Goal: Information Seeking & Learning: Check status

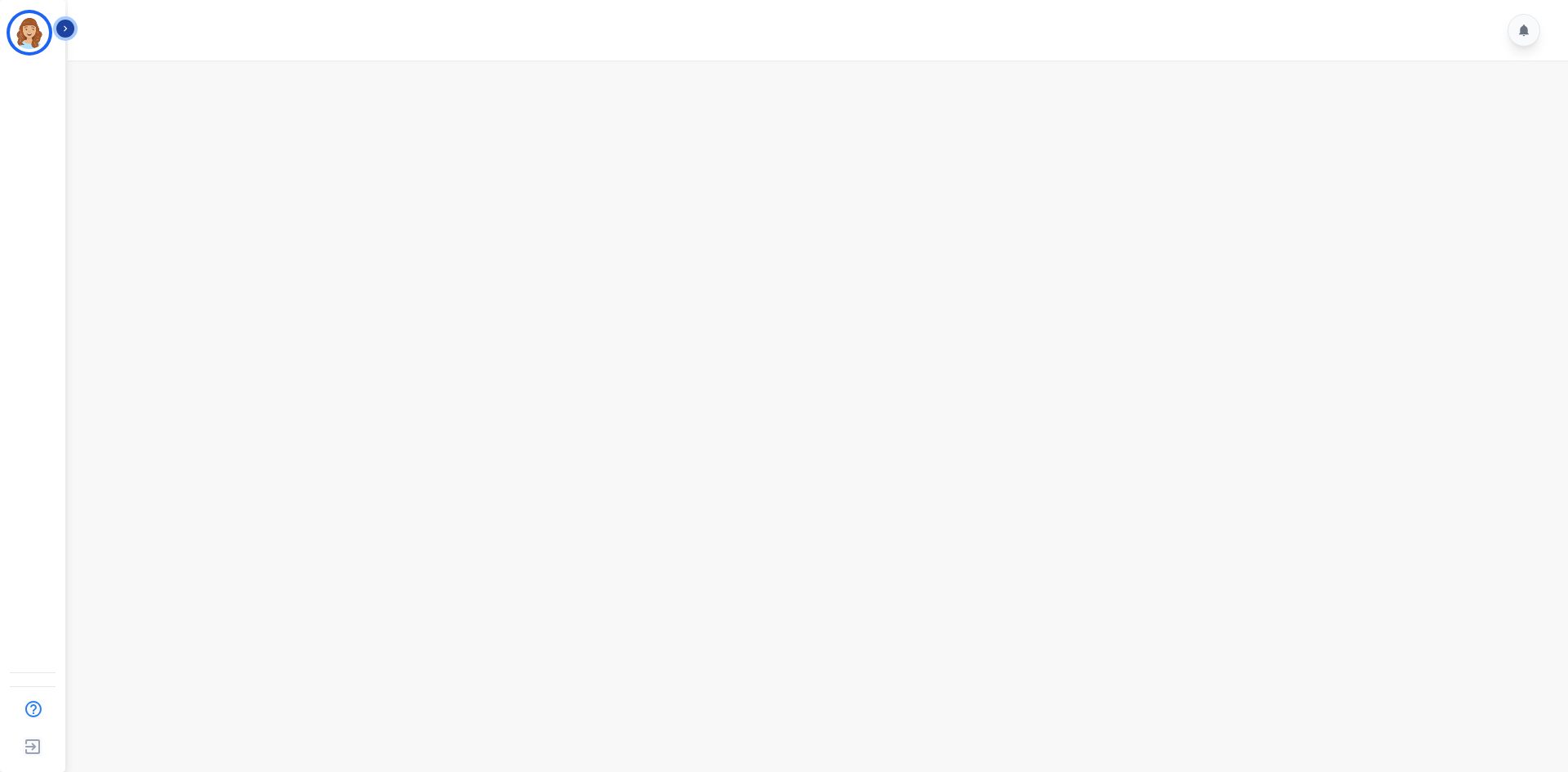
click at [65, 27] on icon "Sidebar" at bounding box center [66, 29] width 4 height 5
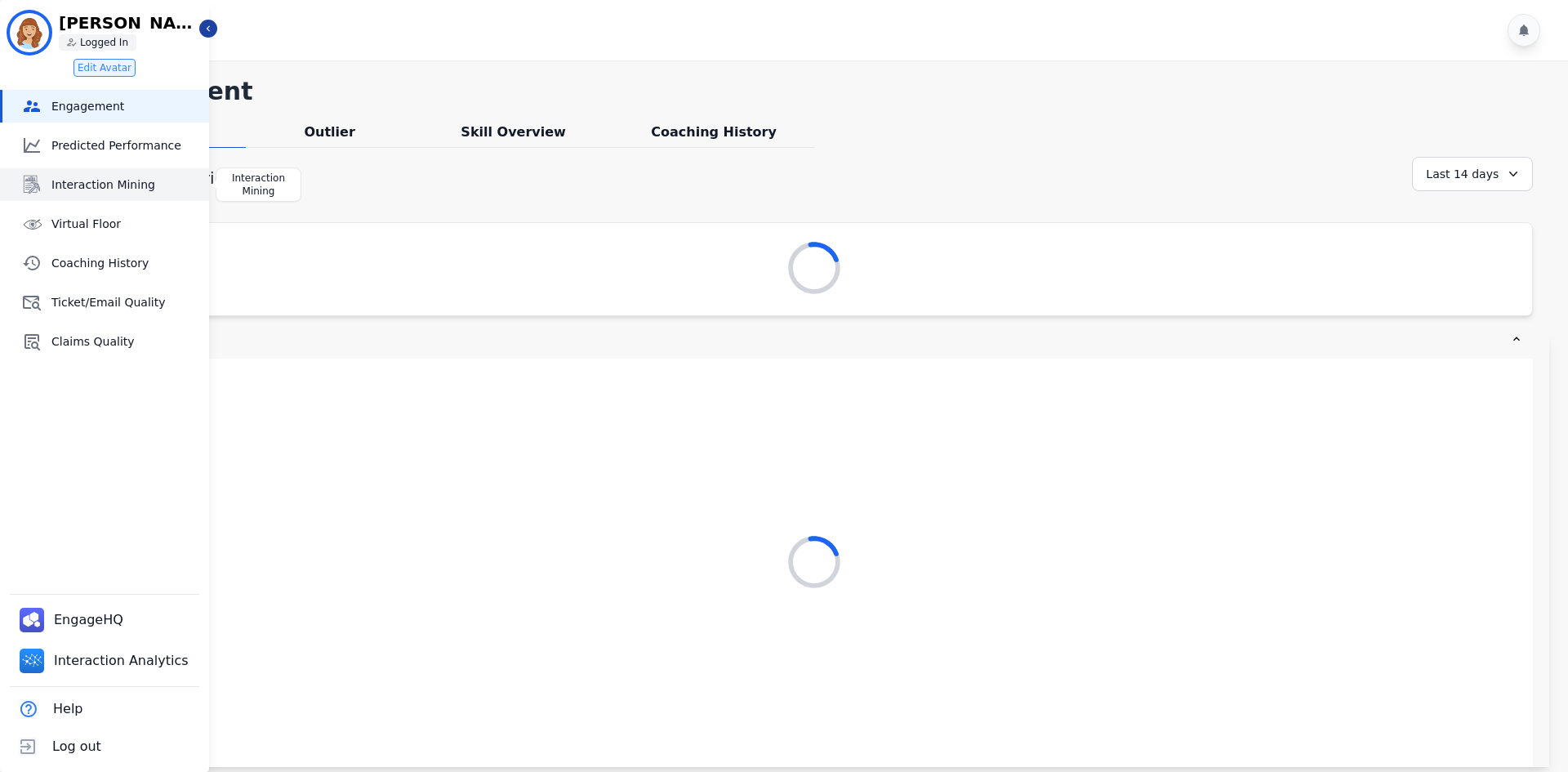
click at [112, 191] on span "Interaction Mining" at bounding box center [127, 184] width 152 height 16
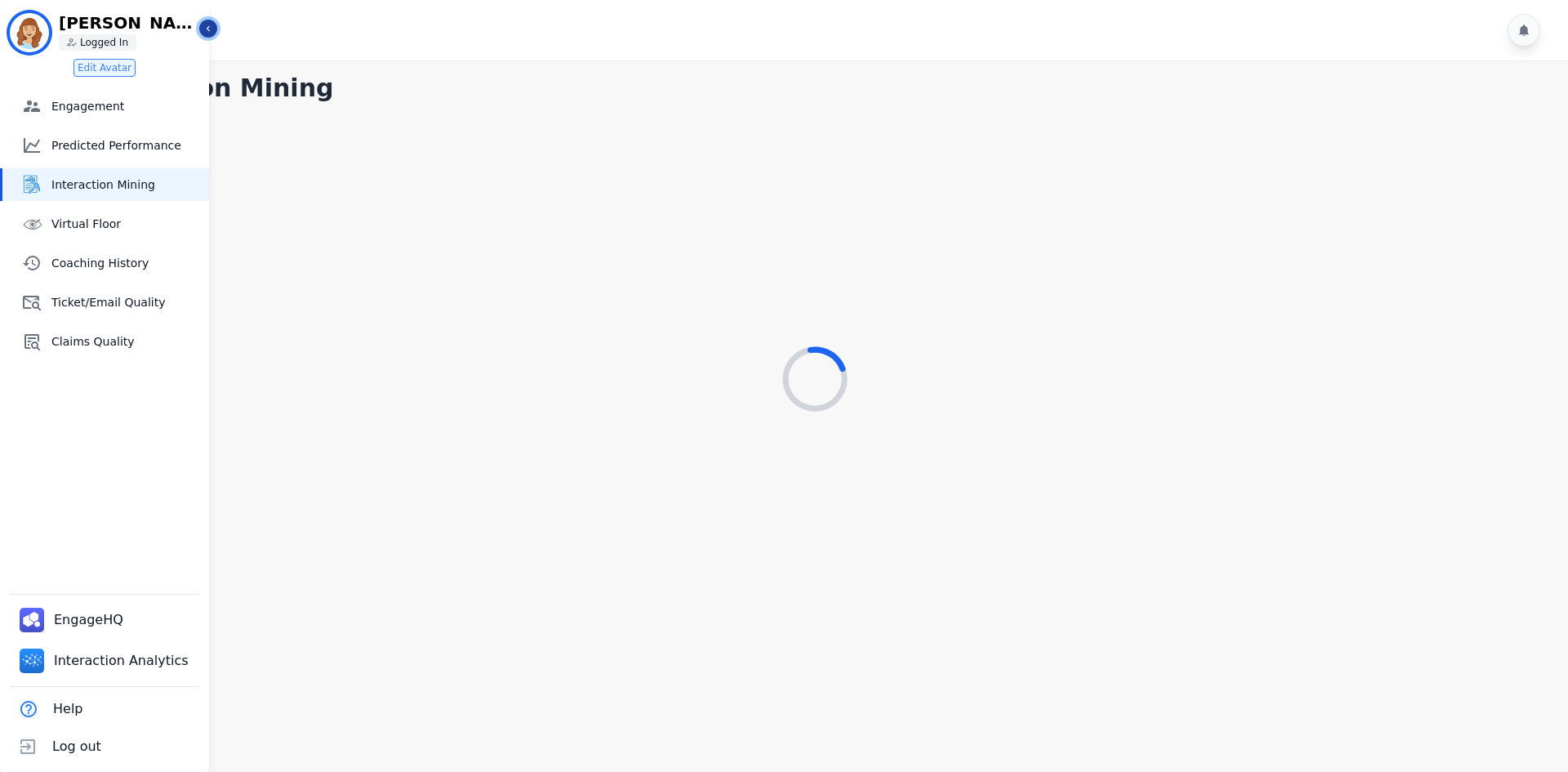
click at [209, 32] on icon "Sidebar" at bounding box center [208, 28] width 12 height 12
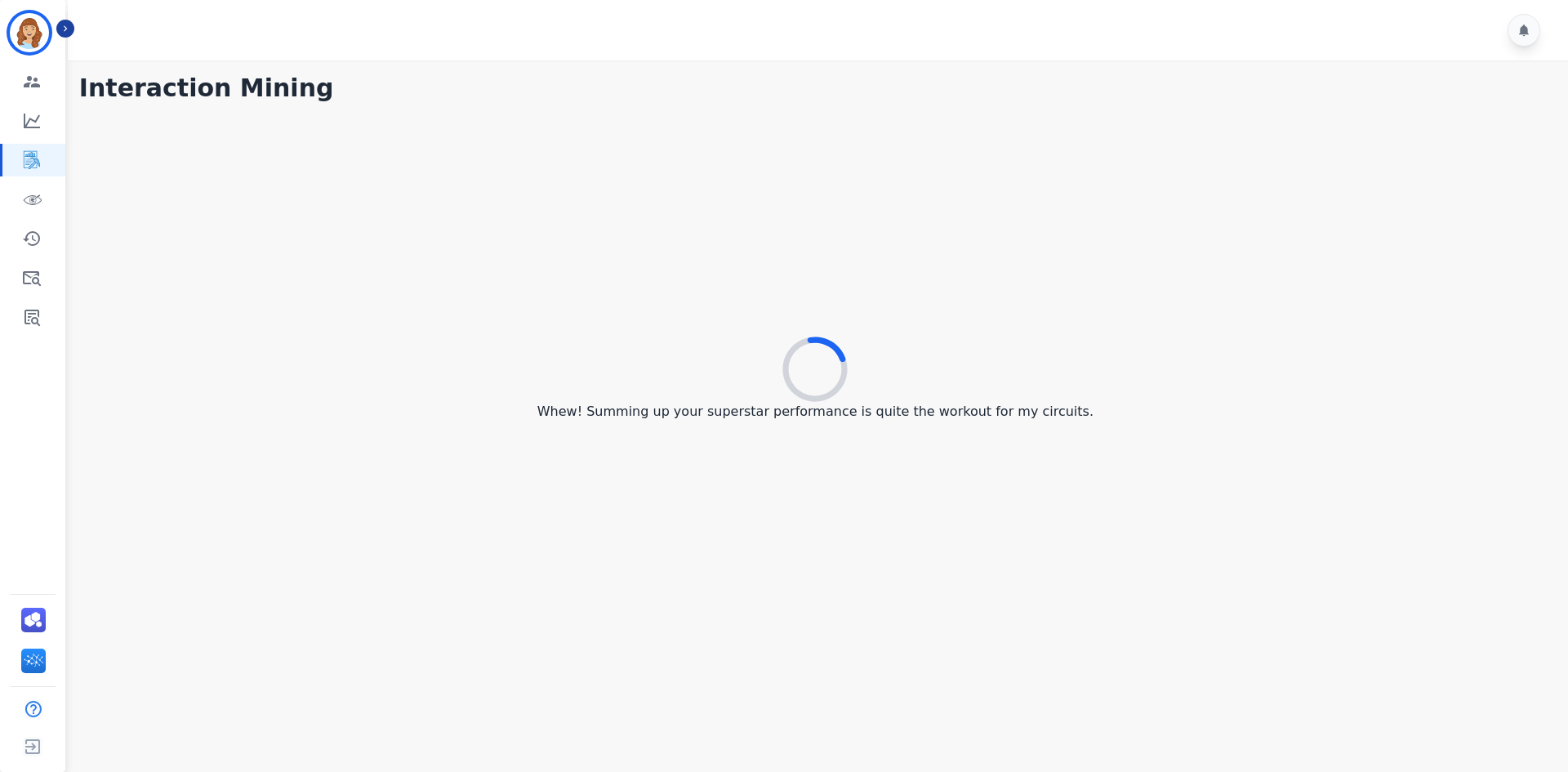
click at [785, 638] on div "Whew! Summing up your superstar performance is quite the workout for my circuit…" at bounding box center [815, 380] width 1472 height 540
click at [967, 420] on p "Your interactions are the goldmine of customer experience - Mining in progress!" at bounding box center [815, 411] width 523 height 19
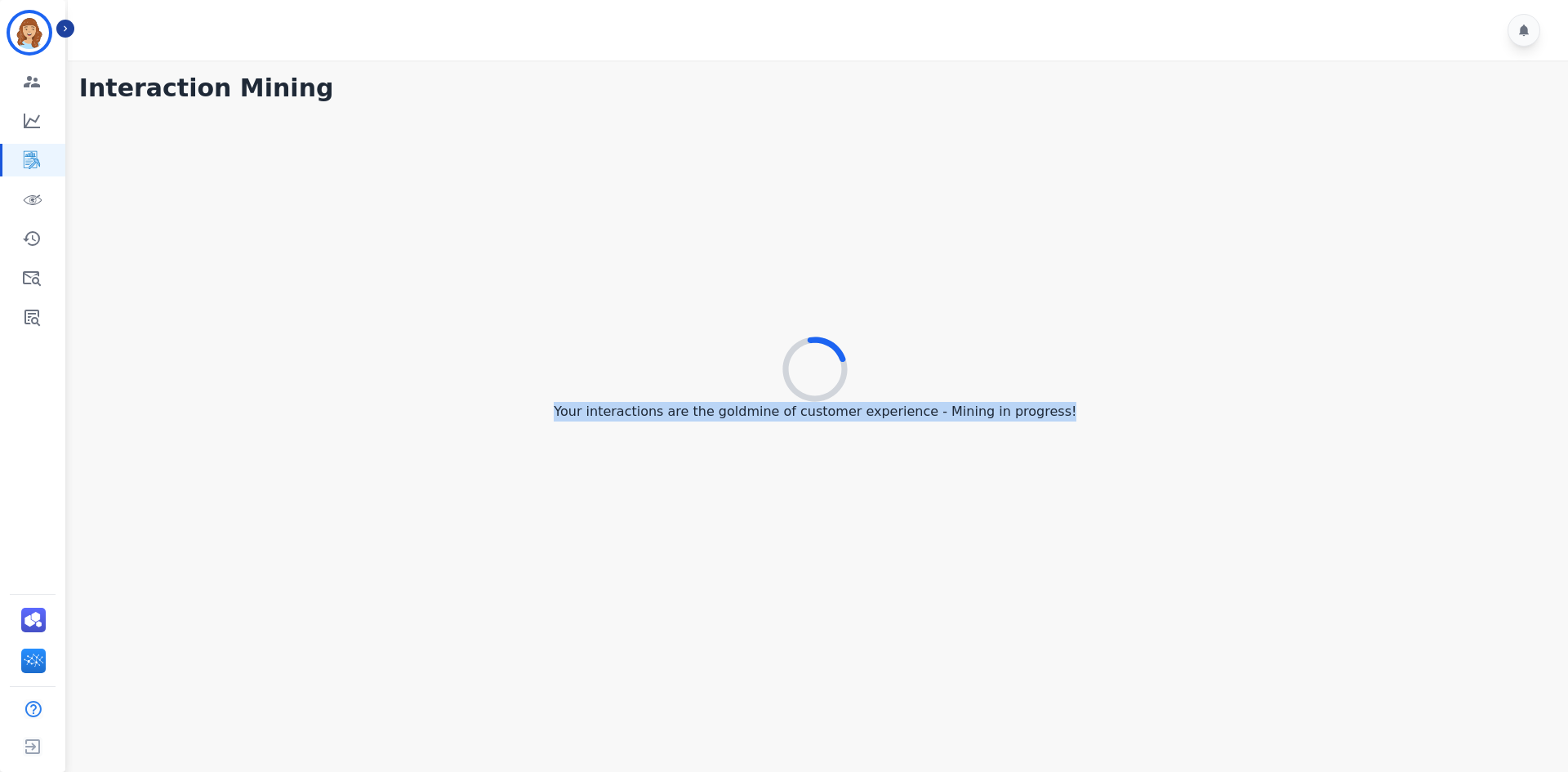
click at [967, 420] on p "Your interactions are the goldmine of customer experience - Mining in progress!" at bounding box center [815, 411] width 523 height 19
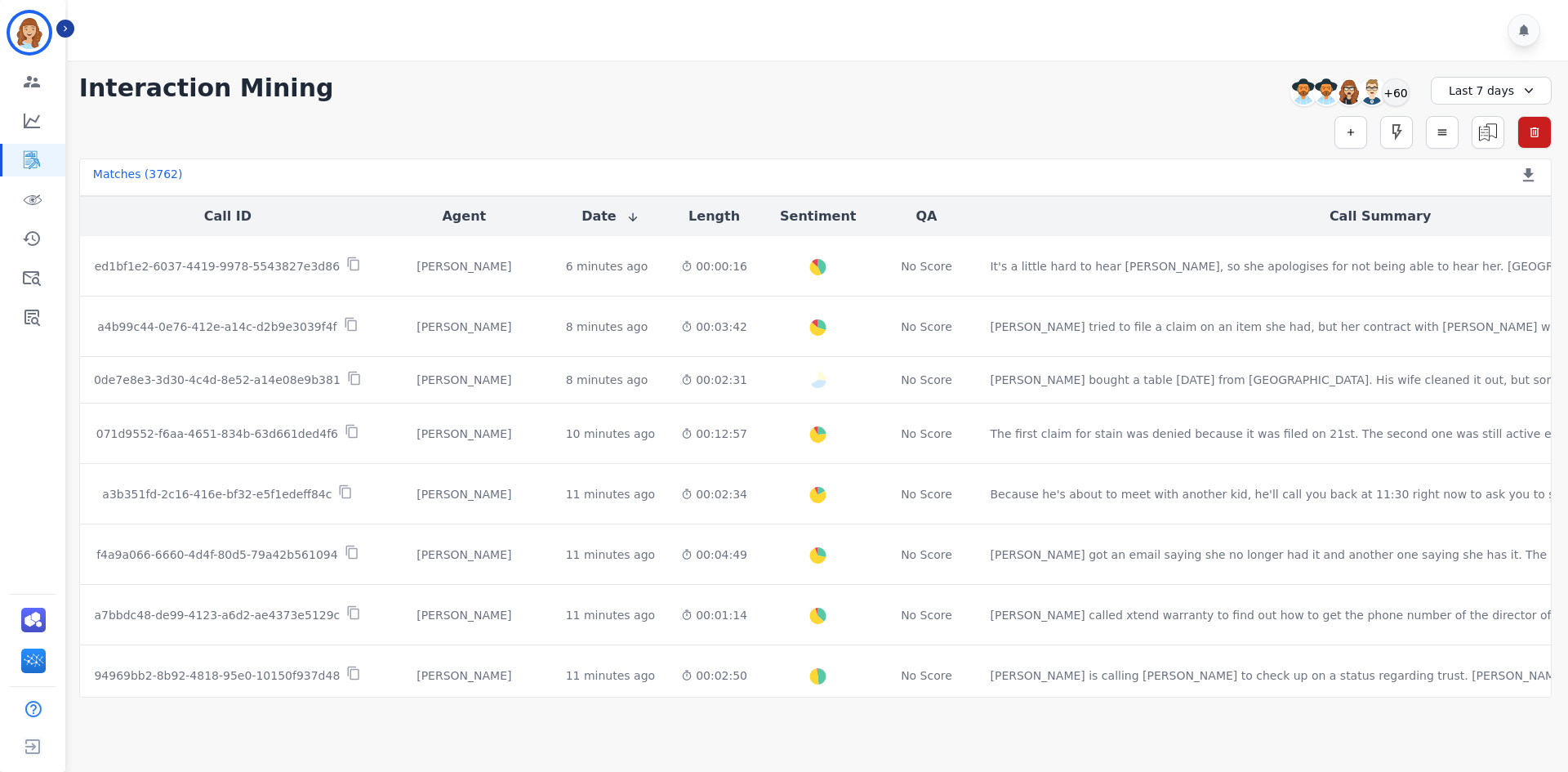
click at [1044, 111] on div "**********" at bounding box center [815, 379] width 1505 height 637
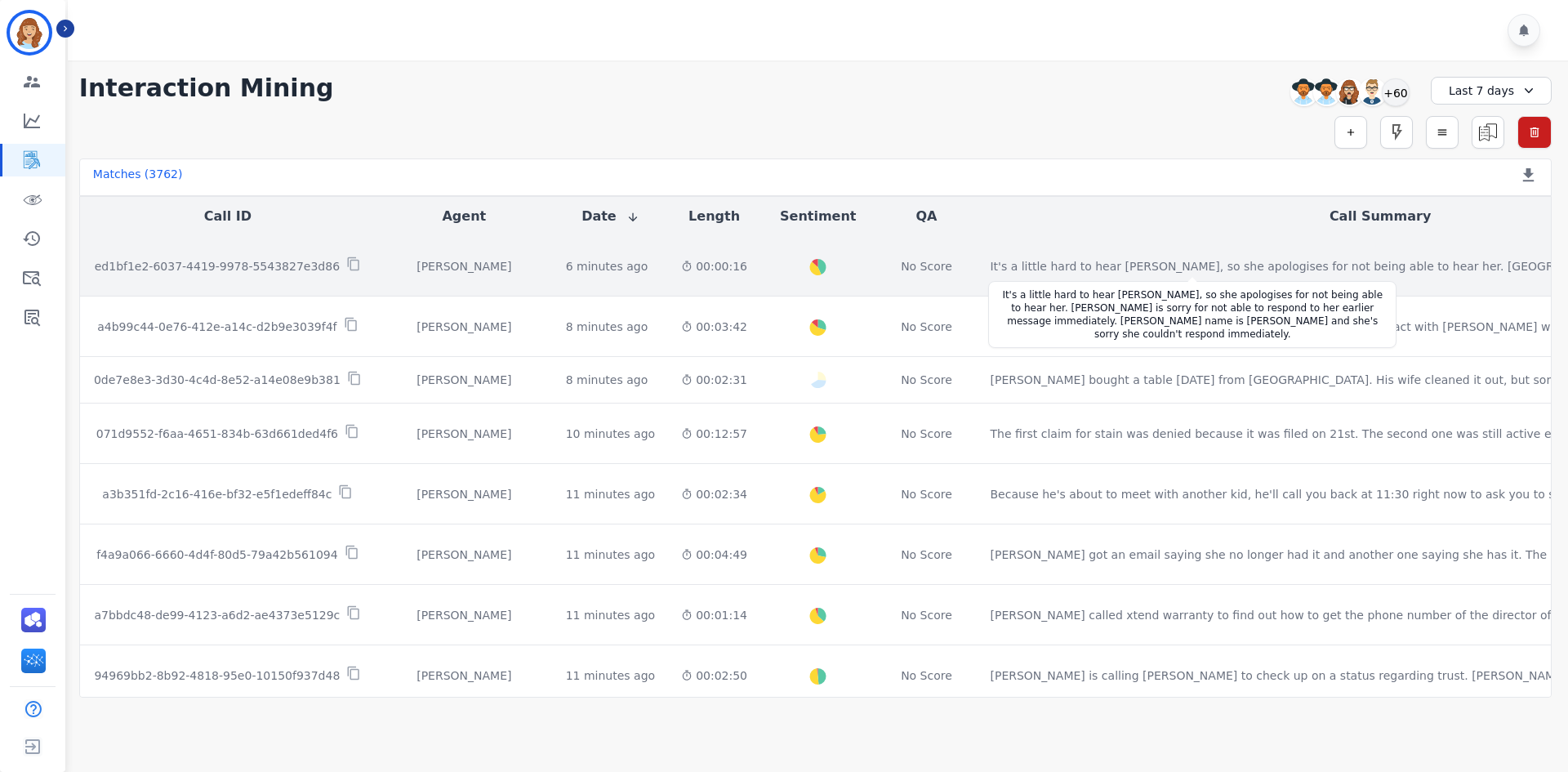
click at [1037, 261] on div "It's a little hard to hear Jordan Huda, so she apologises for not being able to…" at bounding box center [1314, 266] width 648 height 16
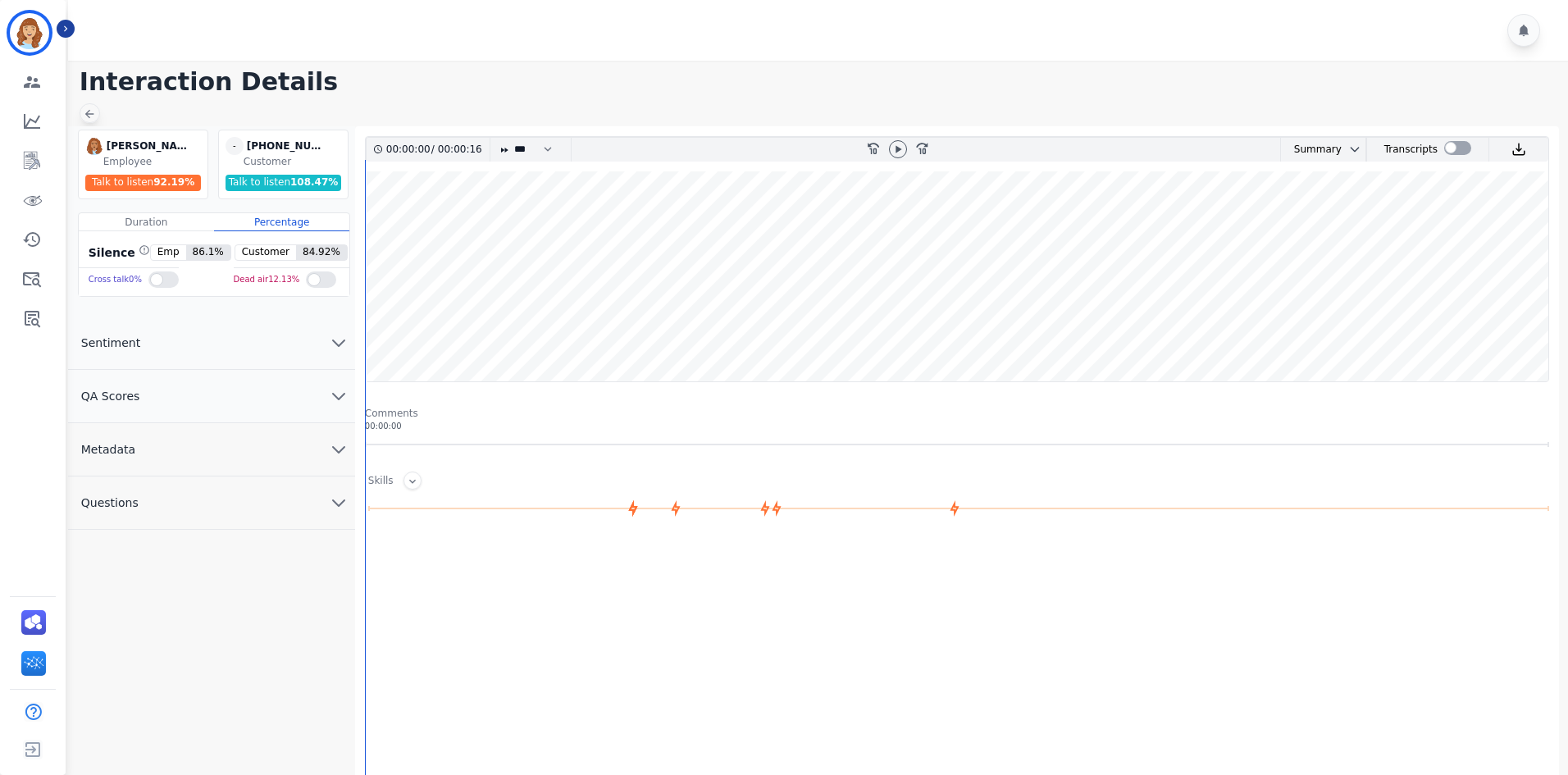
click at [94, 113] on icon at bounding box center [89, 114] width 13 height 13
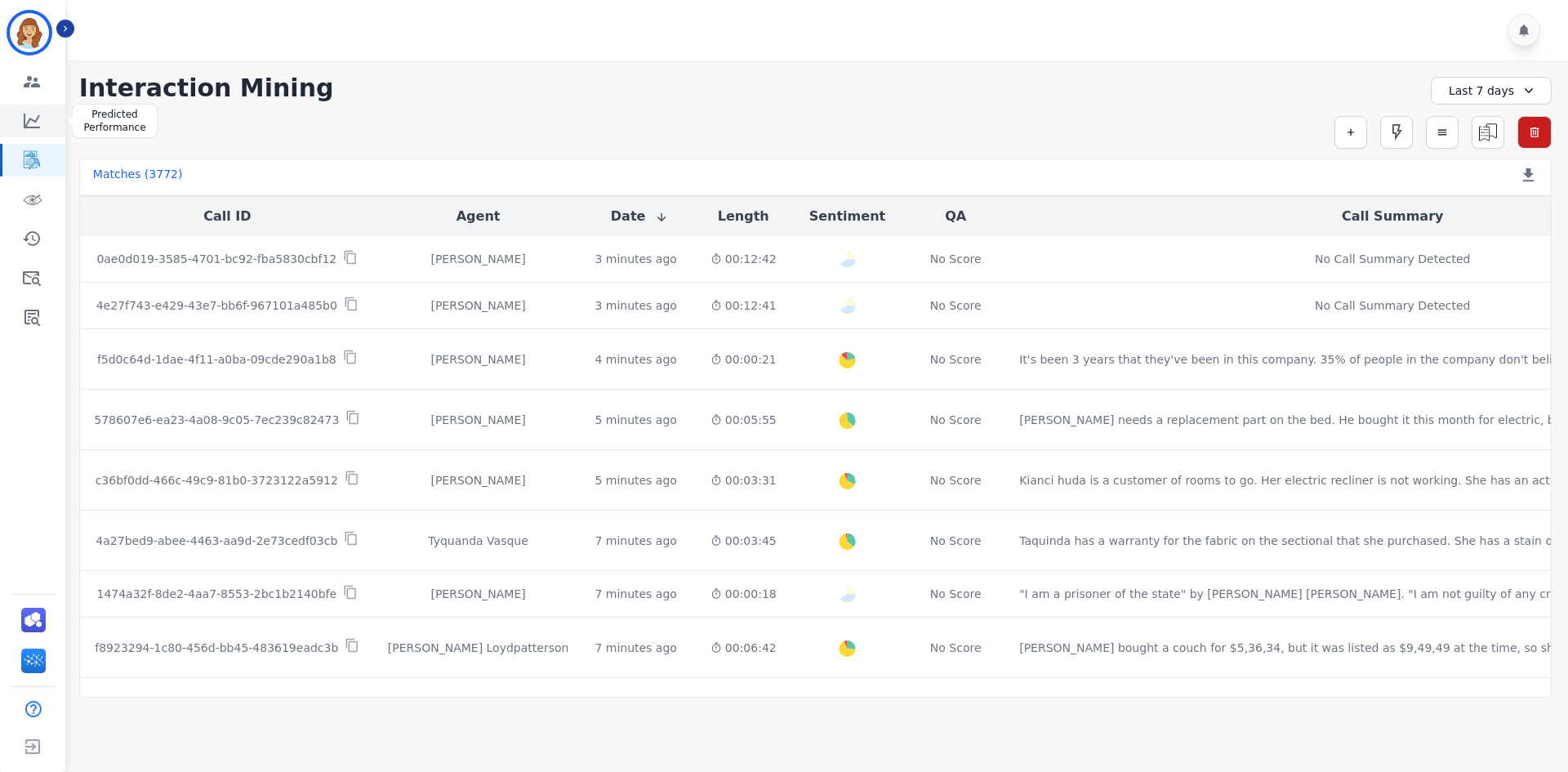
click at [40, 113] on icon "Sidebar" at bounding box center [31, 120] width 19 height 19
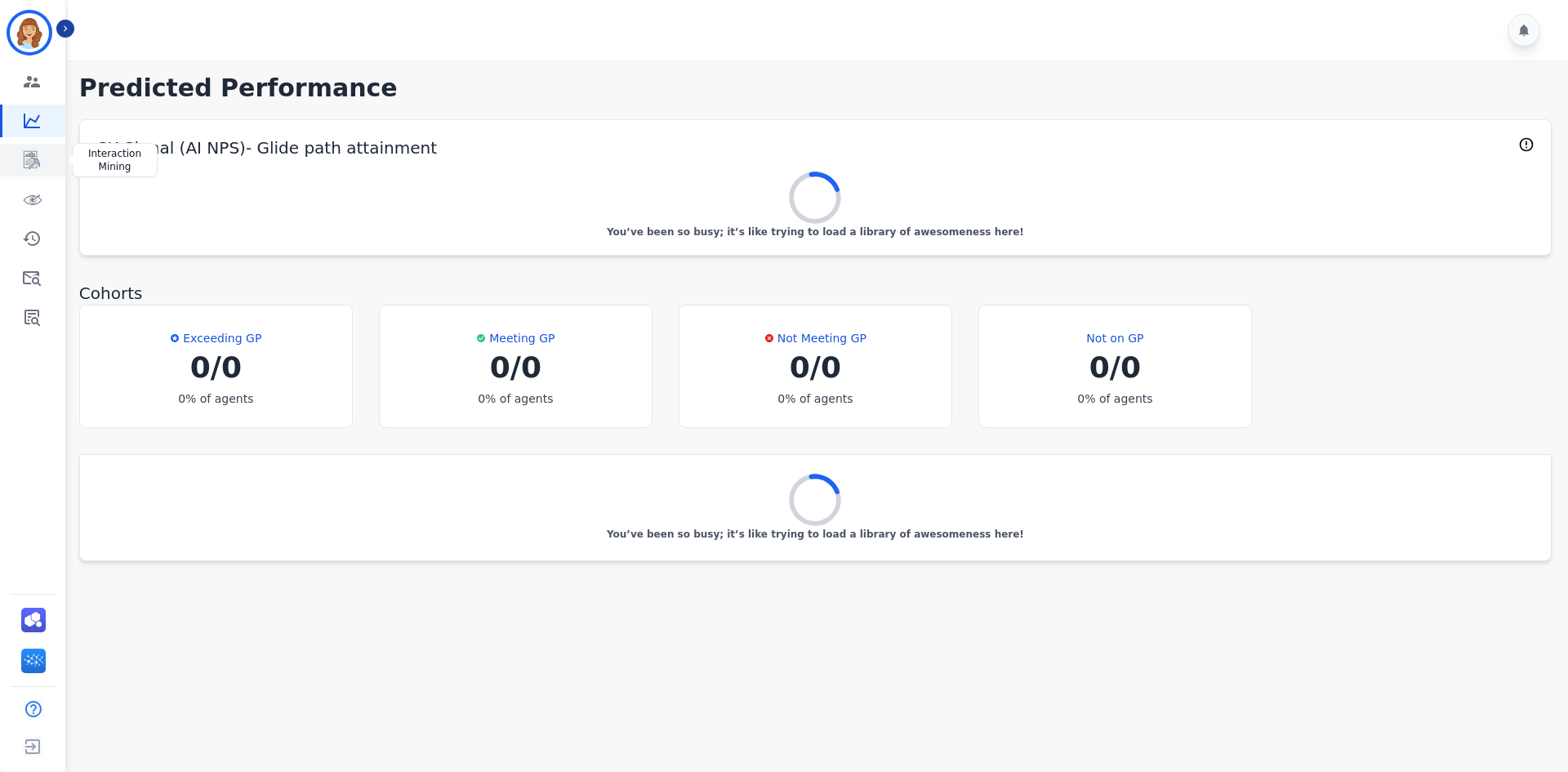
click at [29, 154] on icon "Sidebar" at bounding box center [32, 161] width 16 height 18
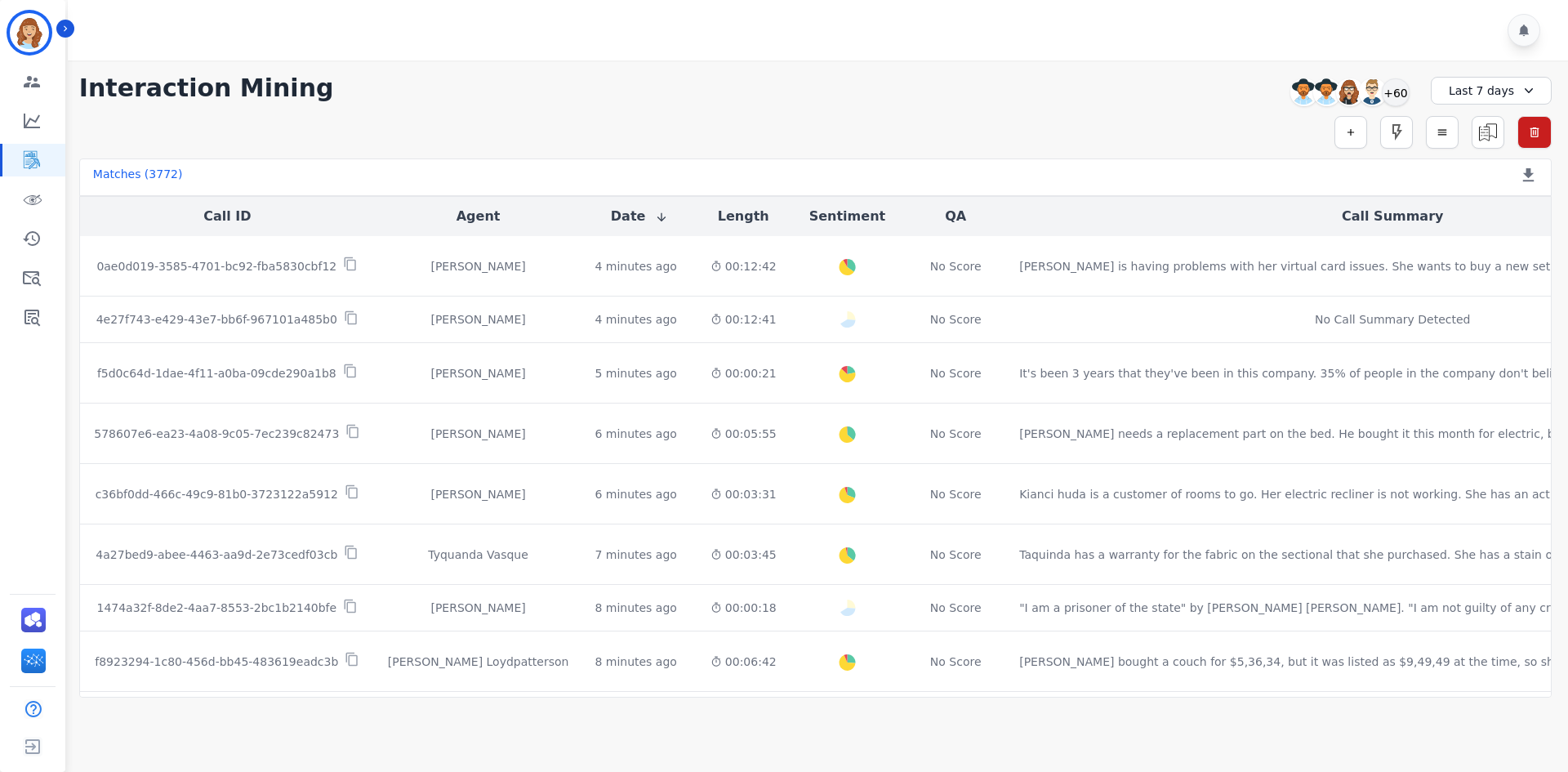
click at [889, 151] on div "**********" at bounding box center [815, 379] width 1505 height 637
click at [816, 94] on div "**********" at bounding box center [815, 89] width 1472 height 29
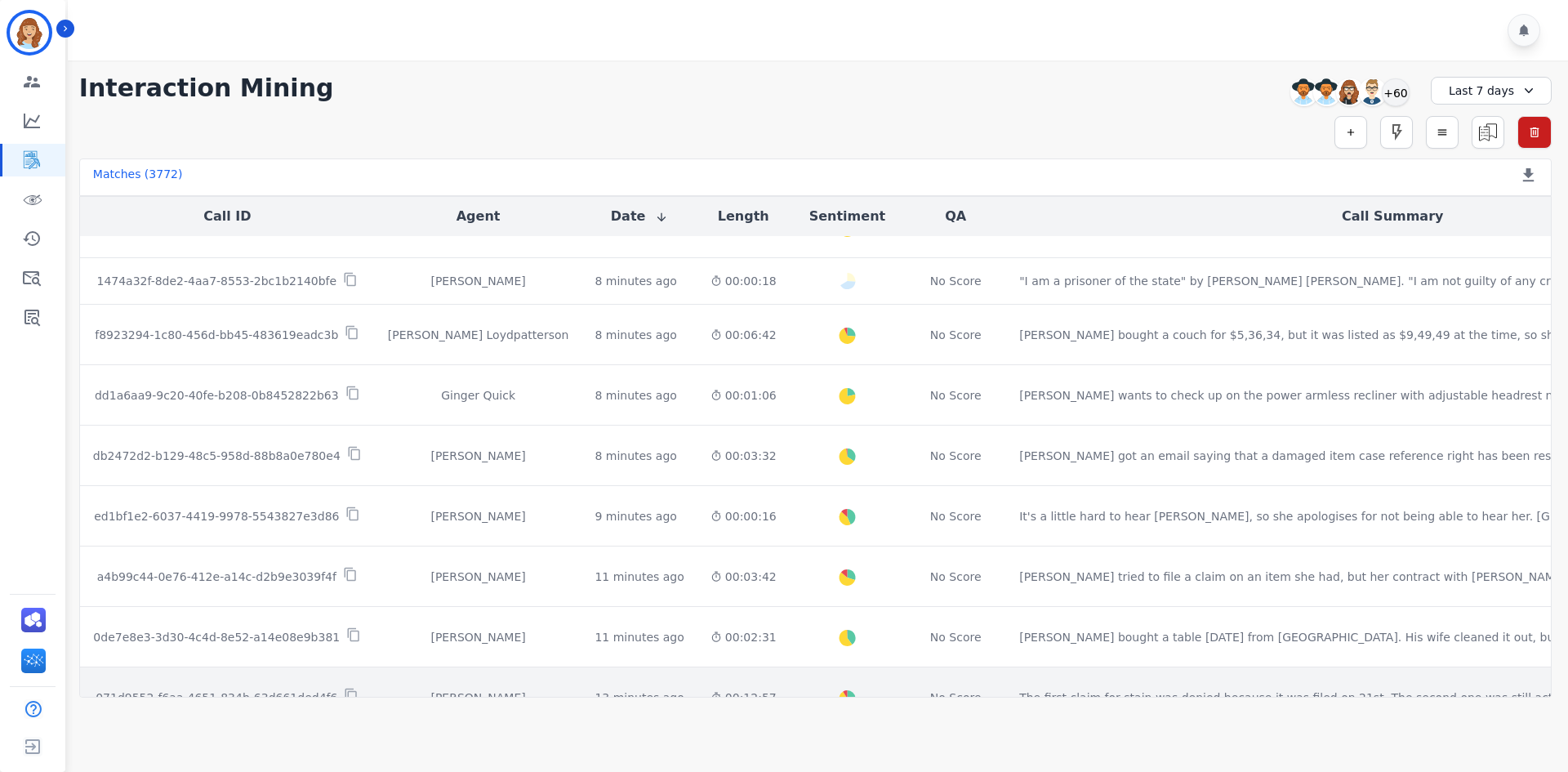
scroll to position [653, 0]
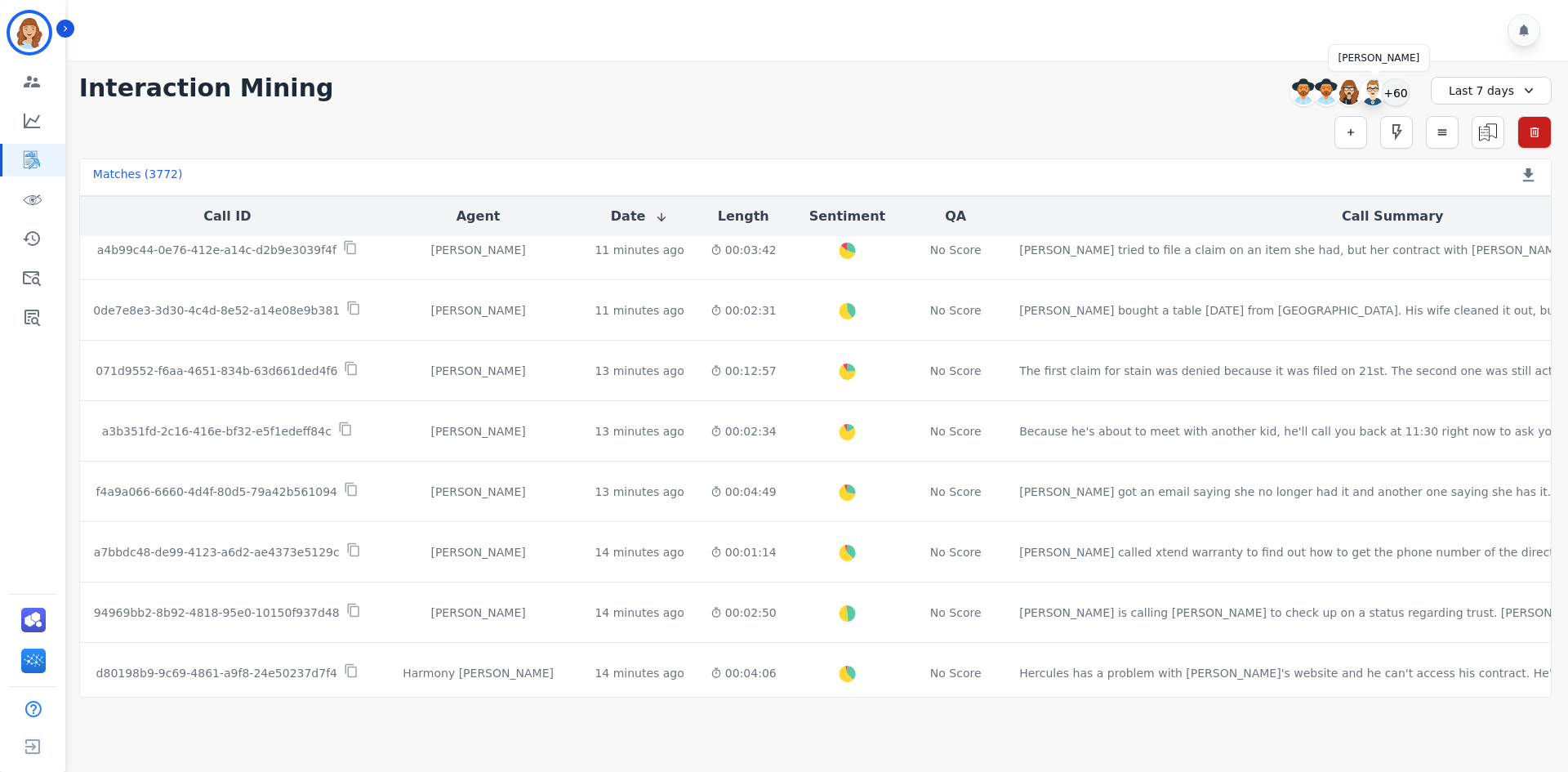
click at [1376, 94] on img at bounding box center [1373, 92] width 26 height 26
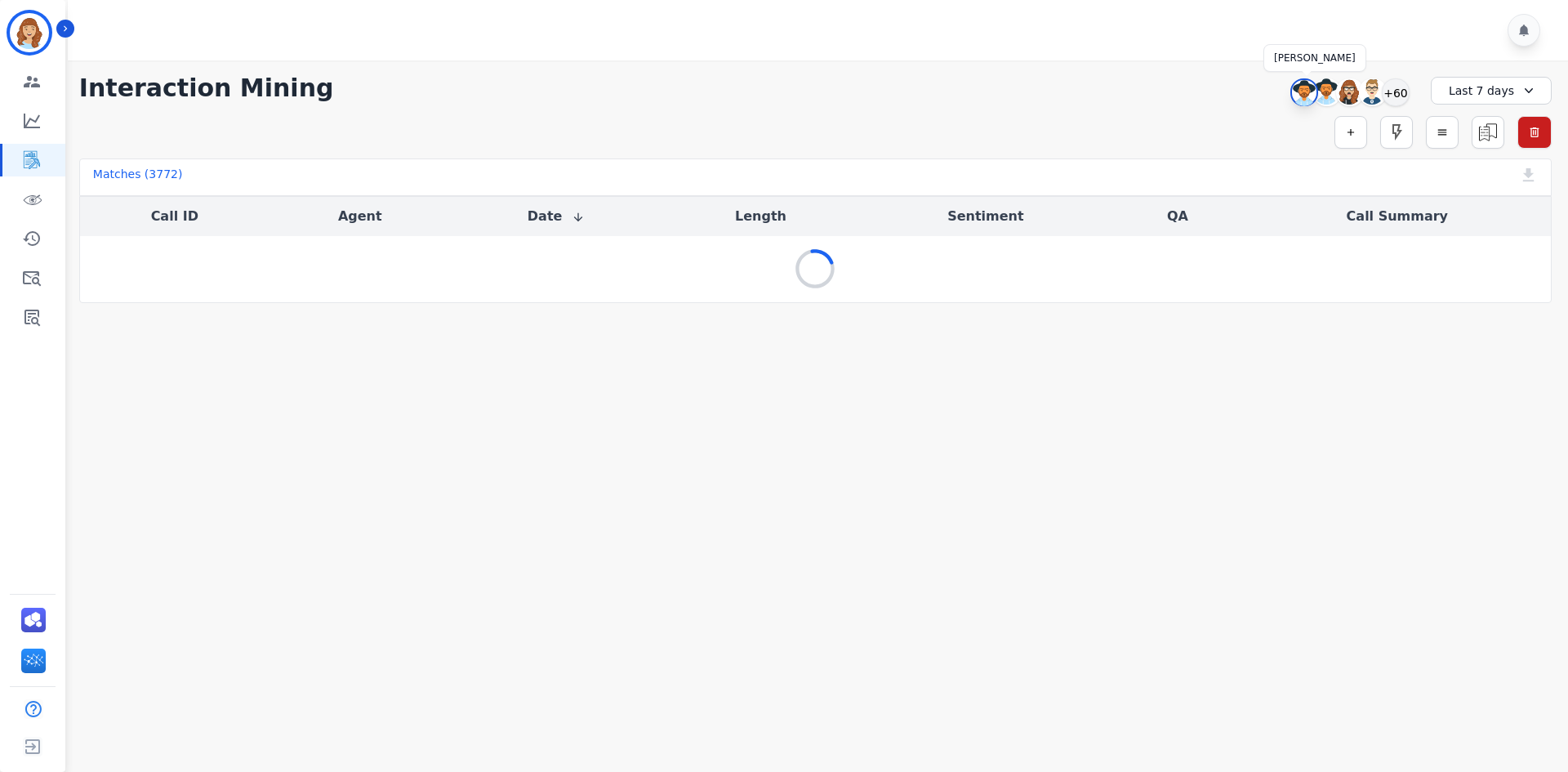
click at [1306, 102] on img at bounding box center [1304, 93] width 25 height 26
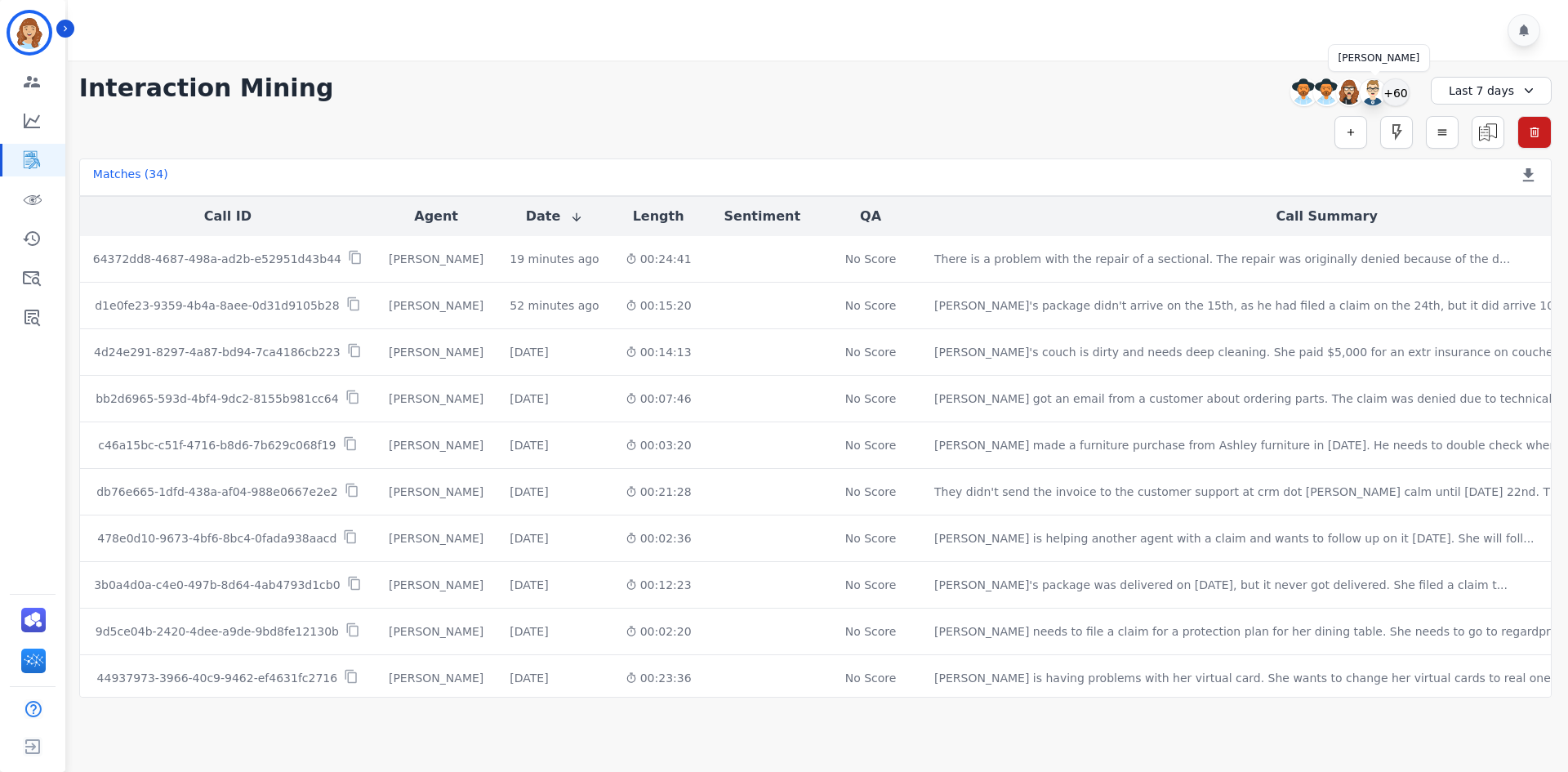
click at [1370, 99] on img at bounding box center [1373, 92] width 26 height 26
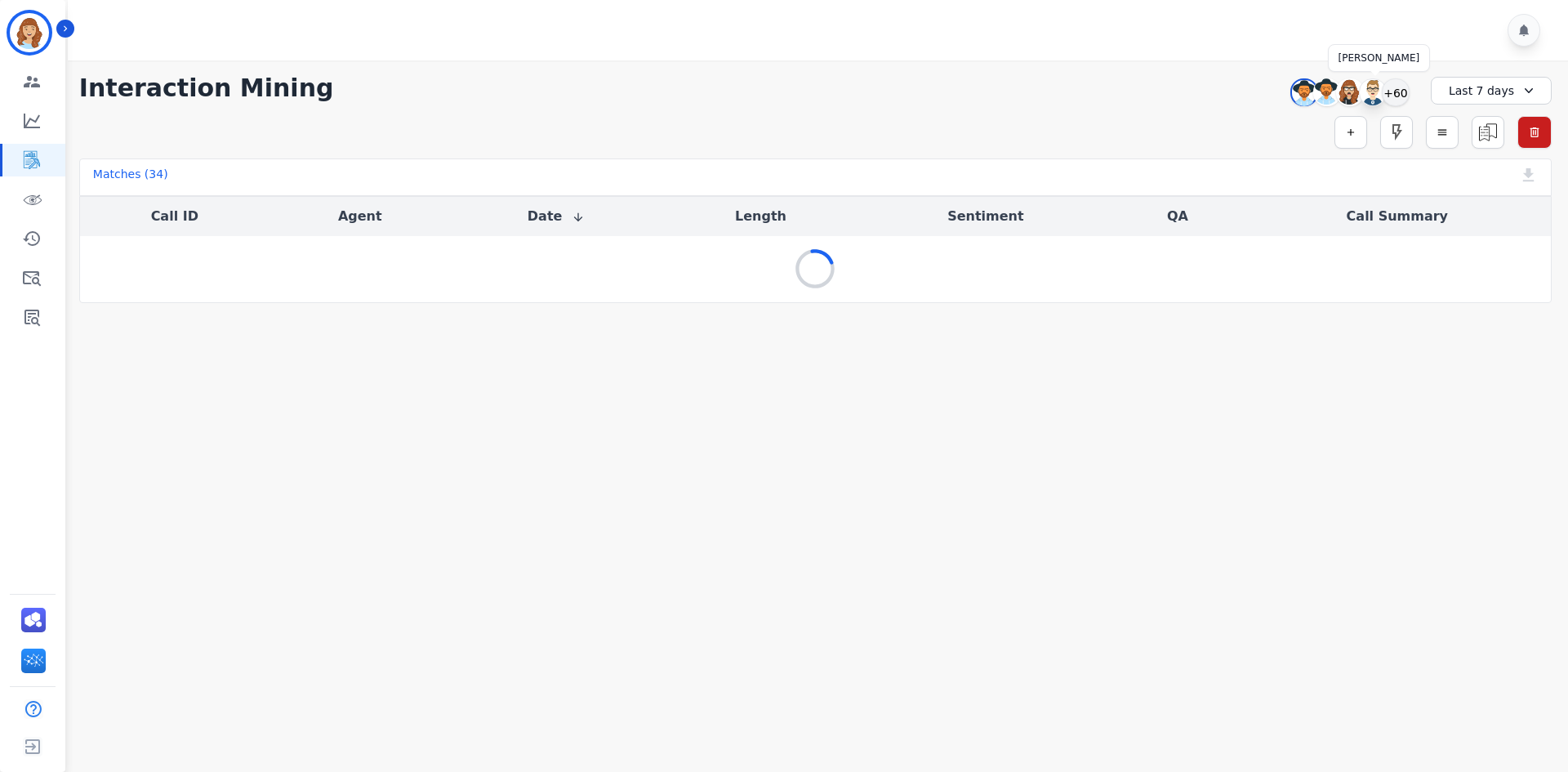
click at [1370, 99] on img at bounding box center [1373, 92] width 26 height 26
click at [1343, 95] on img at bounding box center [1350, 92] width 26 height 26
click at [1343, 94] on img at bounding box center [1350, 93] width 25 height 26
click at [1343, 94] on img at bounding box center [1350, 92] width 26 height 26
click at [1323, 96] on img at bounding box center [1327, 93] width 25 height 26
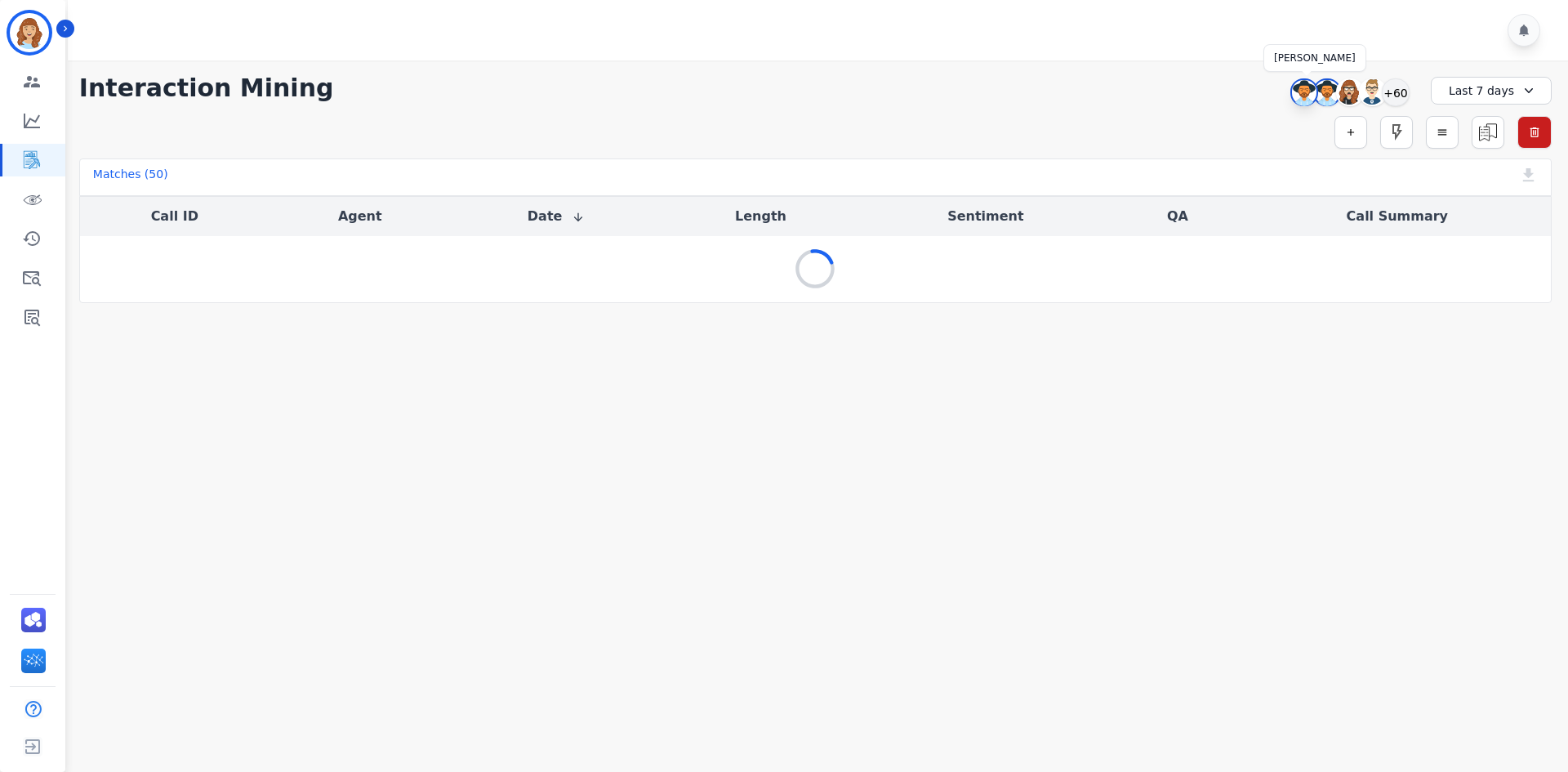
click at [1304, 96] on img at bounding box center [1304, 93] width 25 height 26
click at [1250, 93] on div "**********" at bounding box center [815, 89] width 1472 height 29
click at [1296, 94] on img at bounding box center [1304, 93] width 25 height 26
click at [1368, 99] on img at bounding box center [1373, 92] width 26 height 26
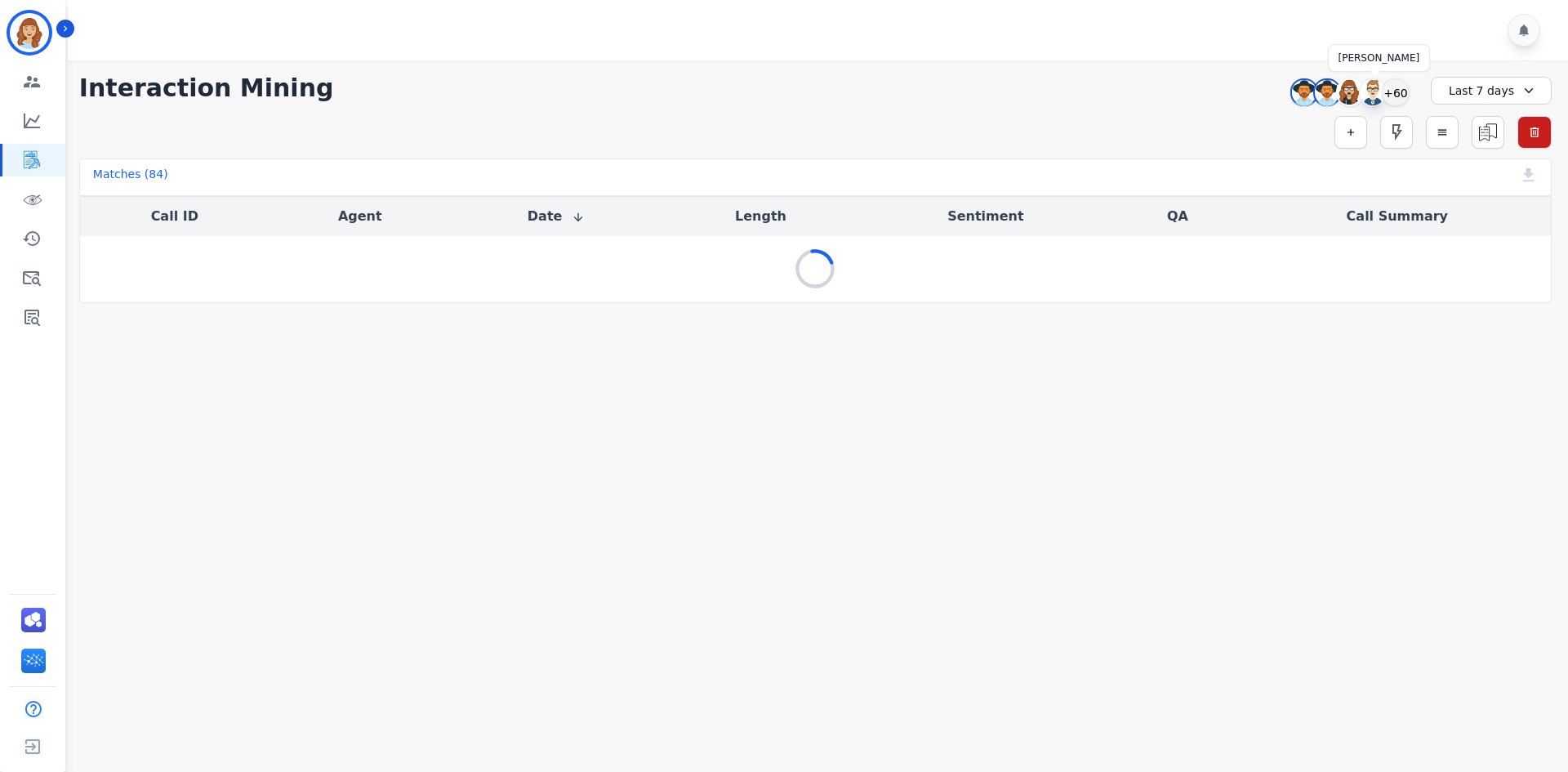
click at [1368, 99] on img at bounding box center [1373, 92] width 26 height 26
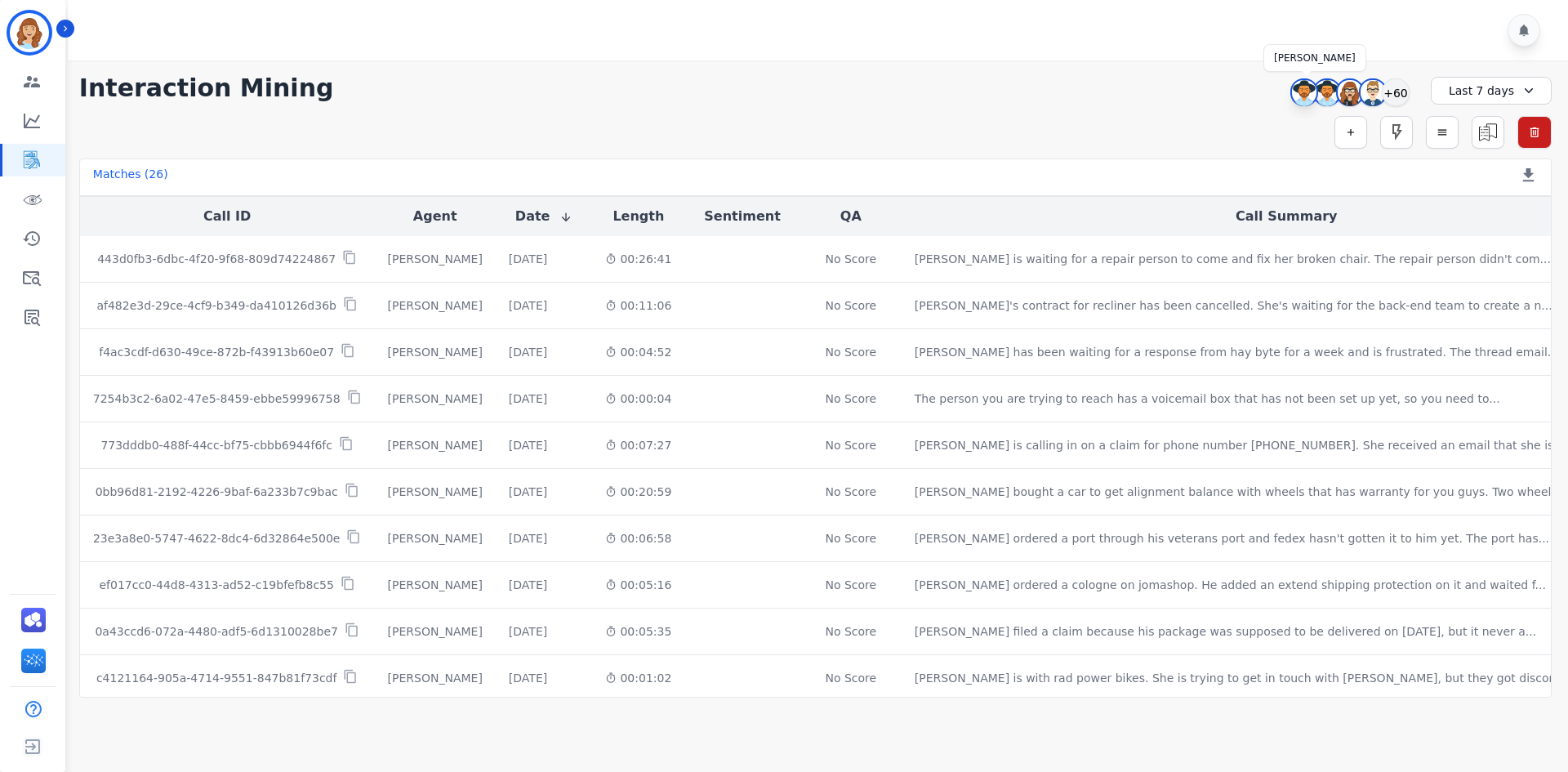
click at [1299, 97] on img at bounding box center [1304, 93] width 25 height 26
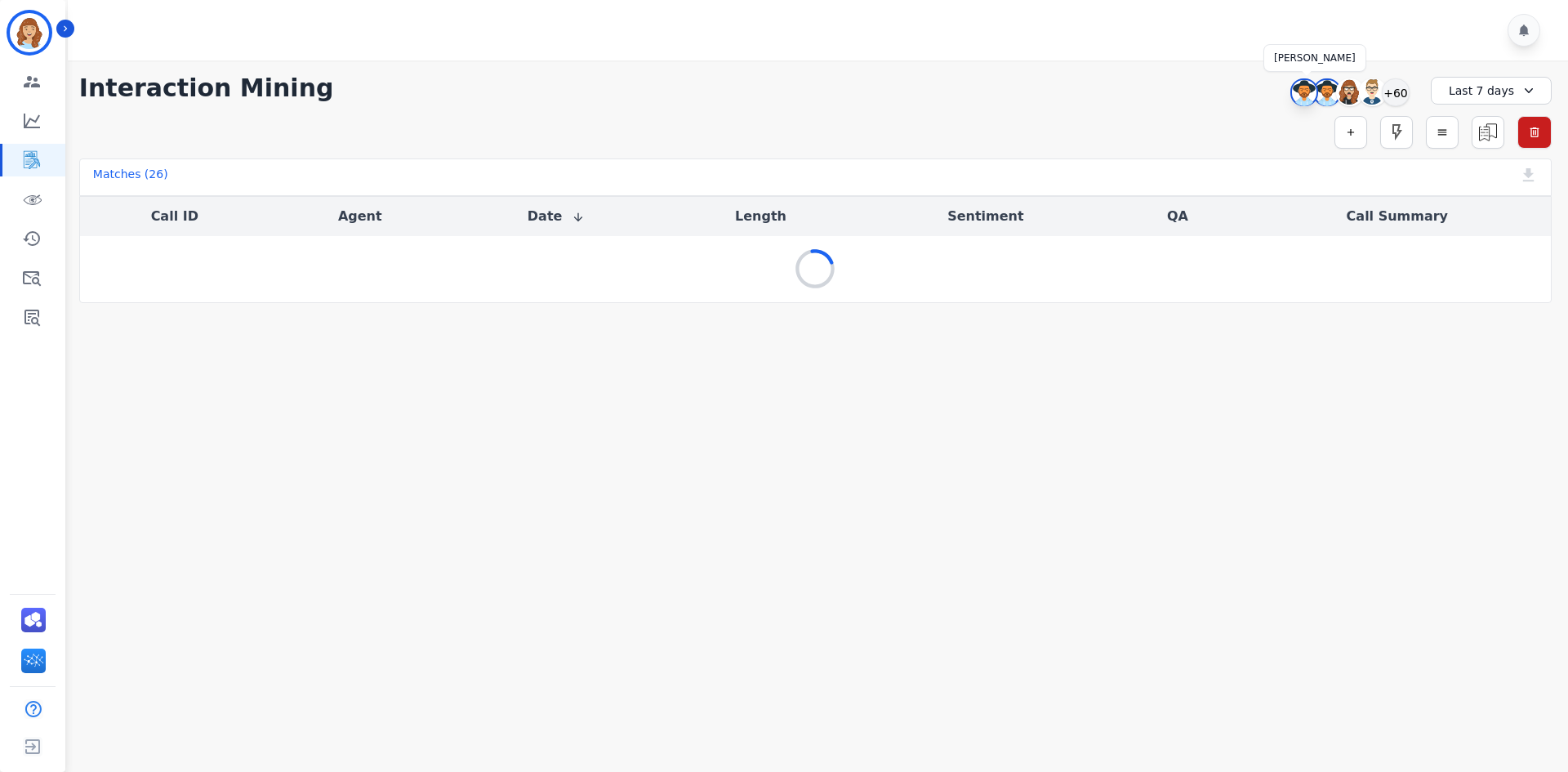
click at [1299, 97] on img at bounding box center [1304, 93] width 25 height 26
click at [1241, 105] on div "**********" at bounding box center [815, 182] width 1505 height 243
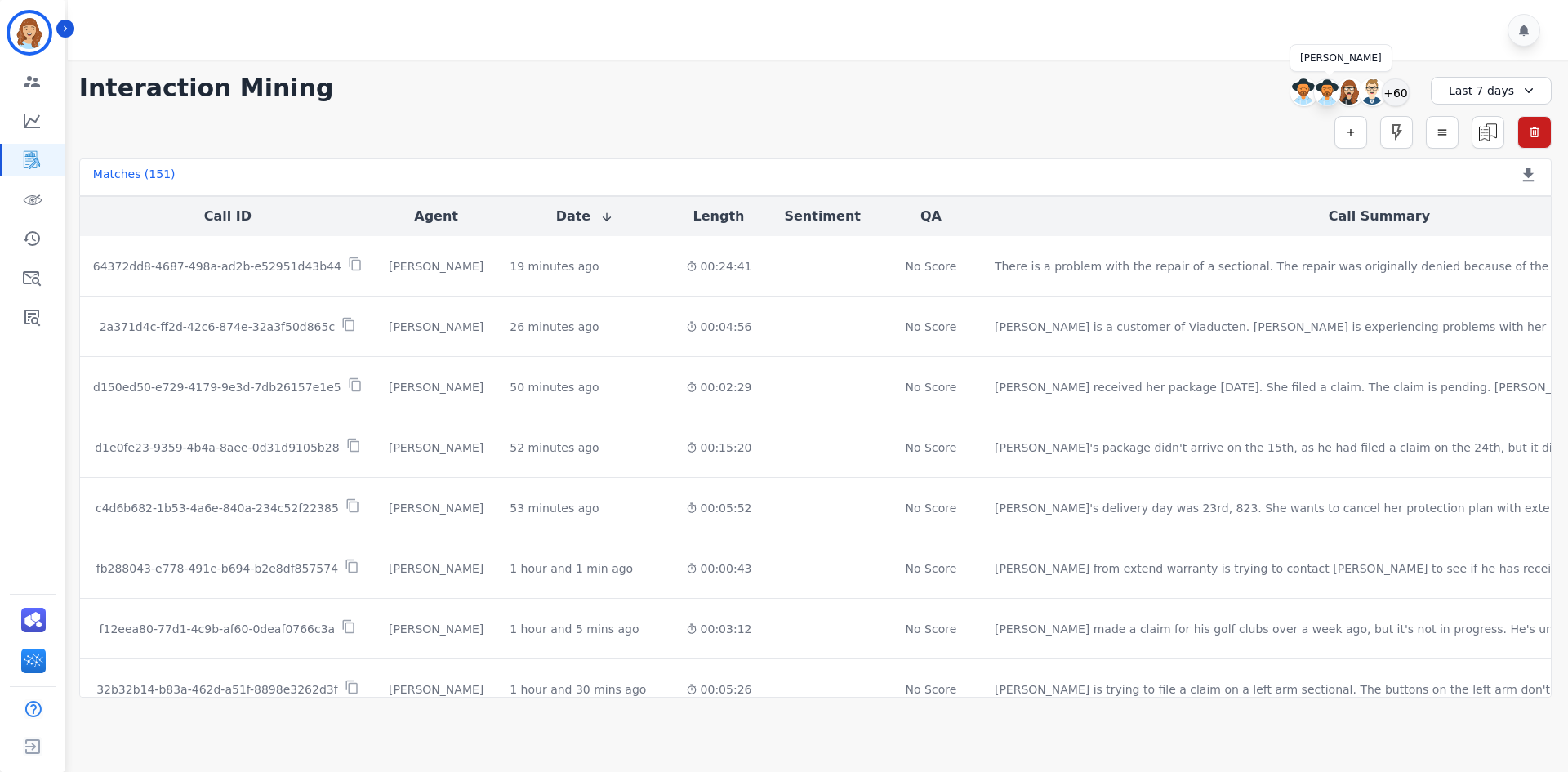
click at [1326, 98] on img at bounding box center [1327, 92] width 26 height 26
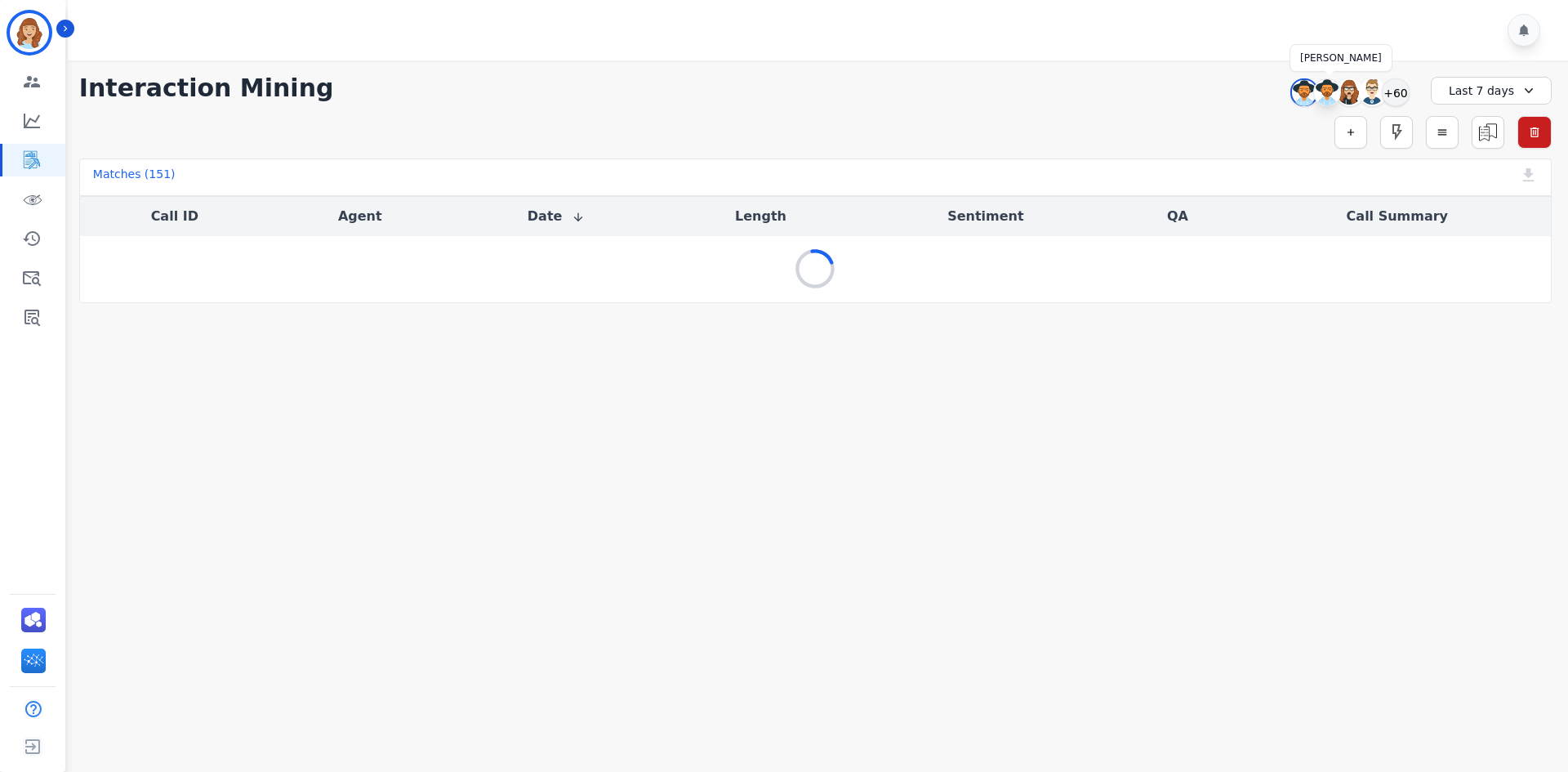
click at [1326, 98] on img at bounding box center [1327, 92] width 26 height 26
click at [1326, 98] on img at bounding box center [1327, 93] width 25 height 26
click at [1326, 98] on img at bounding box center [1327, 92] width 26 height 26
click at [1326, 98] on img at bounding box center [1327, 93] width 25 height 26
click at [1326, 98] on img at bounding box center [1327, 92] width 26 height 26
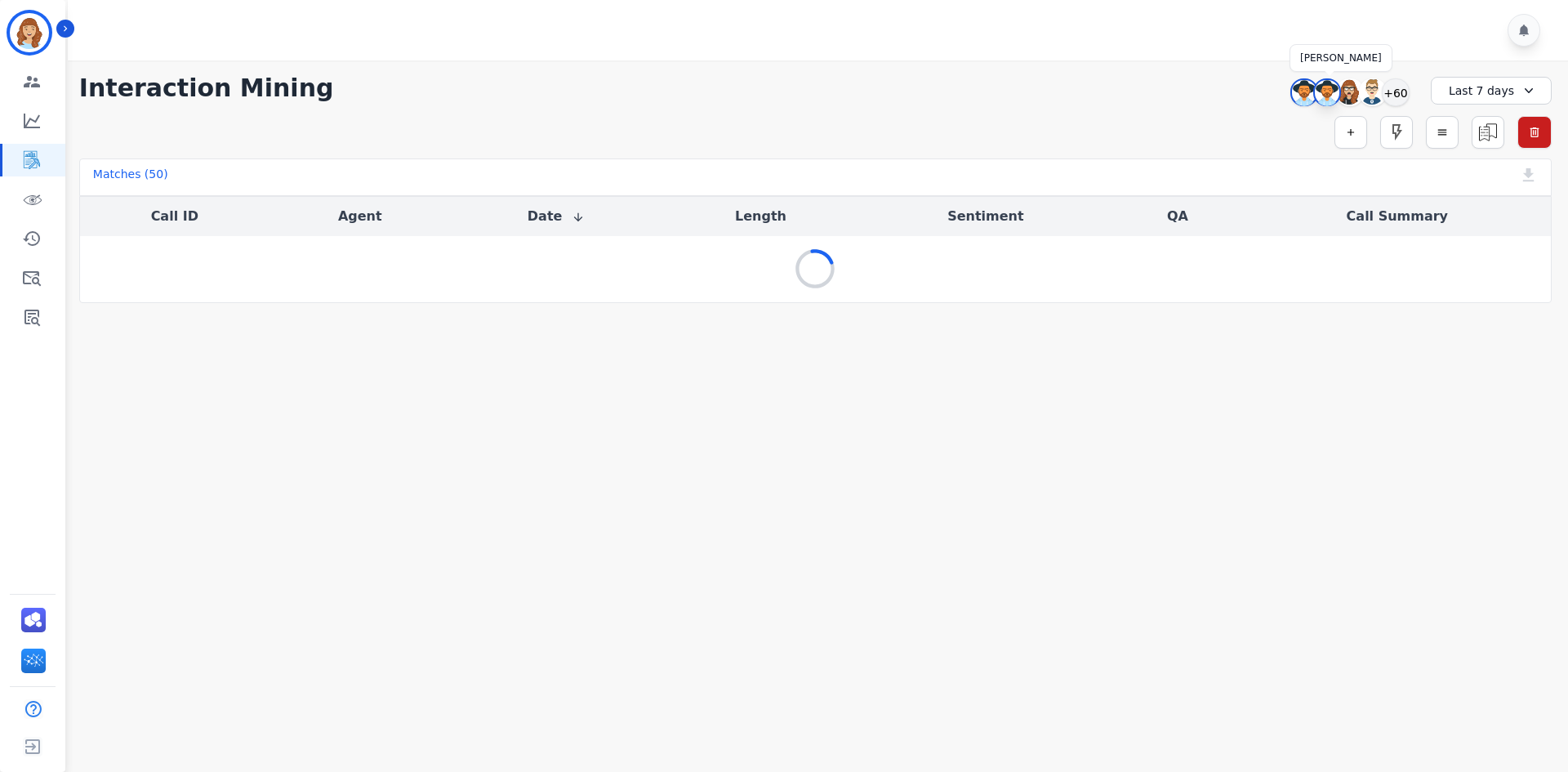
click at [1326, 98] on img at bounding box center [1327, 93] width 25 height 26
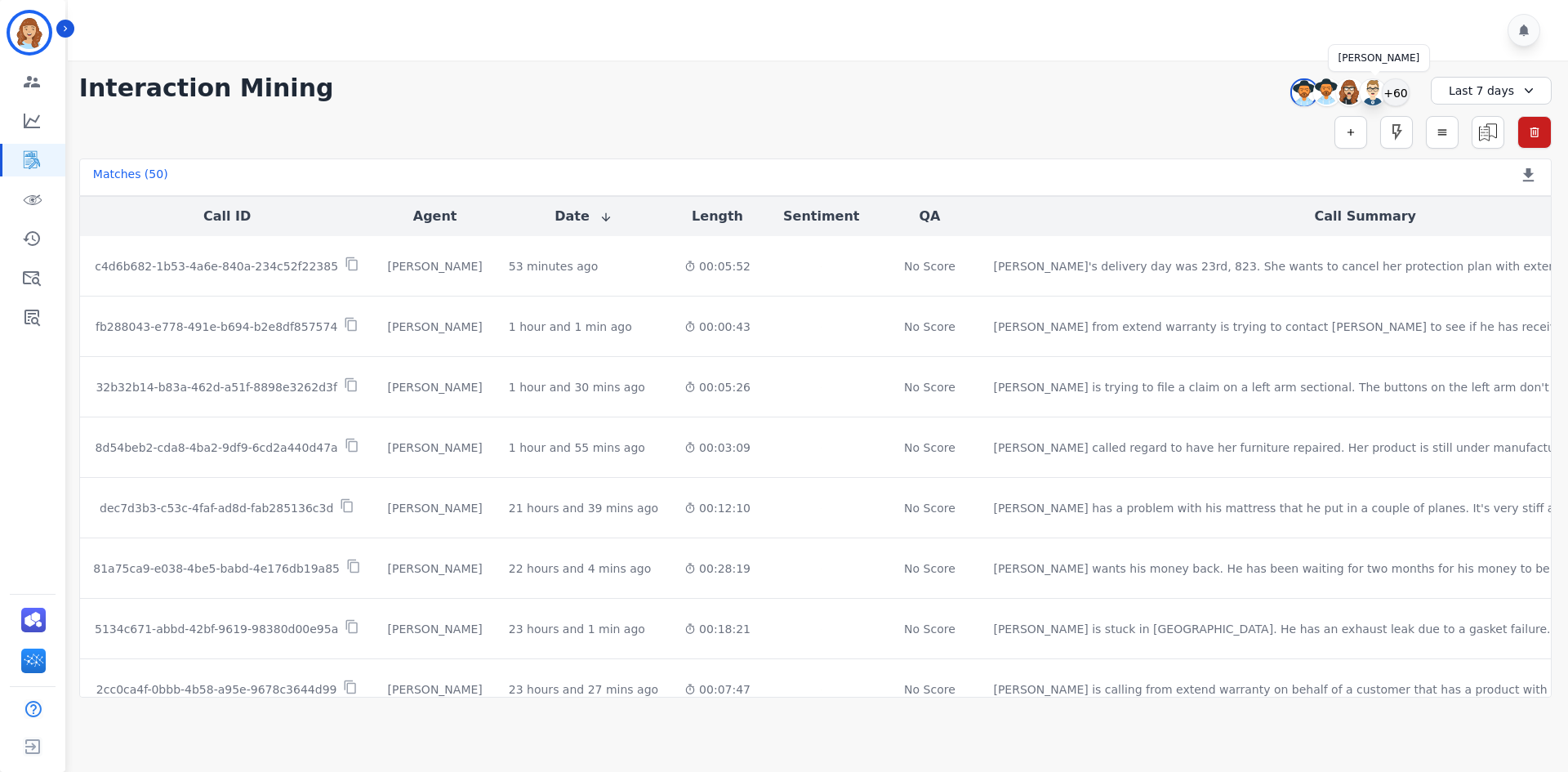
click at [1370, 96] on img at bounding box center [1373, 92] width 26 height 26
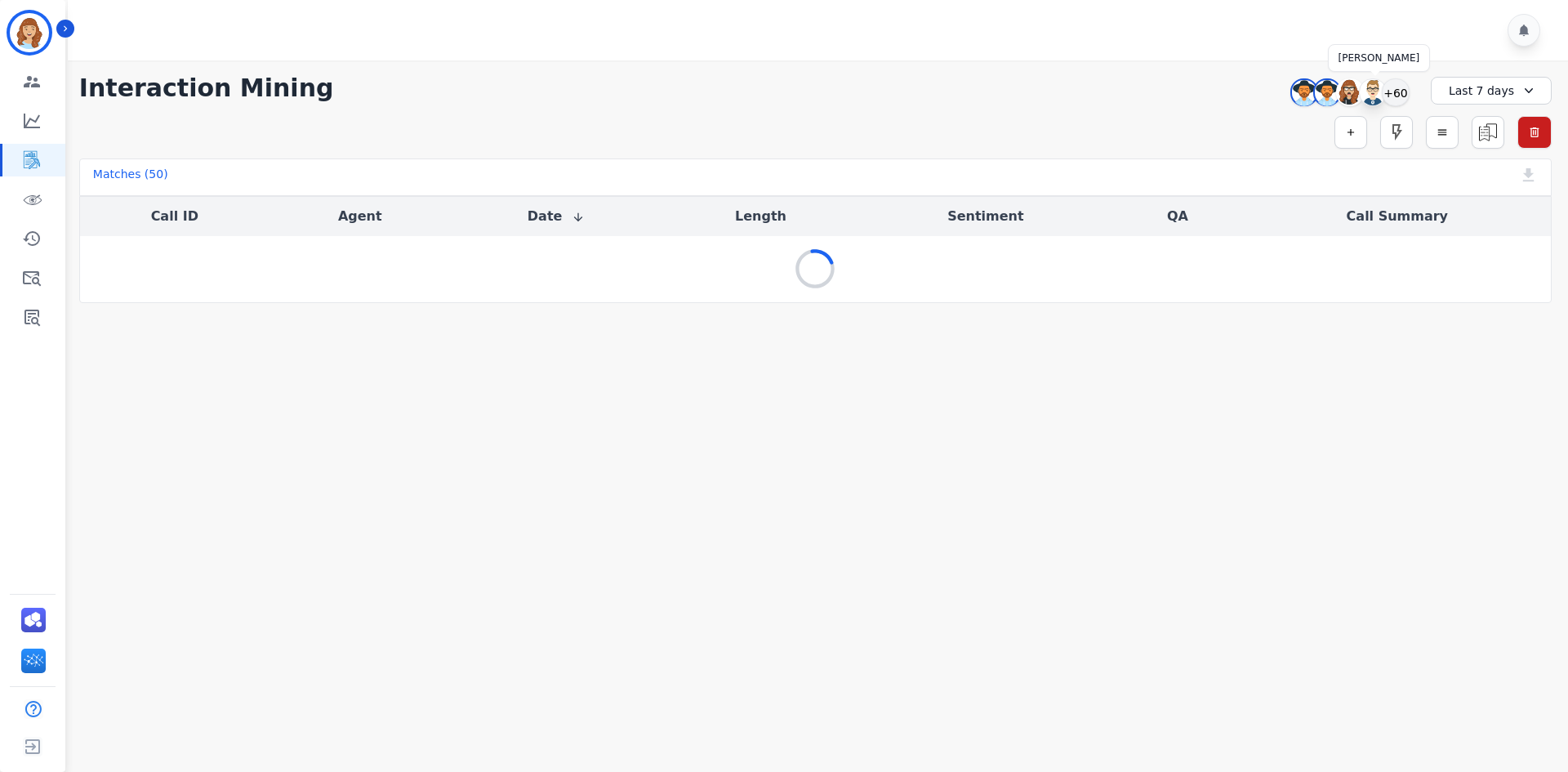
click at [1370, 96] on img at bounding box center [1373, 92] width 26 height 26
click at [1291, 59] on div at bounding box center [820, 30] width 1505 height 60
click at [1397, 94] on div "+60" at bounding box center [1396, 92] width 27 height 27
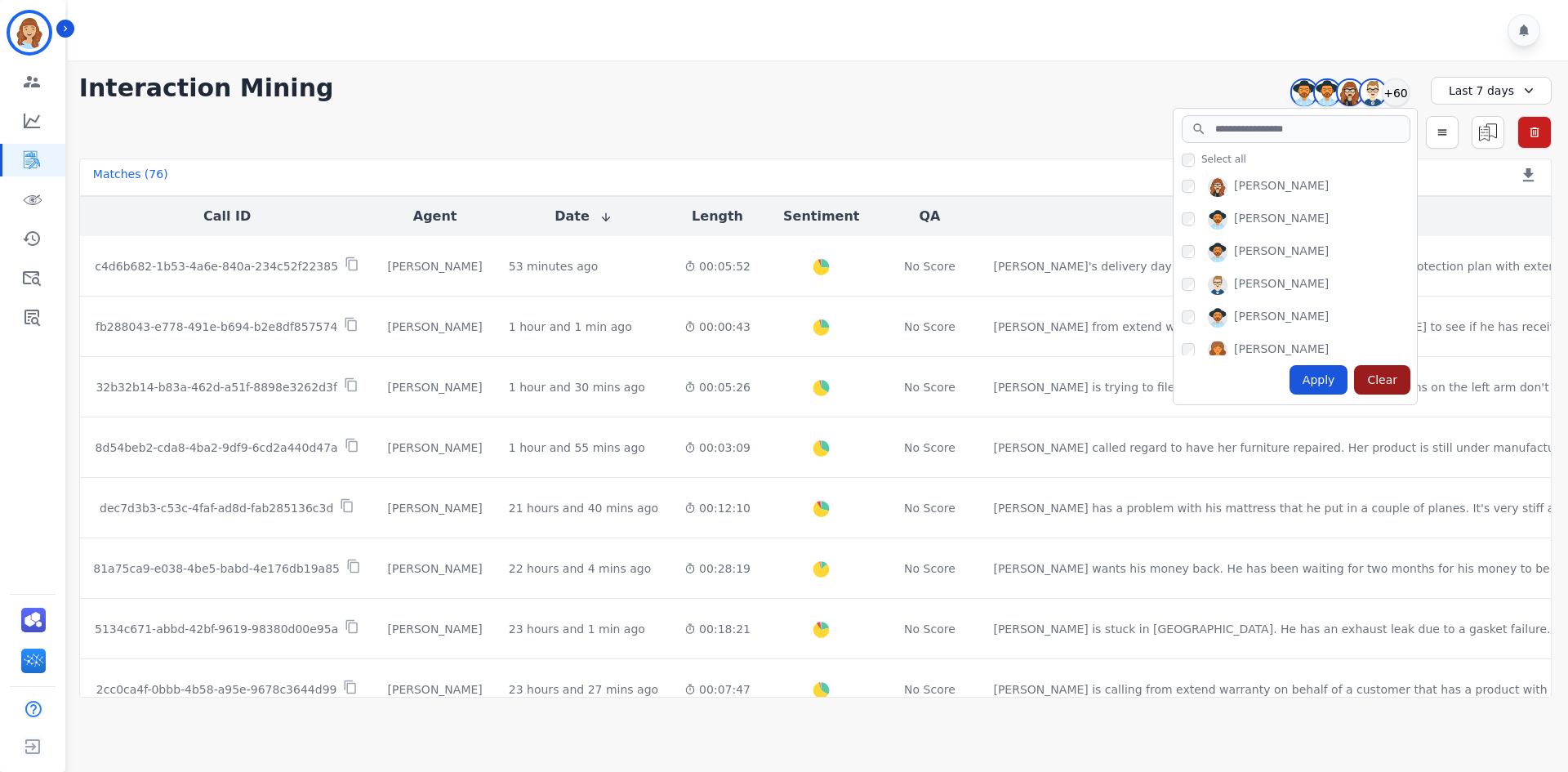
click at [1385, 370] on div "Clear" at bounding box center [1383, 380] width 57 height 29
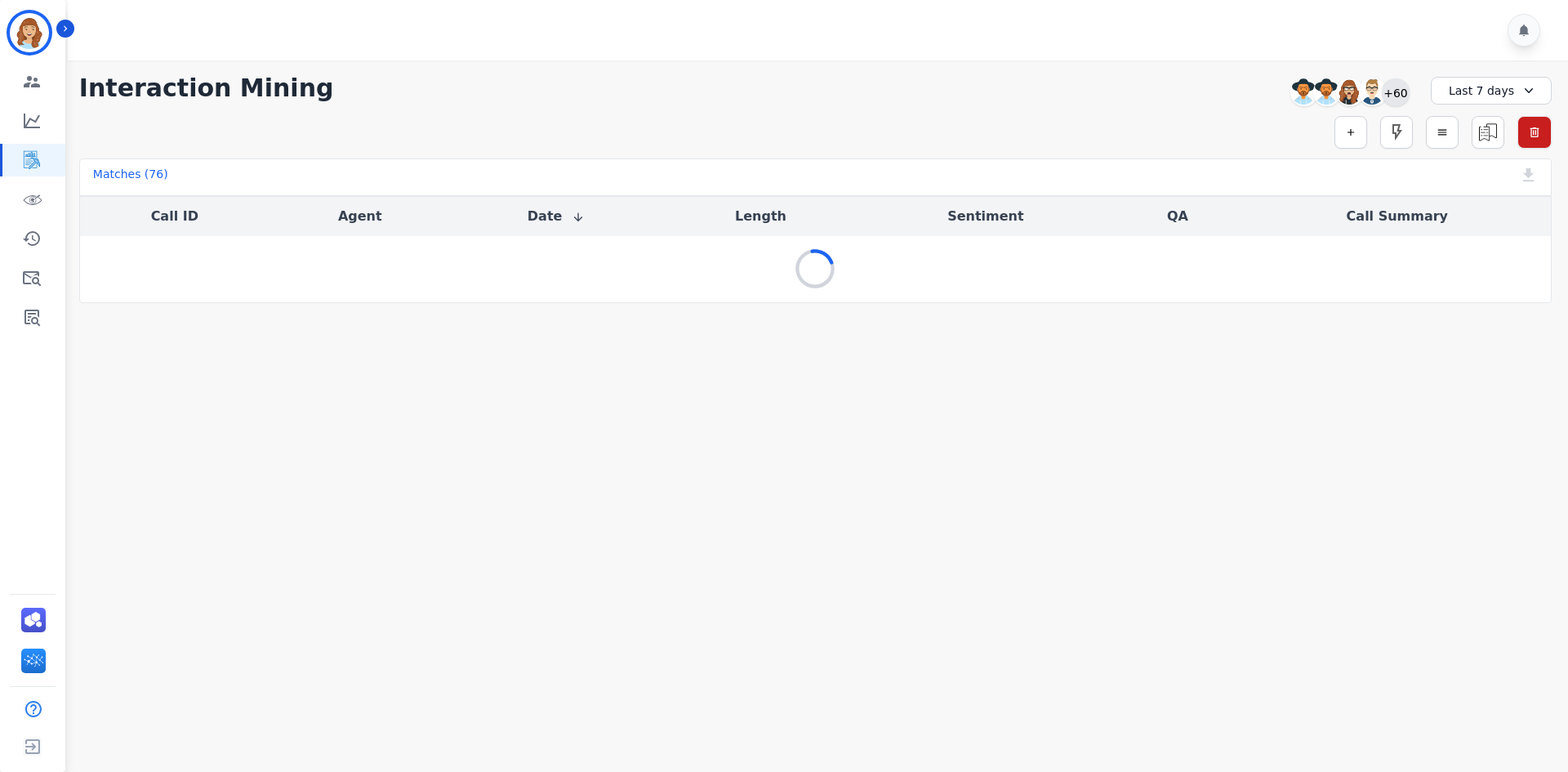
click at [1395, 92] on div "+60" at bounding box center [1396, 92] width 27 height 27
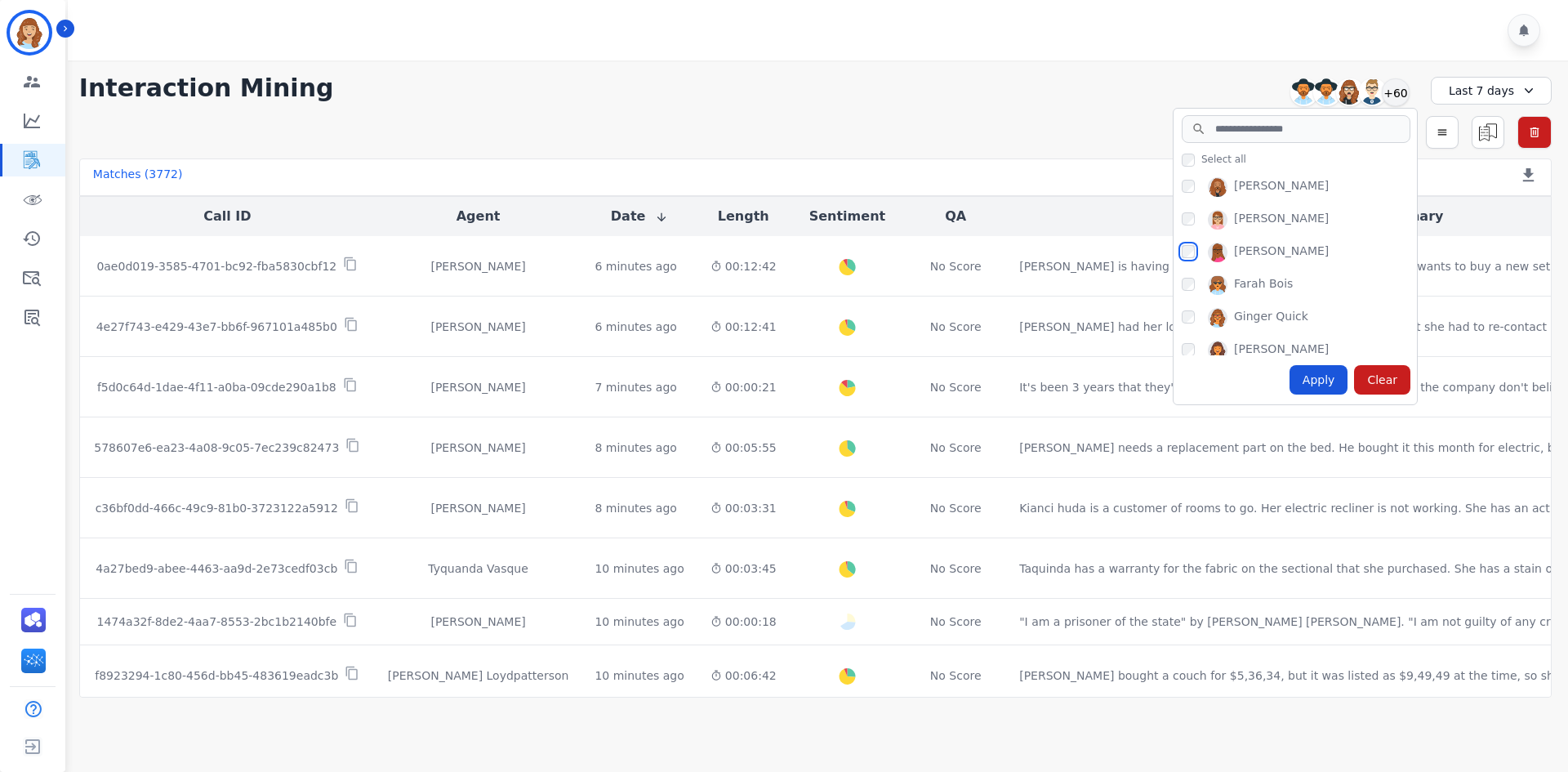
scroll to position [1061, 0]
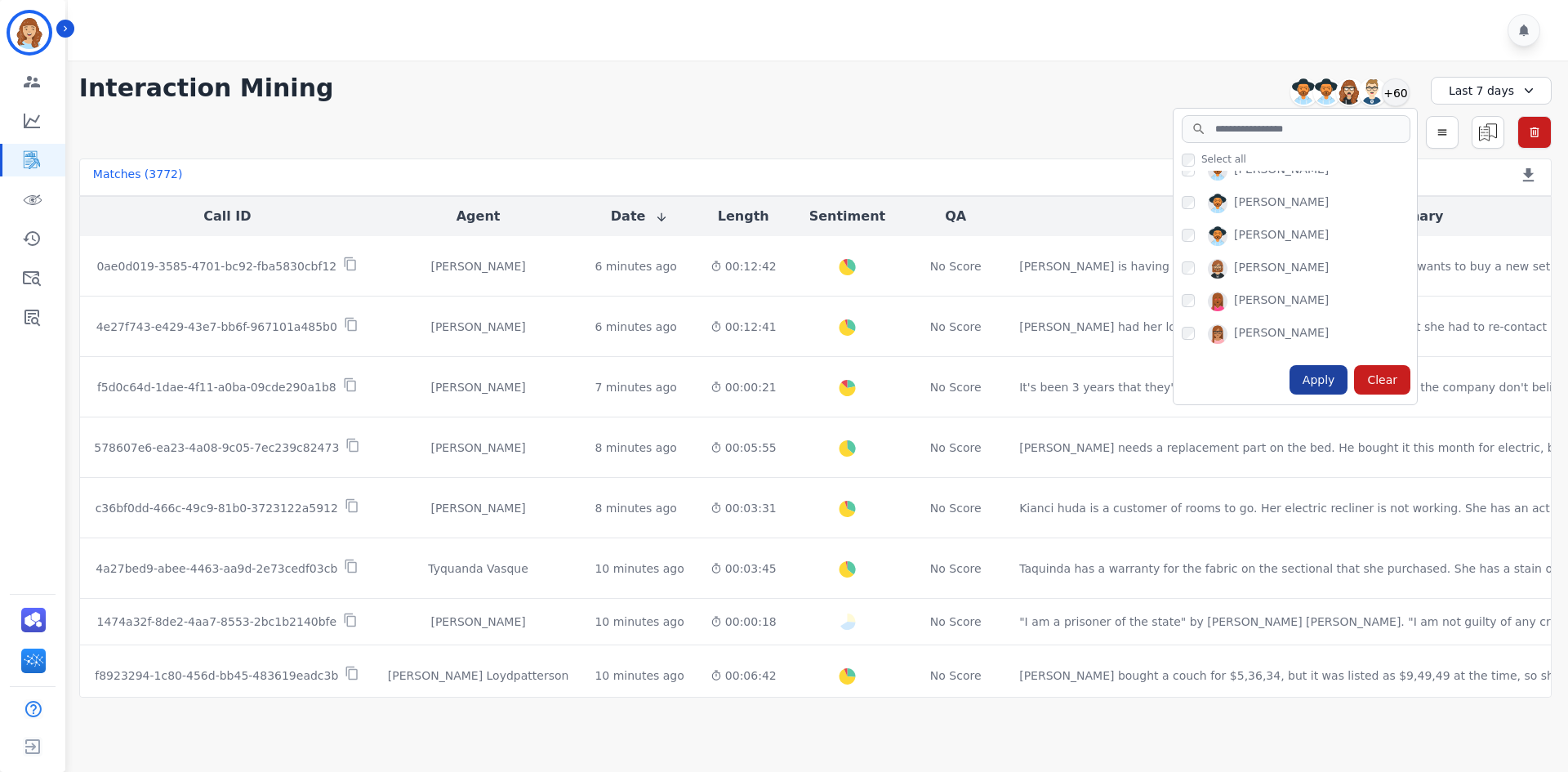
click at [1330, 385] on div "Apply" at bounding box center [1319, 380] width 58 height 29
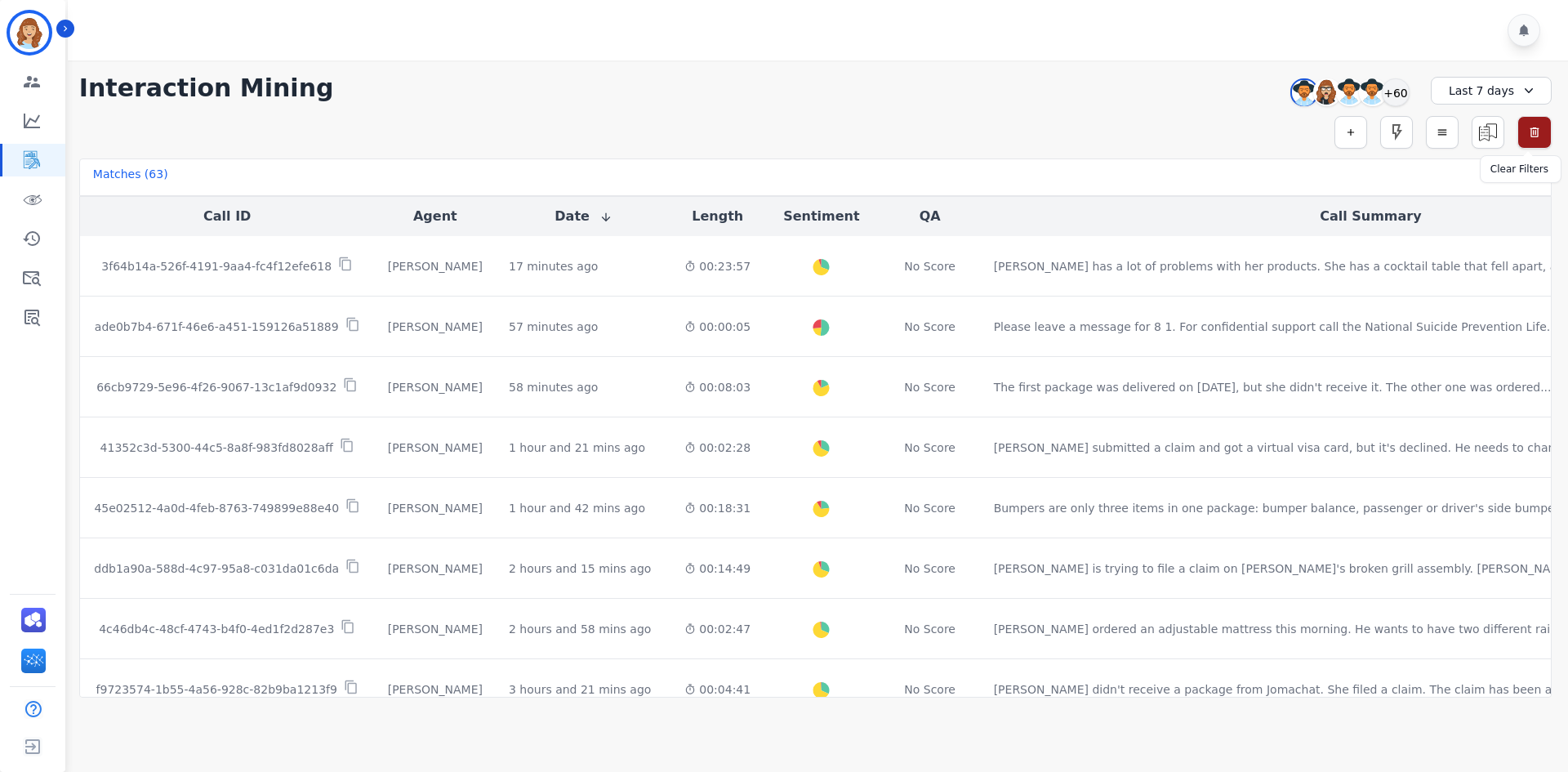
click at [1522, 123] on button "button" at bounding box center [1535, 132] width 35 height 33
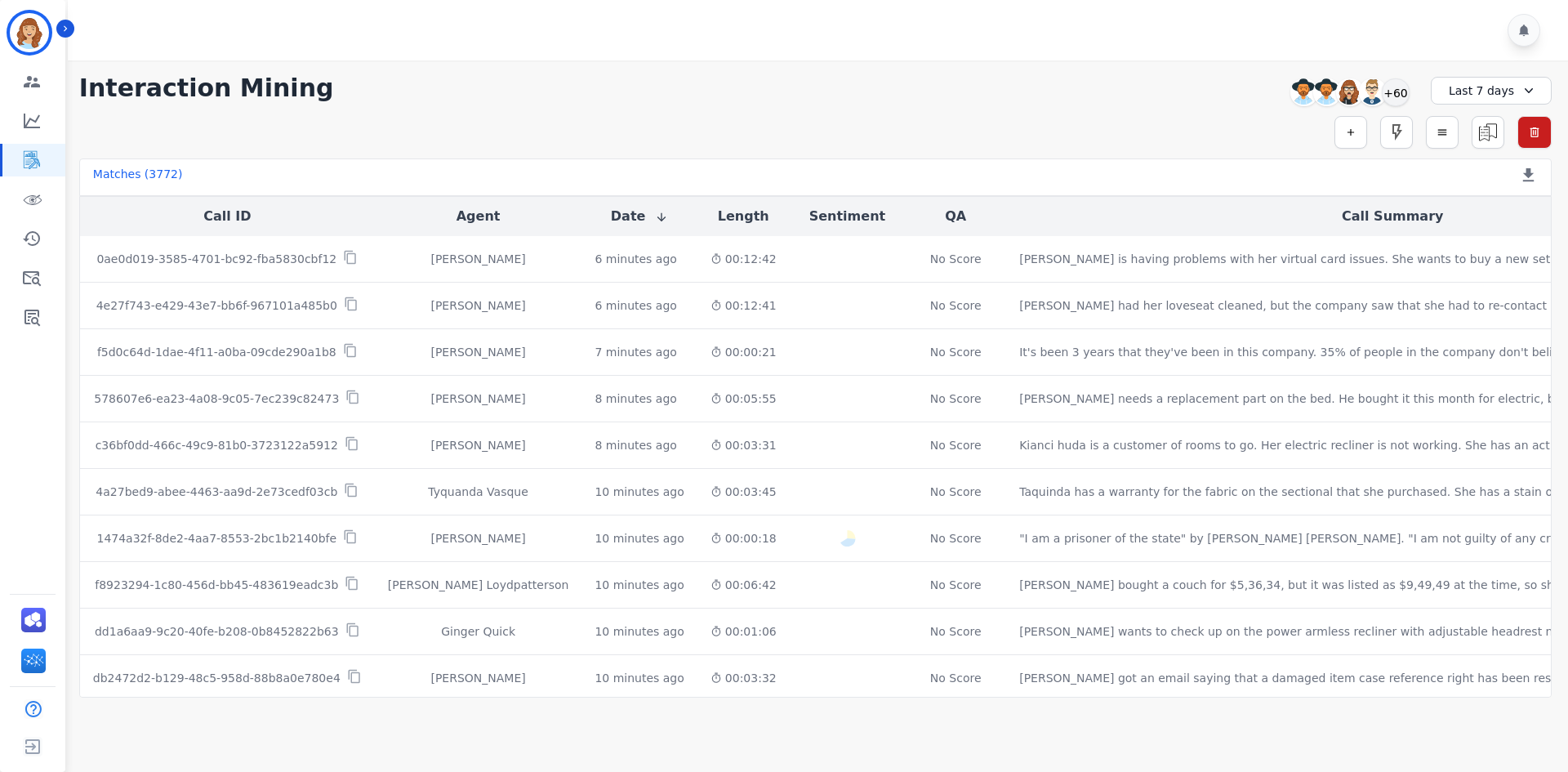
click at [1455, 97] on div "Last 7 days" at bounding box center [1491, 90] width 120 height 27
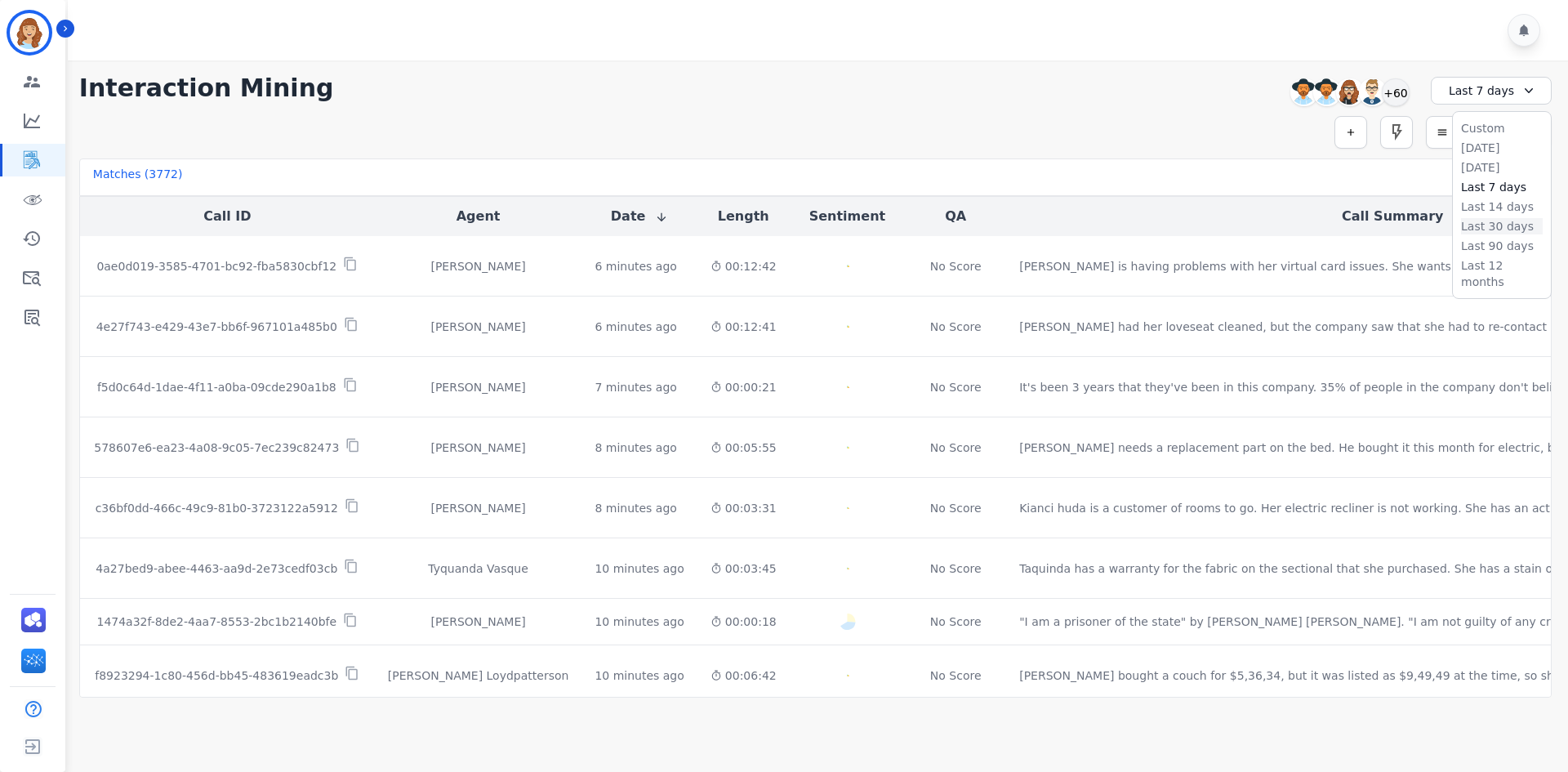
click at [1494, 218] on li "Last 30 days" at bounding box center [1501, 226] width 81 height 16
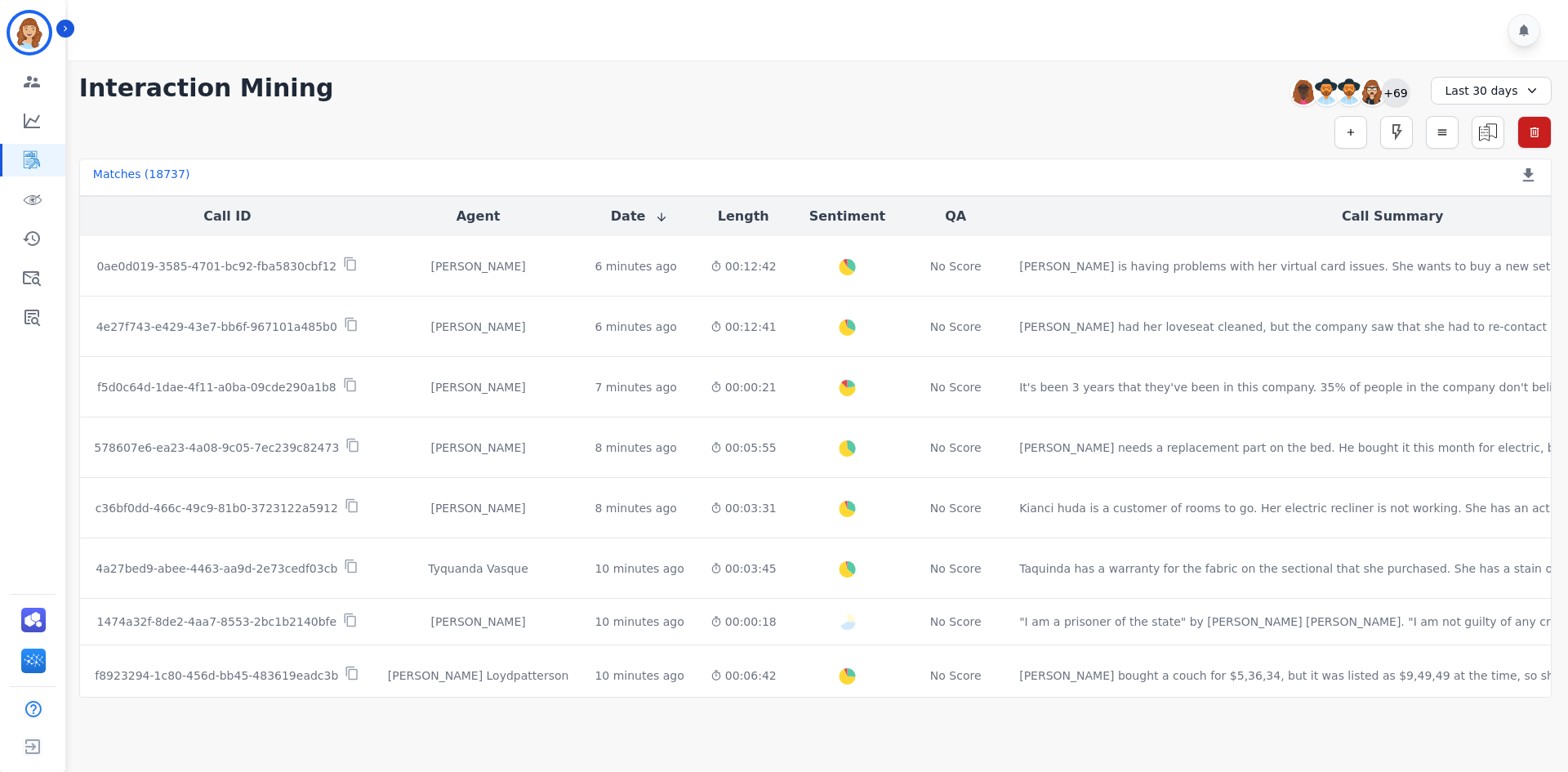
click at [1400, 94] on div "+69" at bounding box center [1396, 92] width 27 height 27
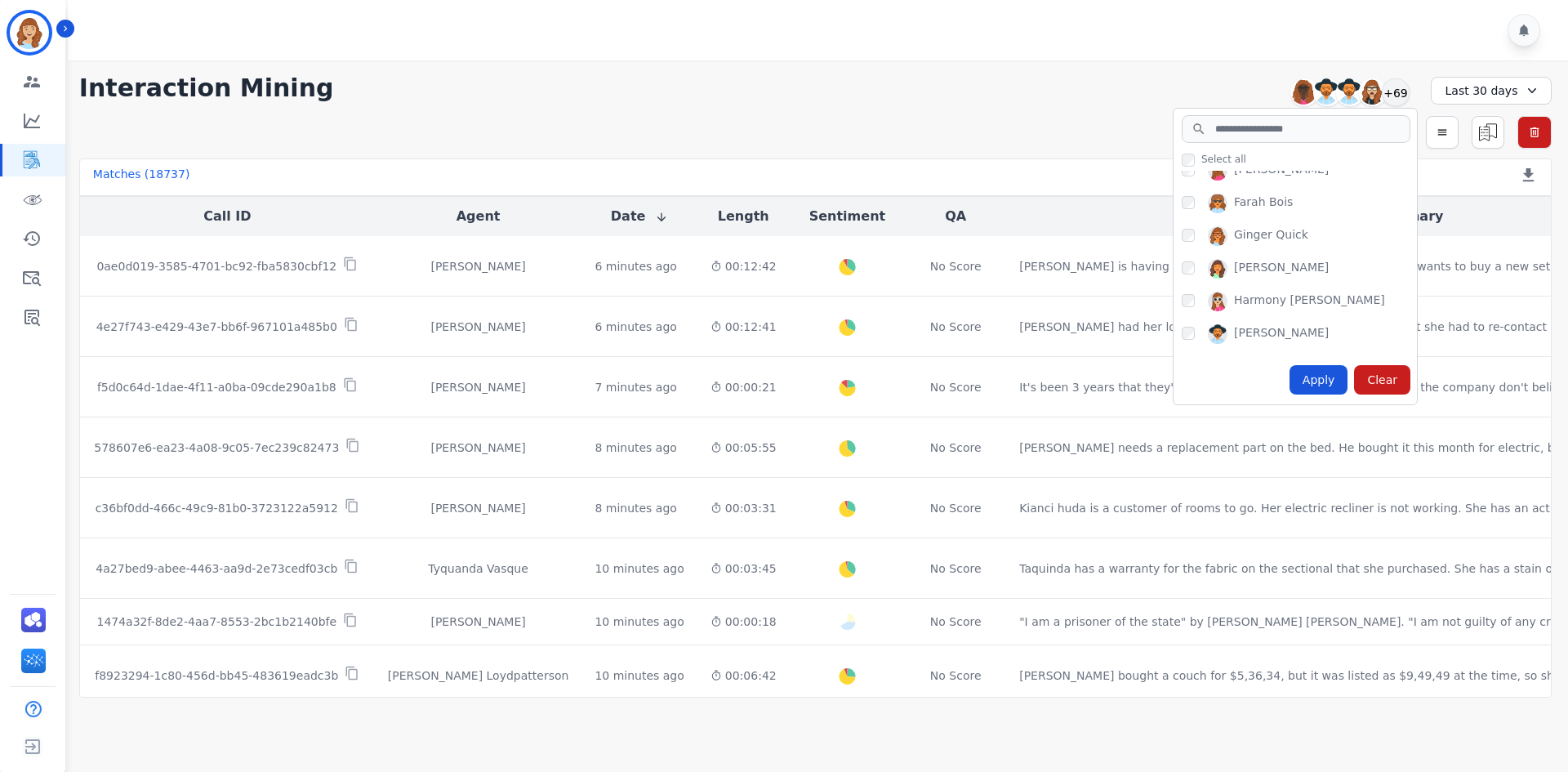
scroll to position [817, 0]
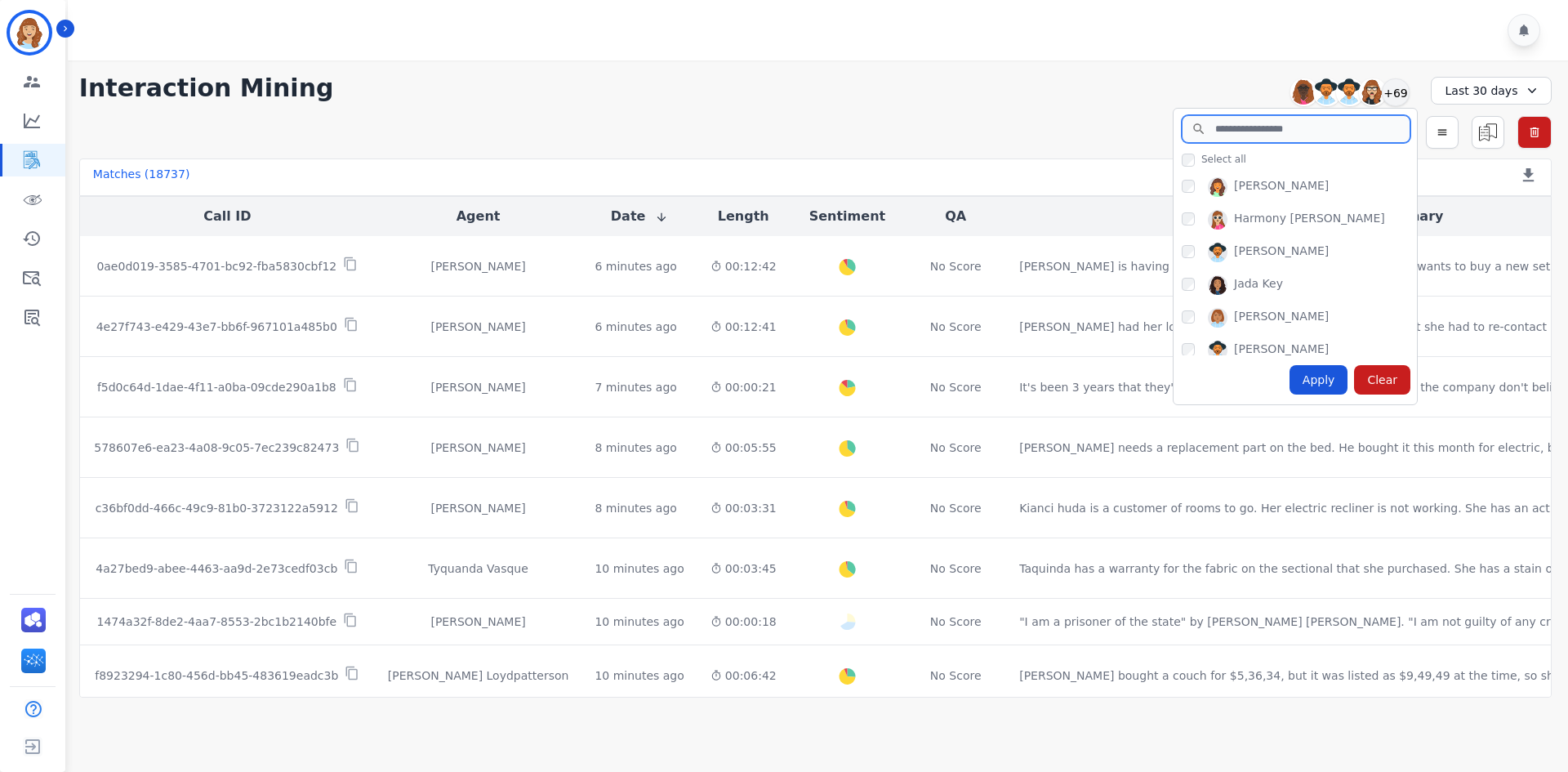
click at [1272, 127] on input "search" at bounding box center [1296, 129] width 229 height 27
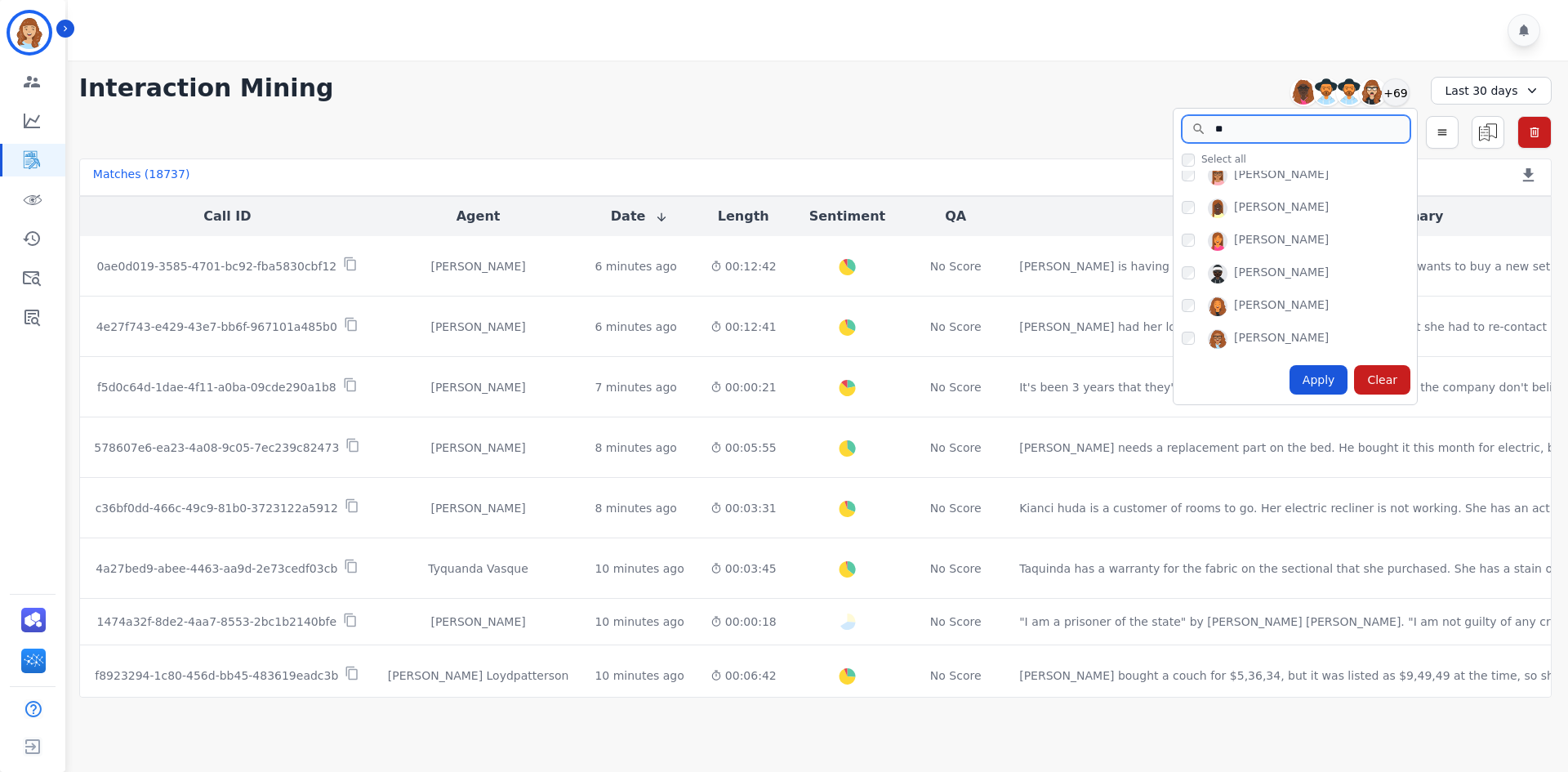
scroll to position [0, 0]
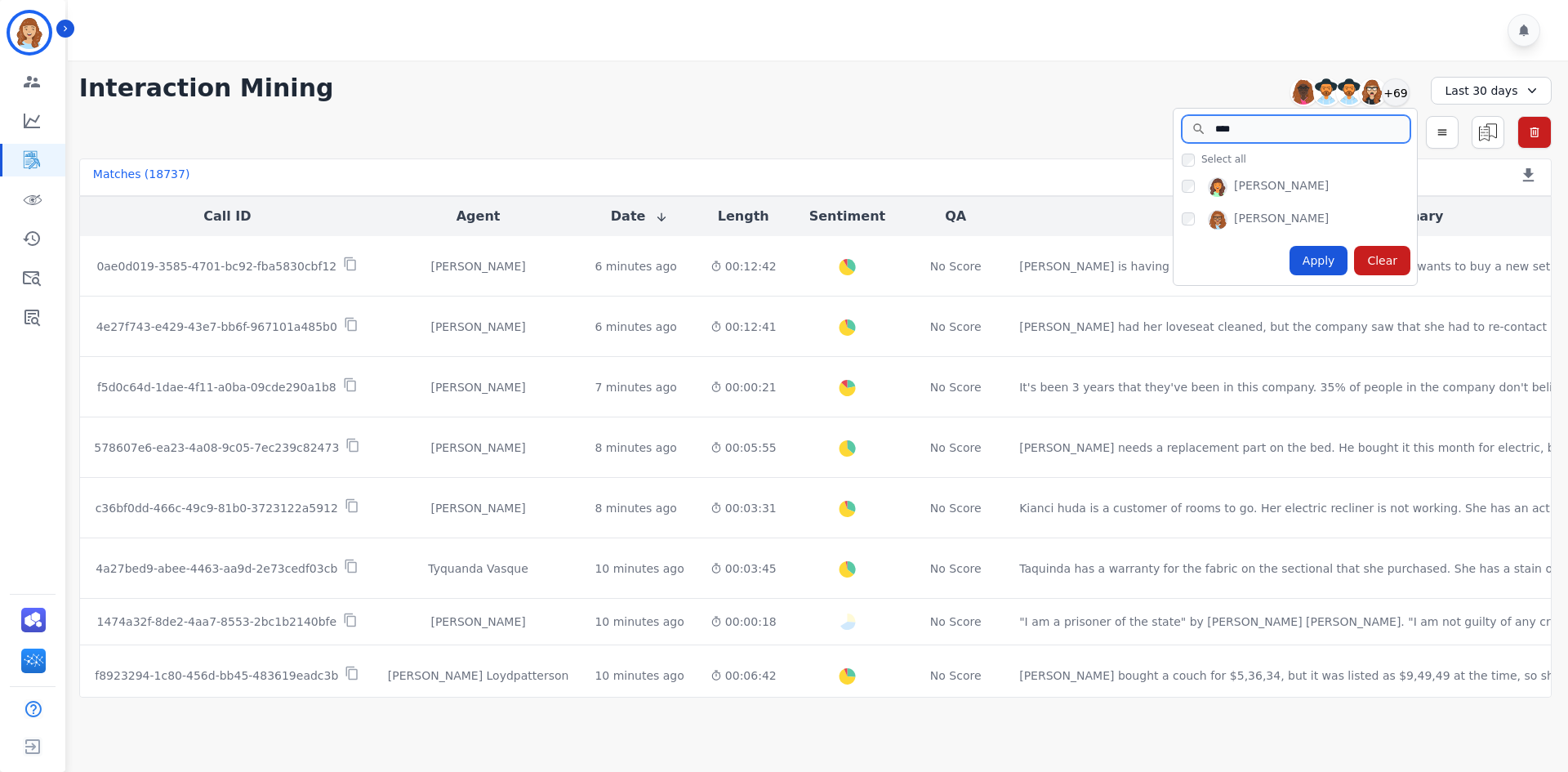
type input "****"
click at [1305, 247] on div "Apply" at bounding box center [1319, 260] width 58 height 29
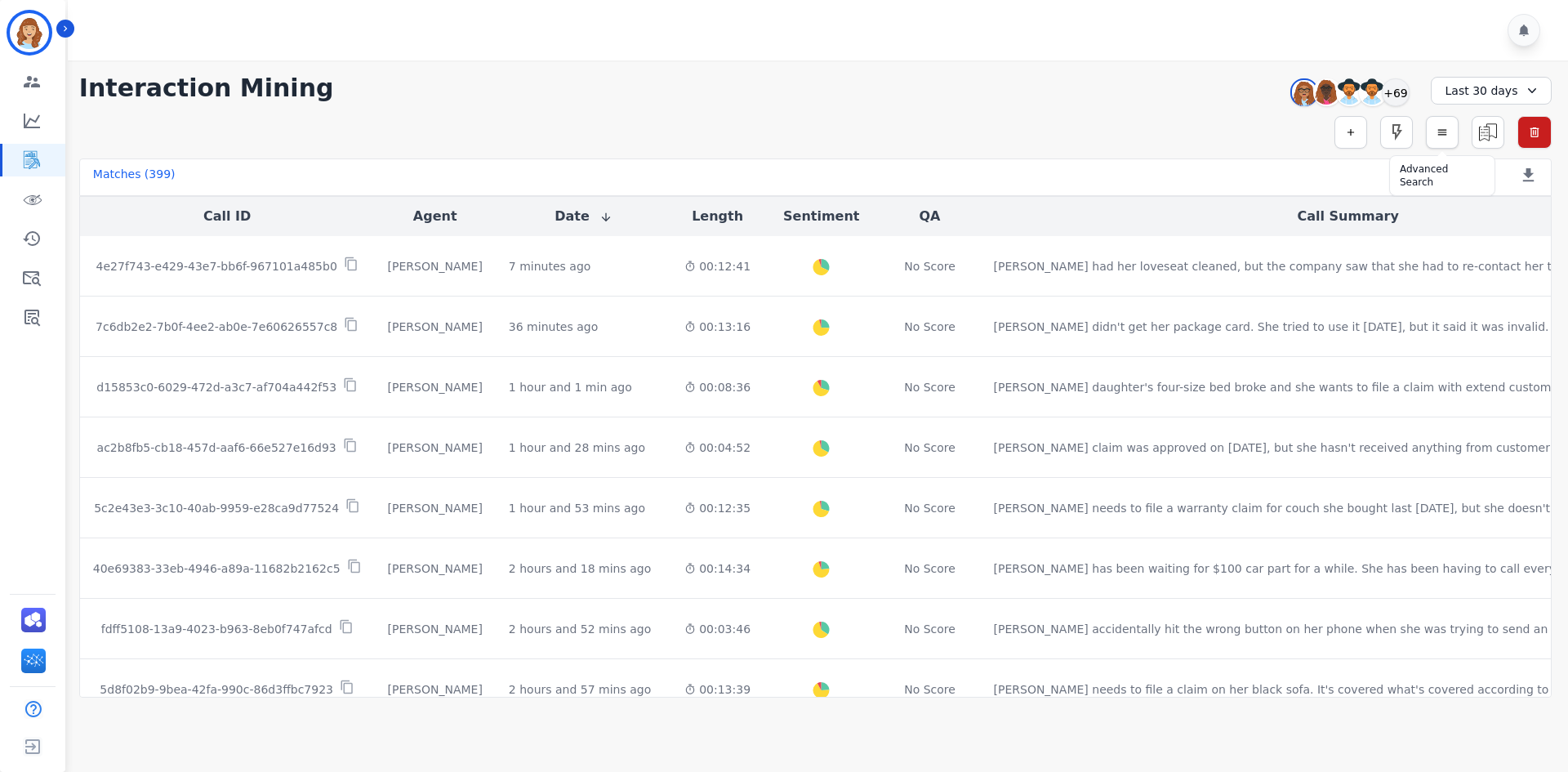
click at [1456, 134] on button "button" at bounding box center [1442, 132] width 33 height 33
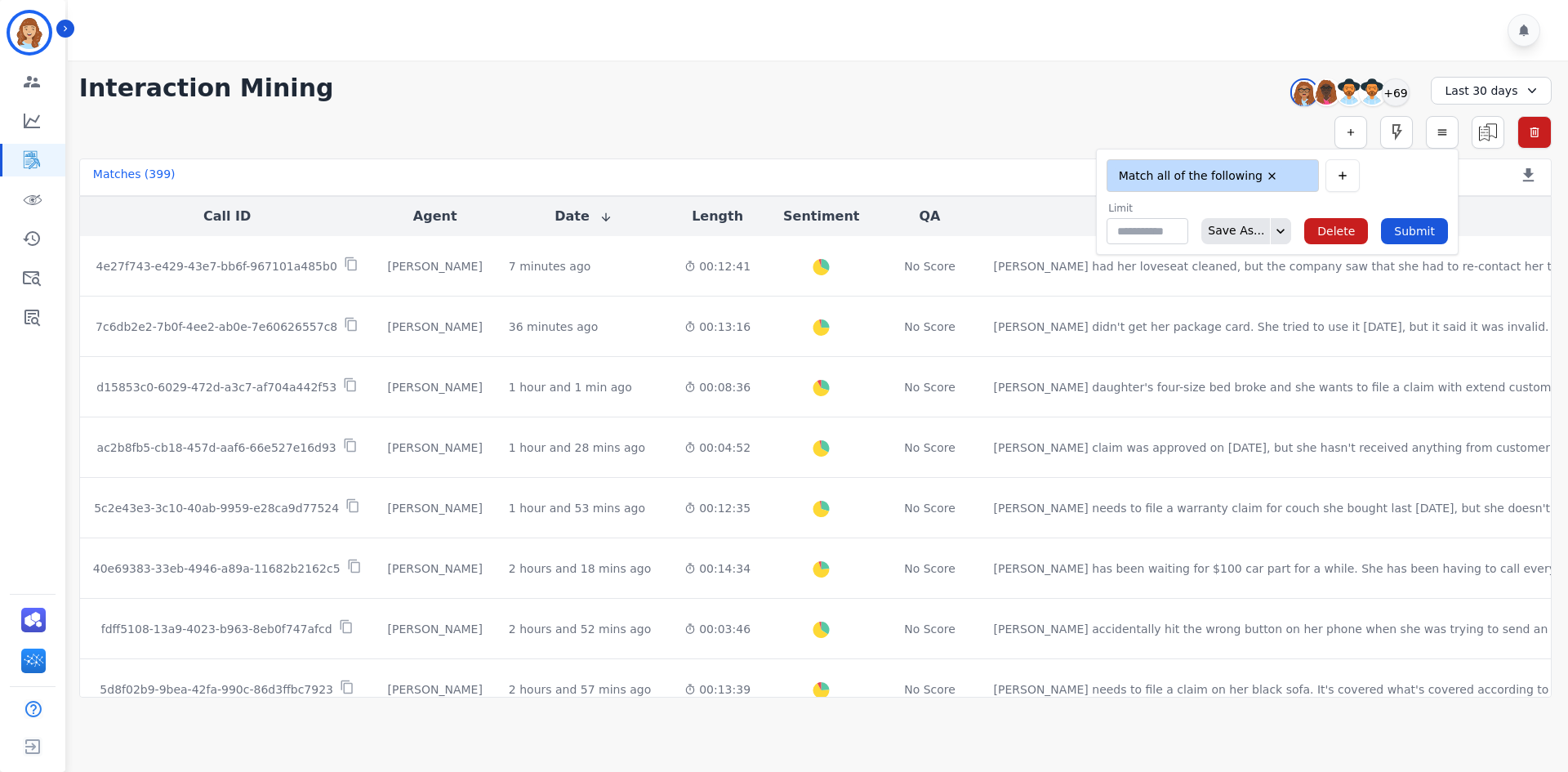
click at [1459, 97] on div "Last 30 days" at bounding box center [1491, 90] width 120 height 27
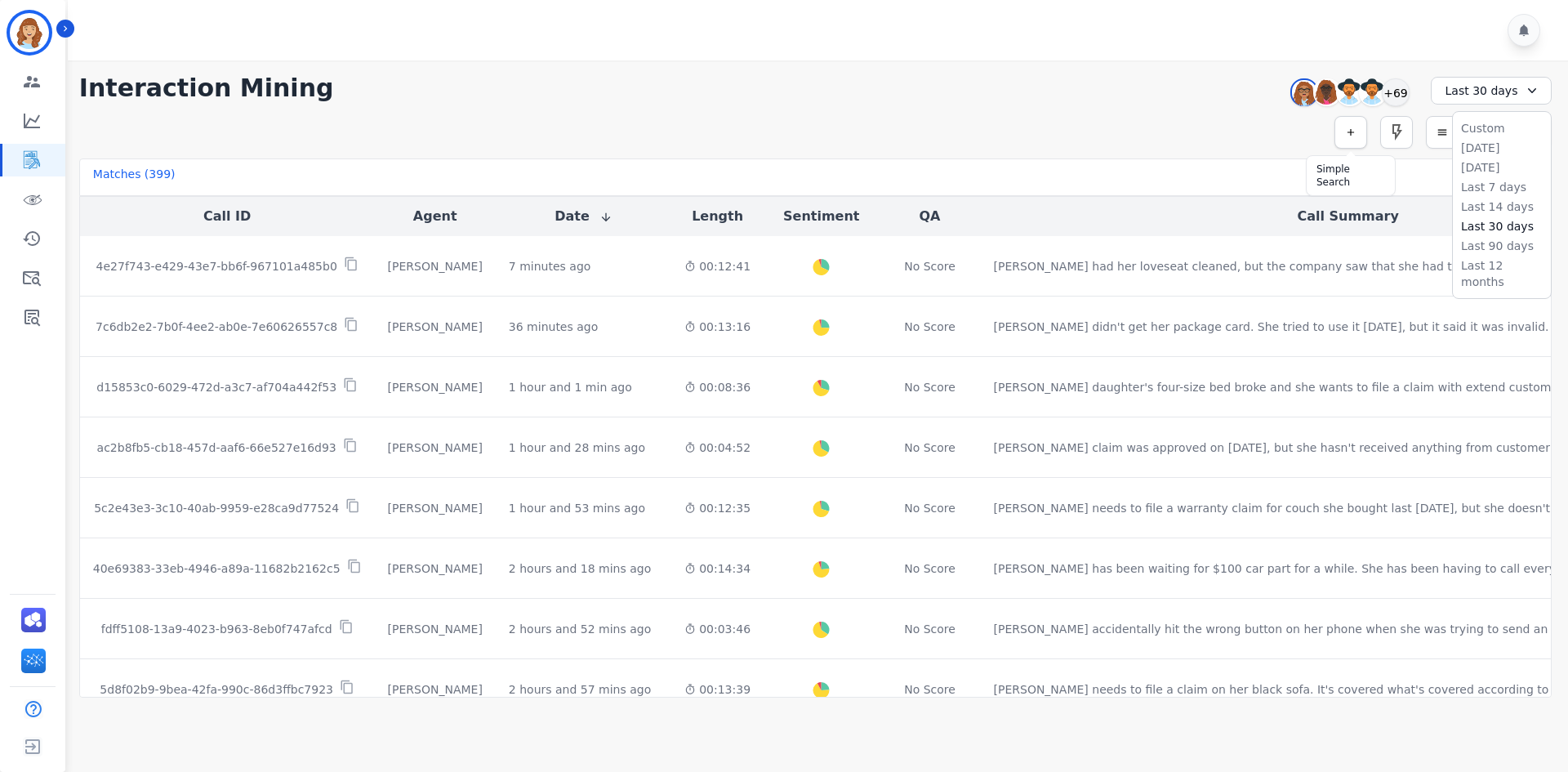
click at [1357, 130] on button "button" at bounding box center [1351, 132] width 33 height 33
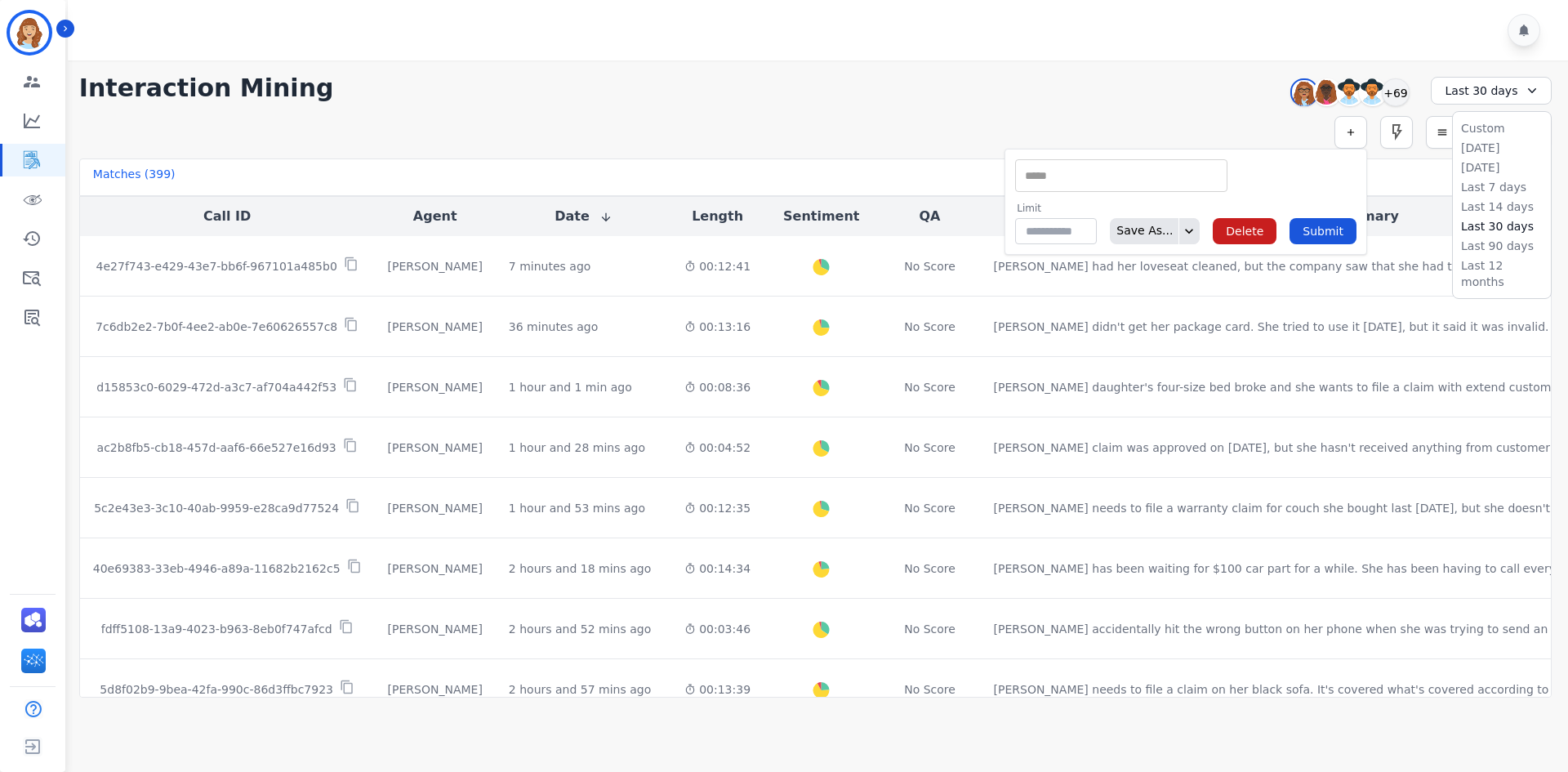
click at [1041, 171] on input "selected options" at bounding box center [1122, 175] width 204 height 17
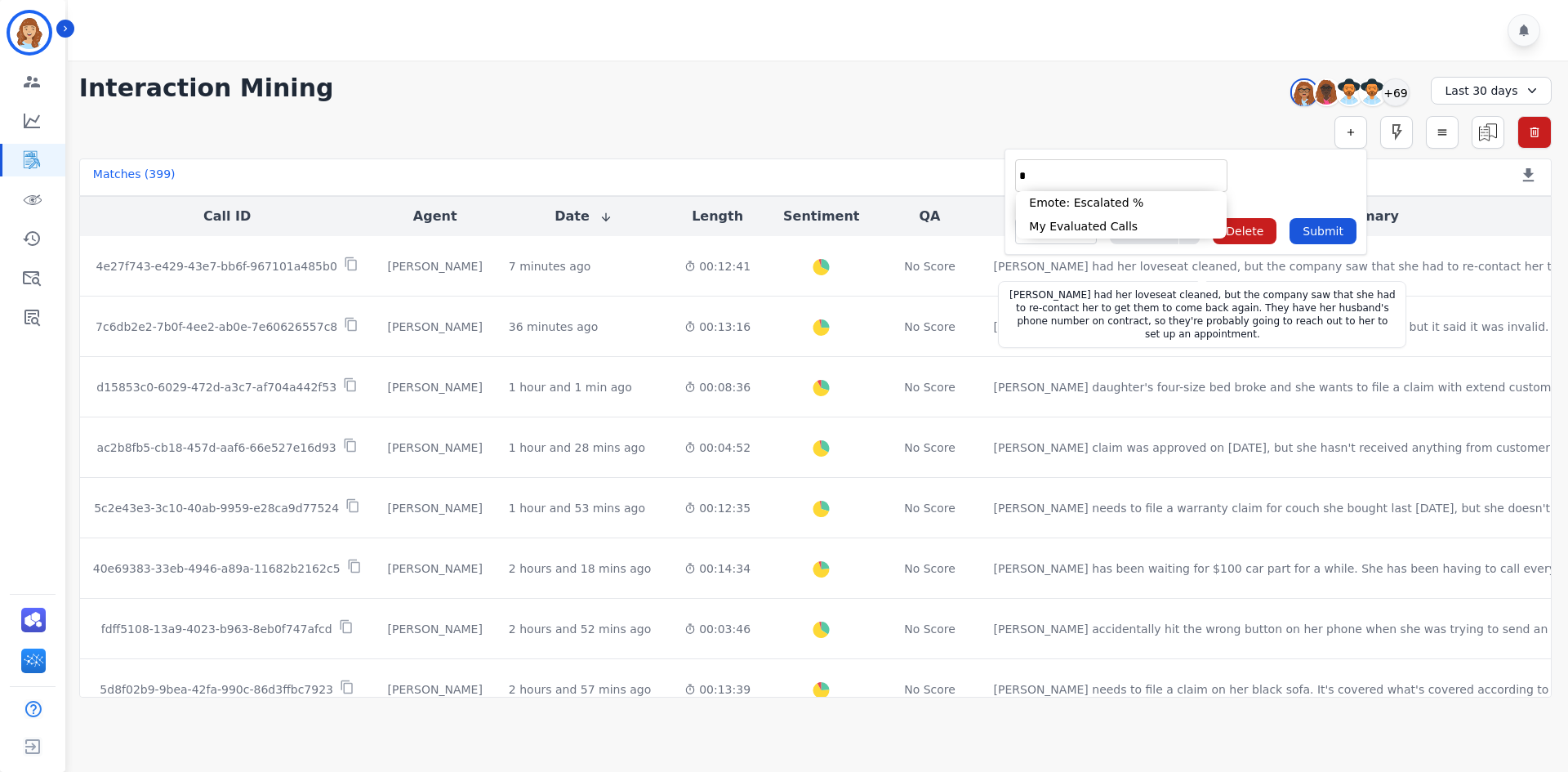
type input "*"
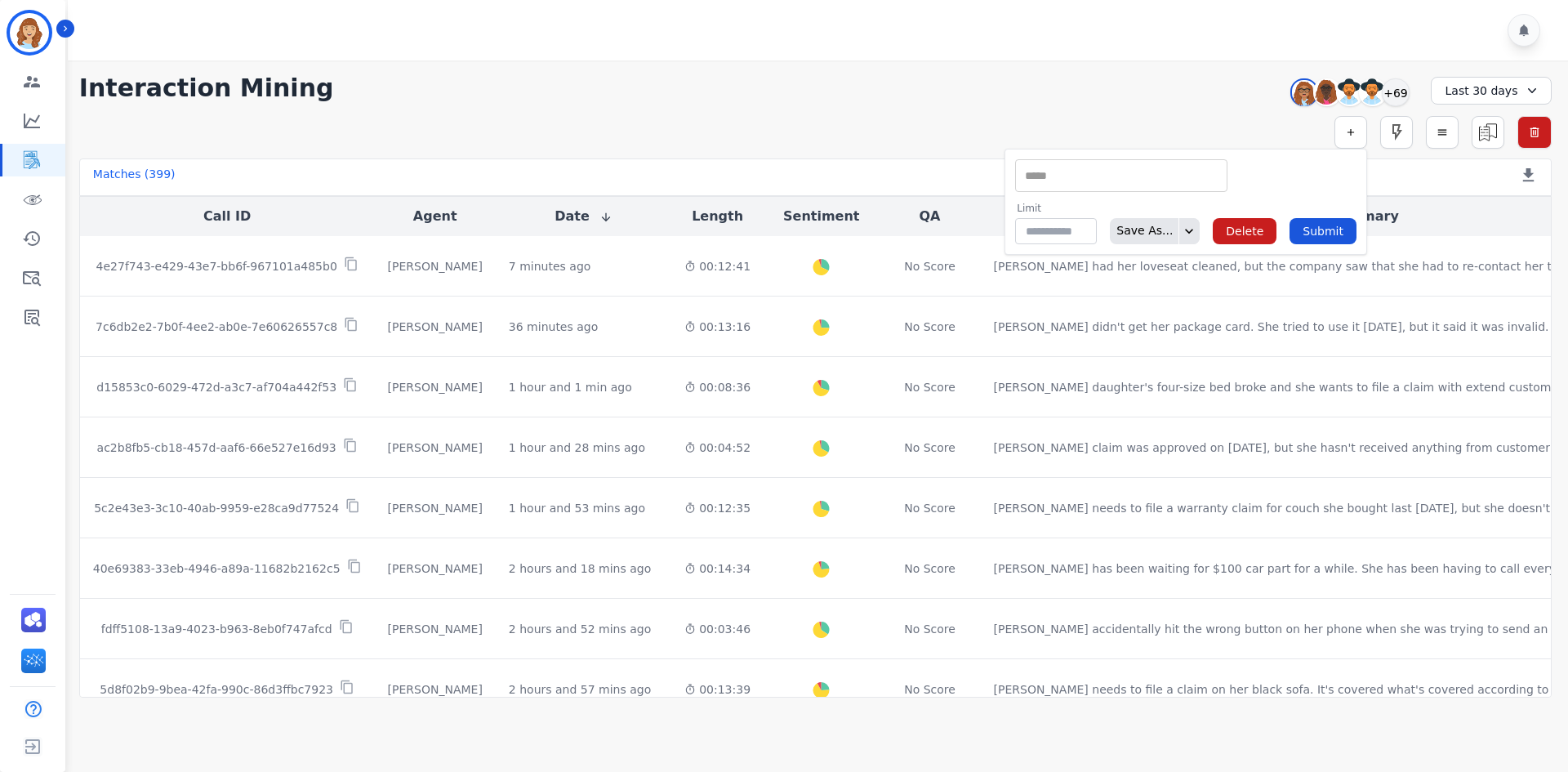
click at [852, 107] on div "**********" at bounding box center [815, 379] width 1505 height 637
click at [433, 168] on div "Matches ( 399 ) Export Call List" at bounding box center [815, 177] width 1472 height 37
click at [258, 102] on h1 "Interaction Mining" at bounding box center [206, 89] width 255 height 29
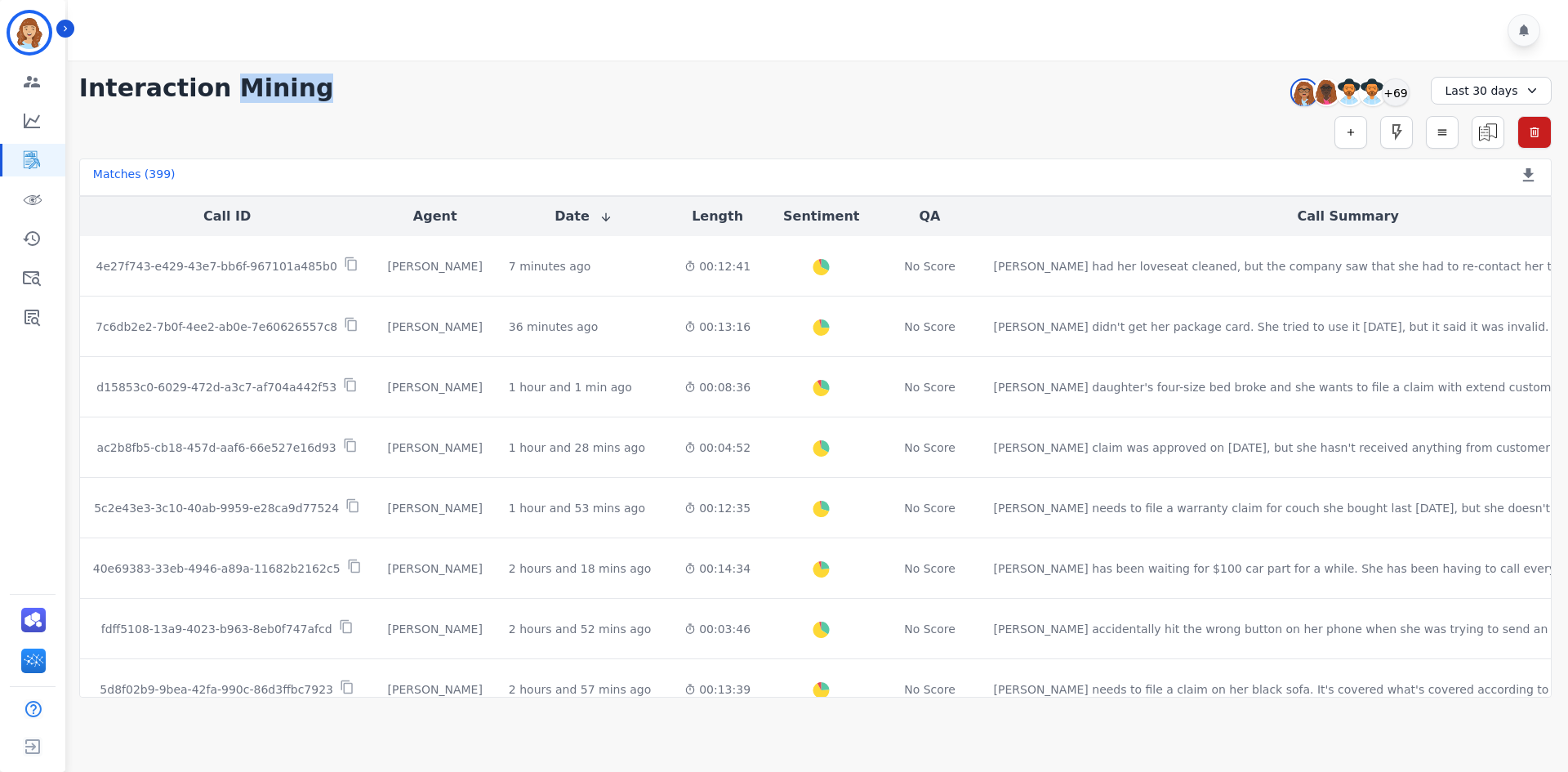
click at [258, 102] on h1 "Interaction Mining" at bounding box center [206, 89] width 255 height 29
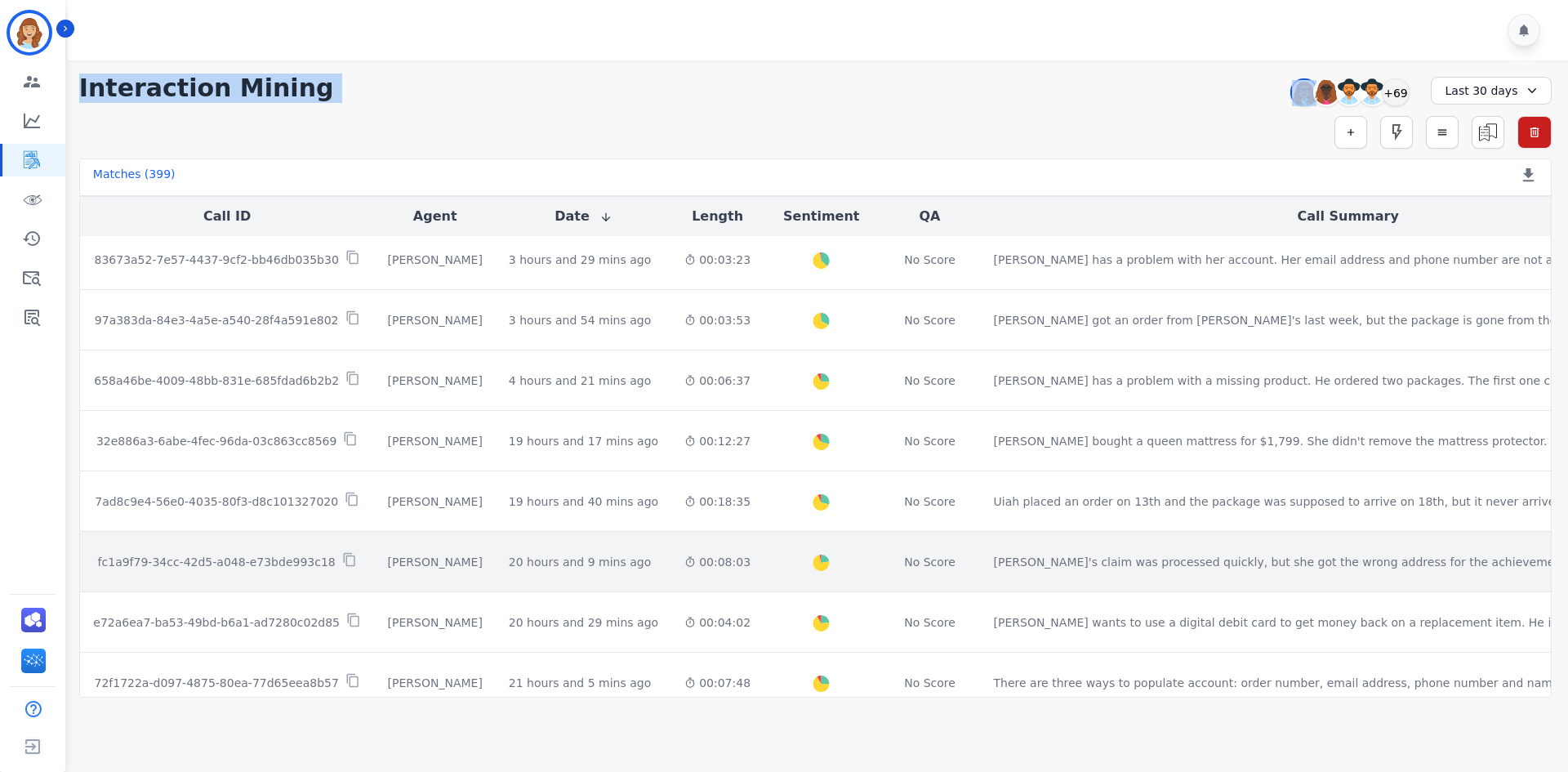
scroll to position [816, 0]
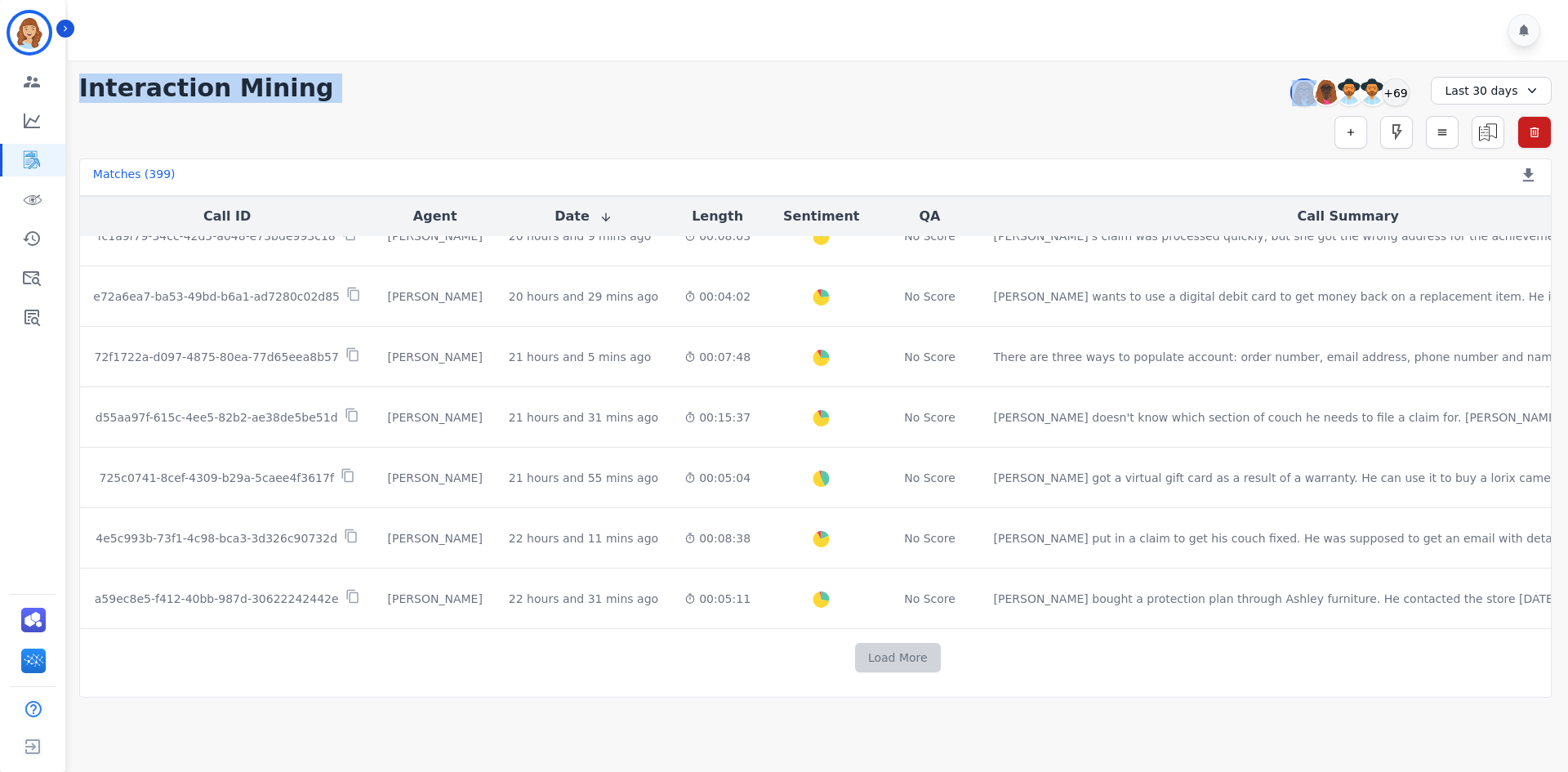
click at [855, 663] on button "Load More" at bounding box center [898, 657] width 86 height 29
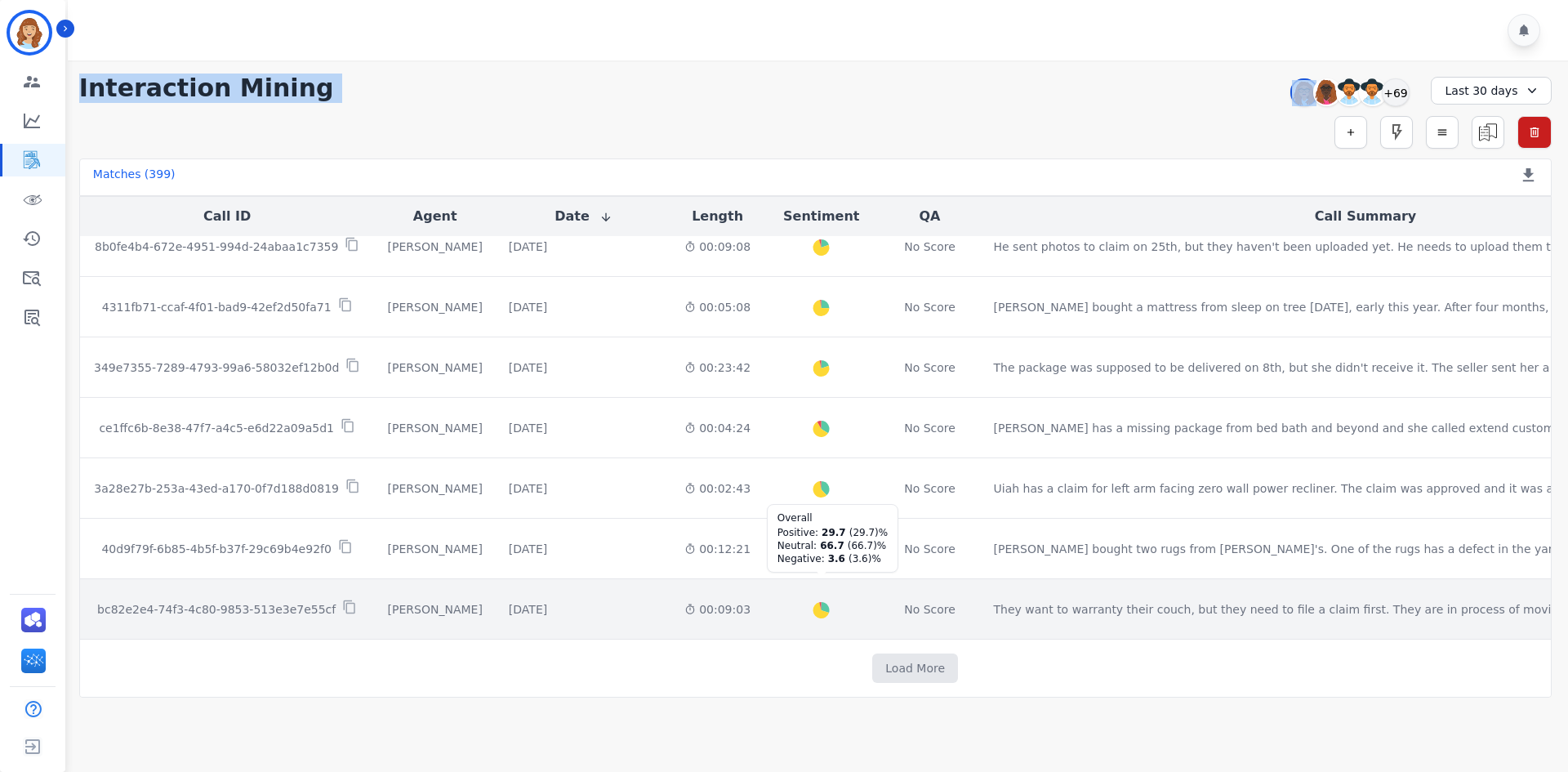
scroll to position [2014, 0]
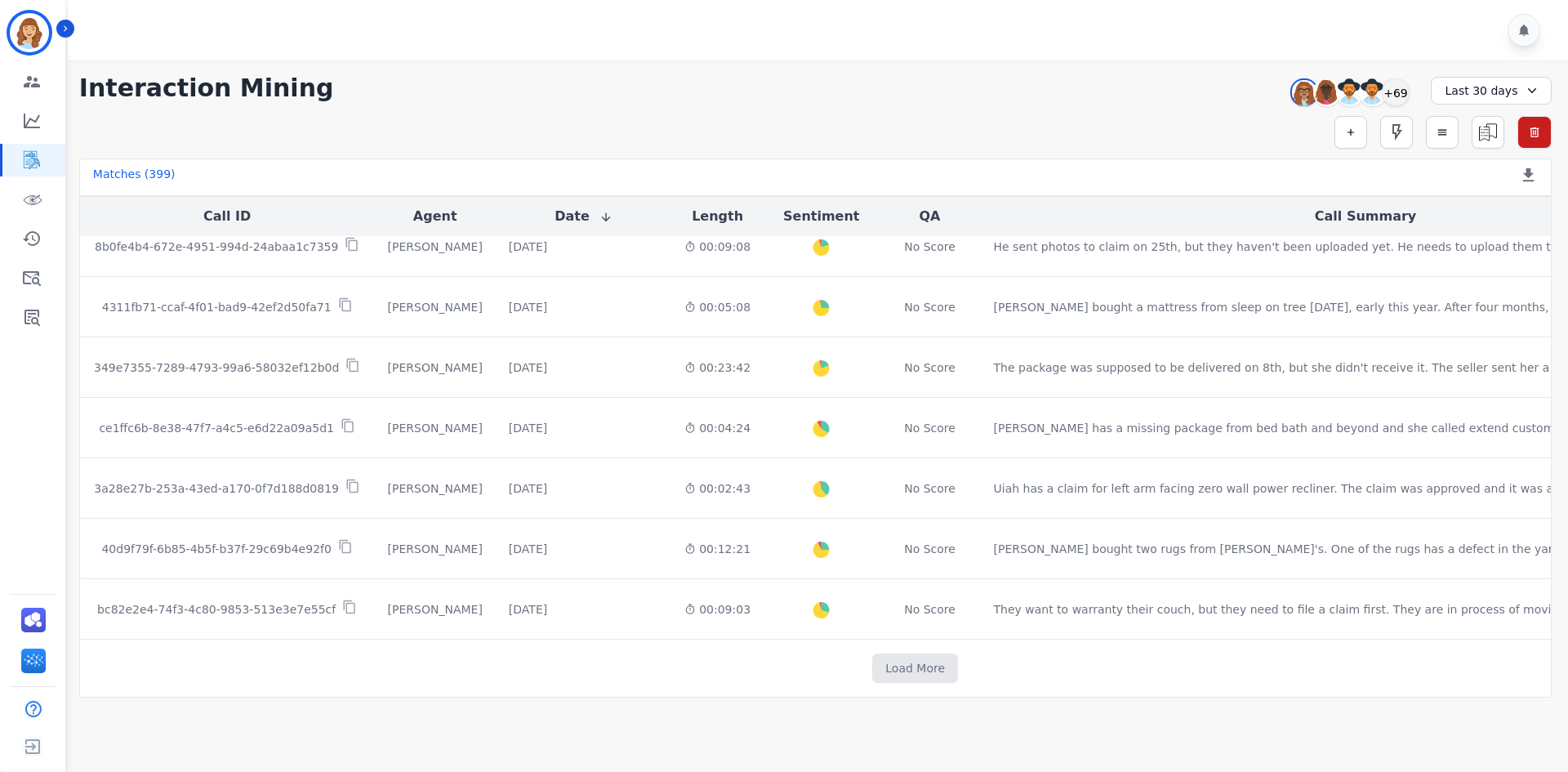
click at [41, 448] on div "[PERSON_NAME] ID: Sherry_Hesek Engagement Predicted Performance Interaction Min…" at bounding box center [33, 386] width 66 height 772
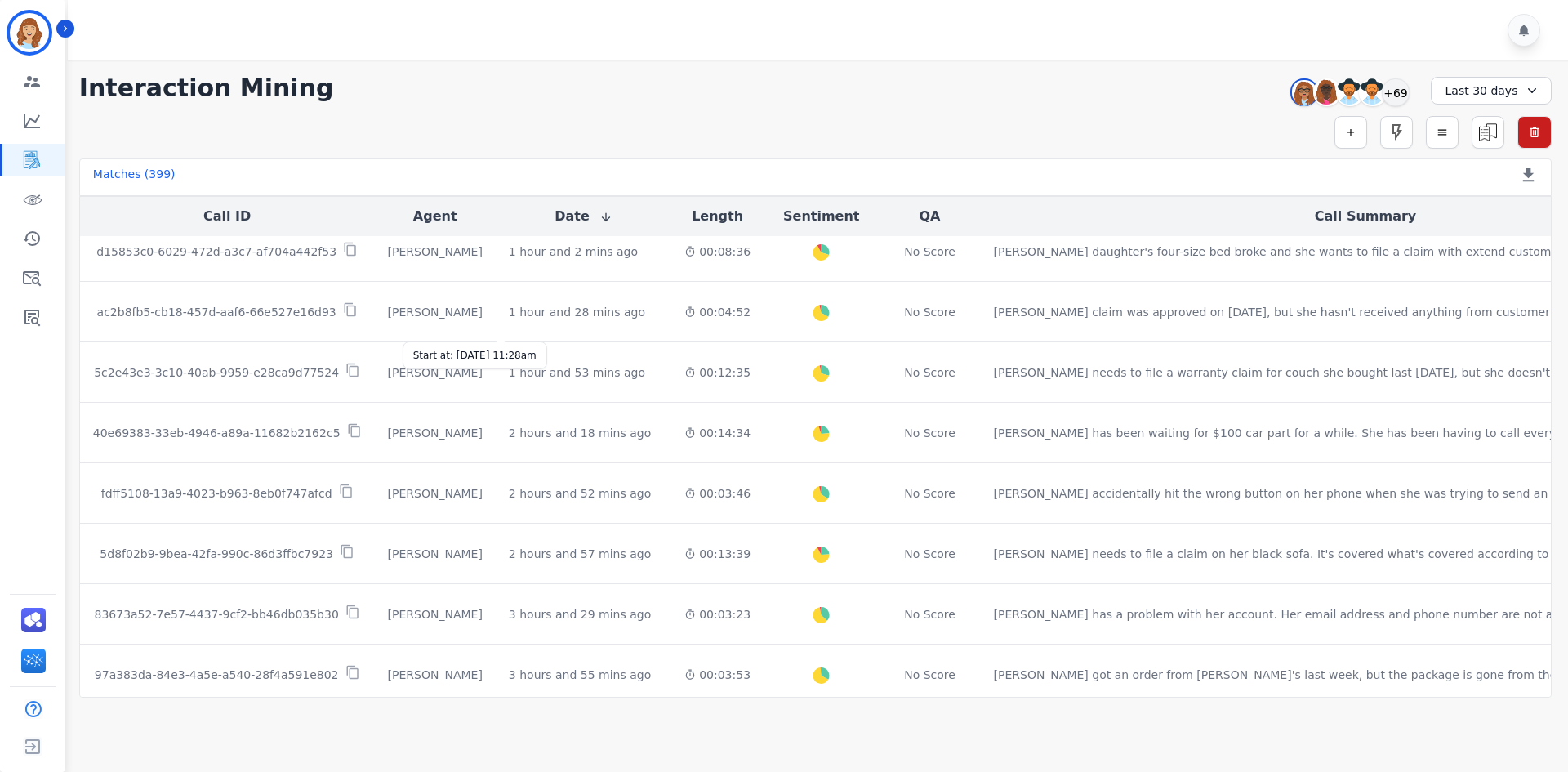
scroll to position [0, 0]
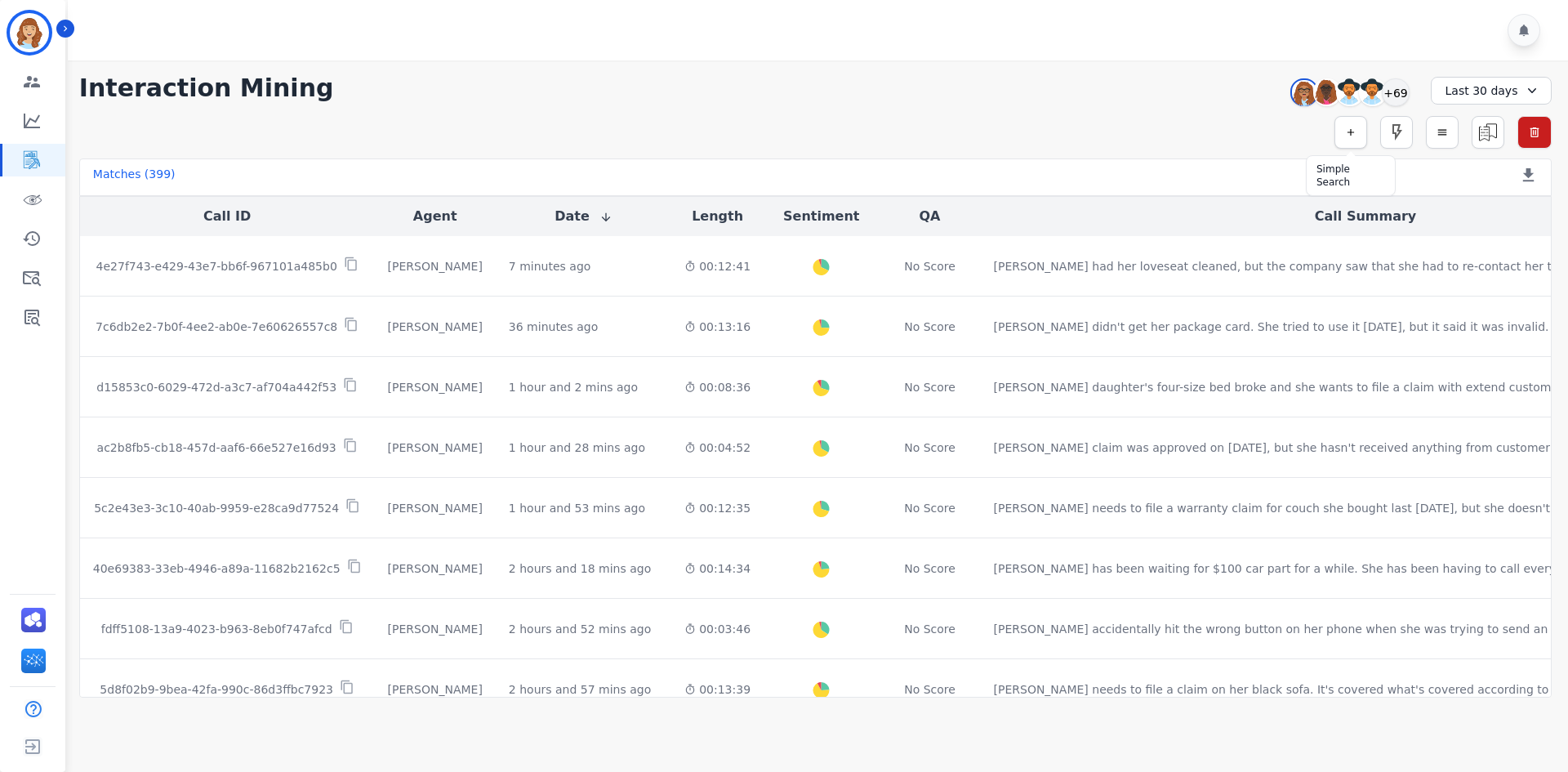
click at [1356, 127] on button "button" at bounding box center [1351, 132] width 33 height 33
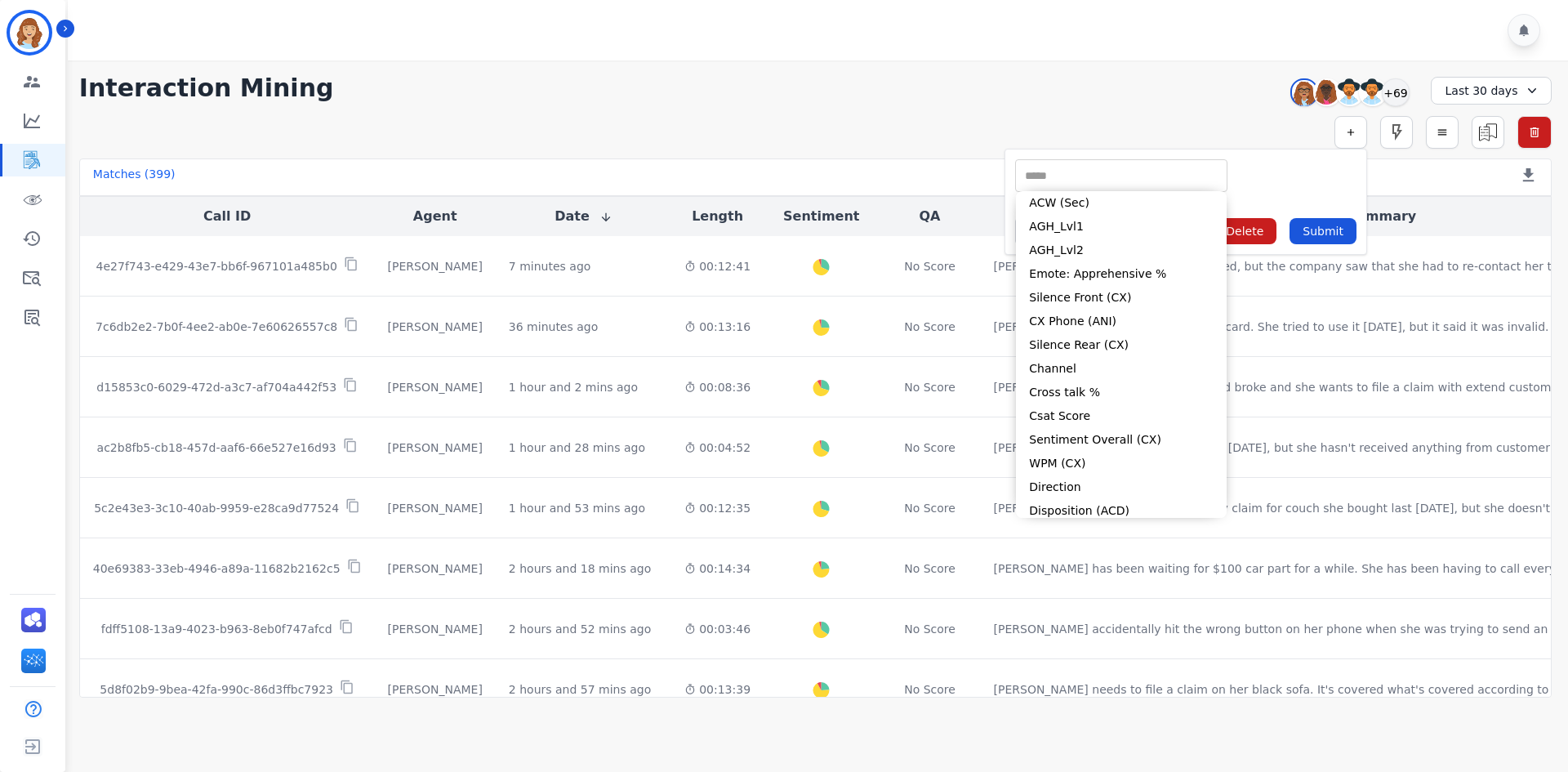
click at [1097, 182] on input "selected options" at bounding box center [1122, 175] width 204 height 17
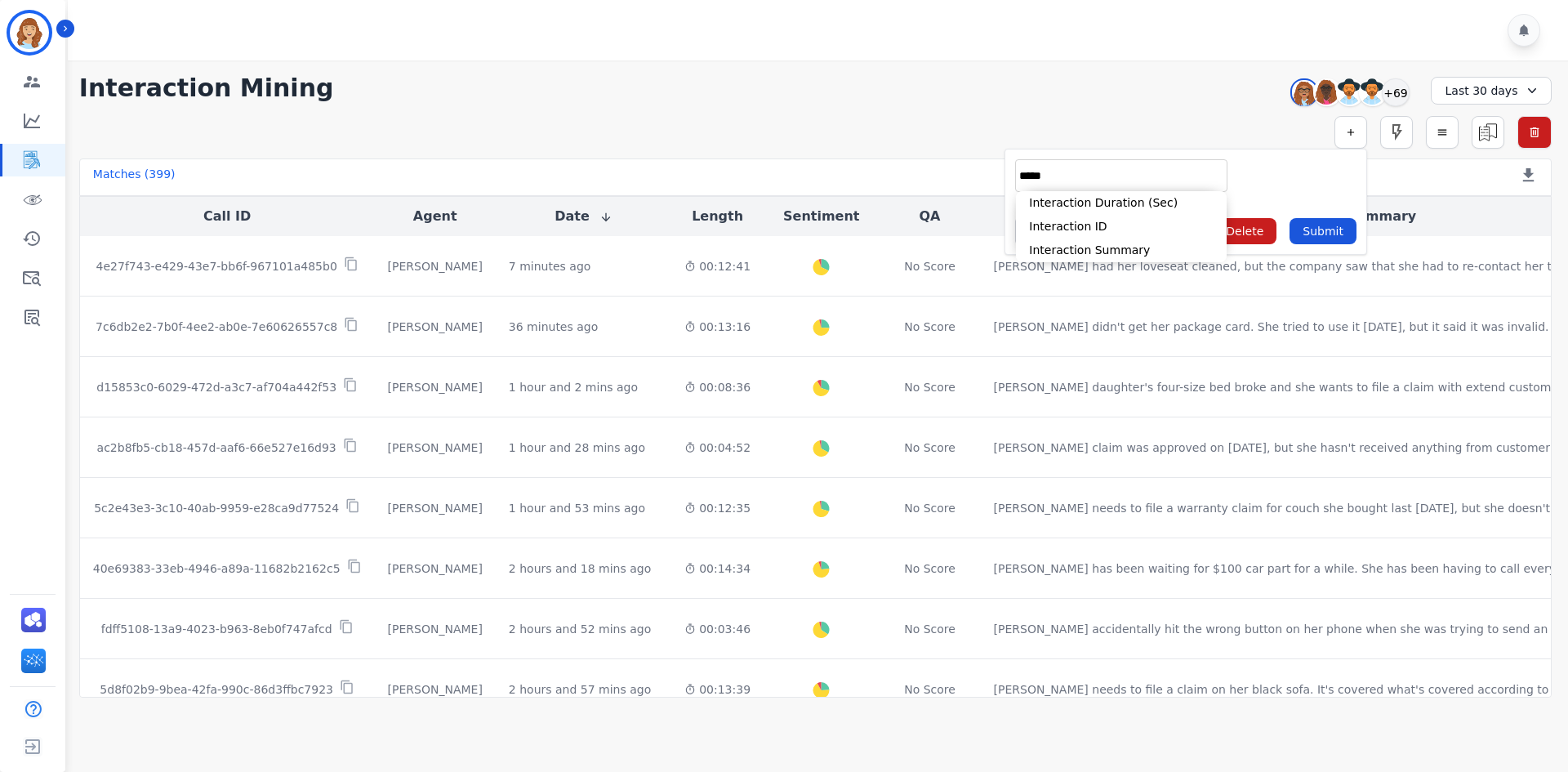
type input "*****"
drag, startPoint x: 1094, startPoint y: 181, endPoint x: 1075, endPoint y: 227, distance: 49.8
click at [1075, 227] on li "Interaction ID" at bounding box center [1121, 226] width 211 height 24
type input "**********"
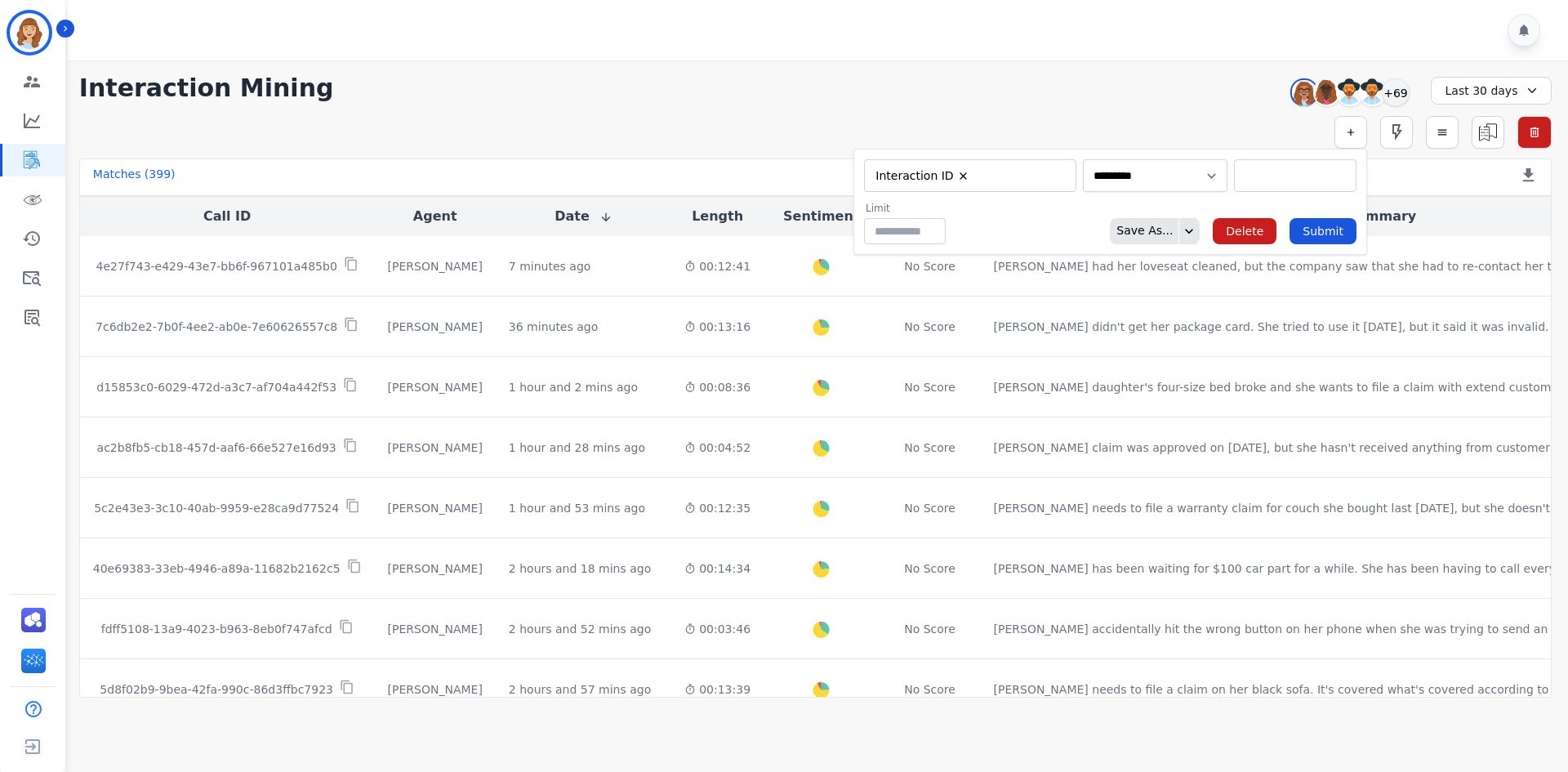
click at [1250, 193] on form "**********" at bounding box center [1110, 202] width 514 height 106
paste input "**********"
click at [1255, 180] on input "**********" at bounding box center [1295, 175] width 114 height 17
type input "**********"
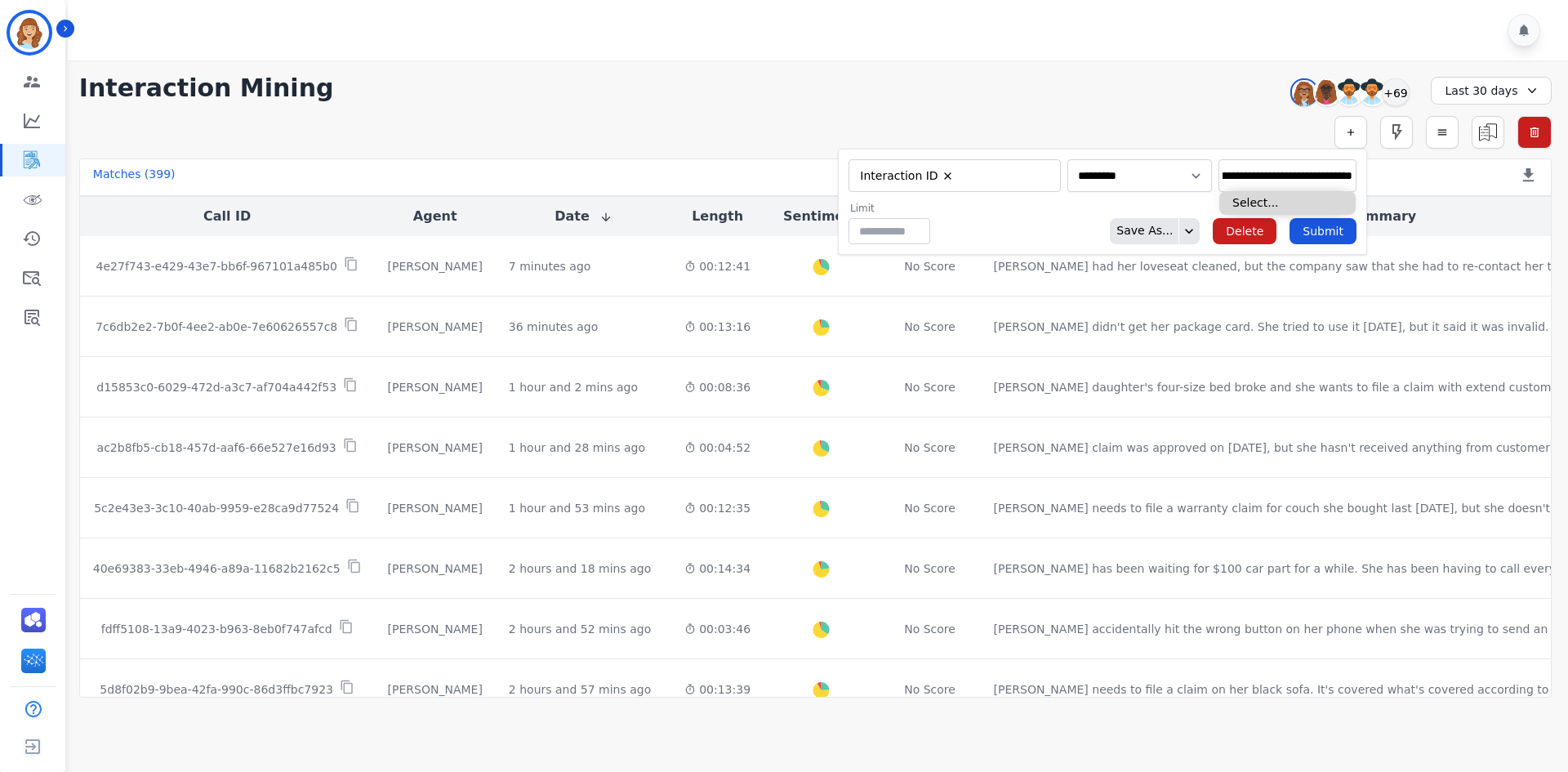
type input "**********"
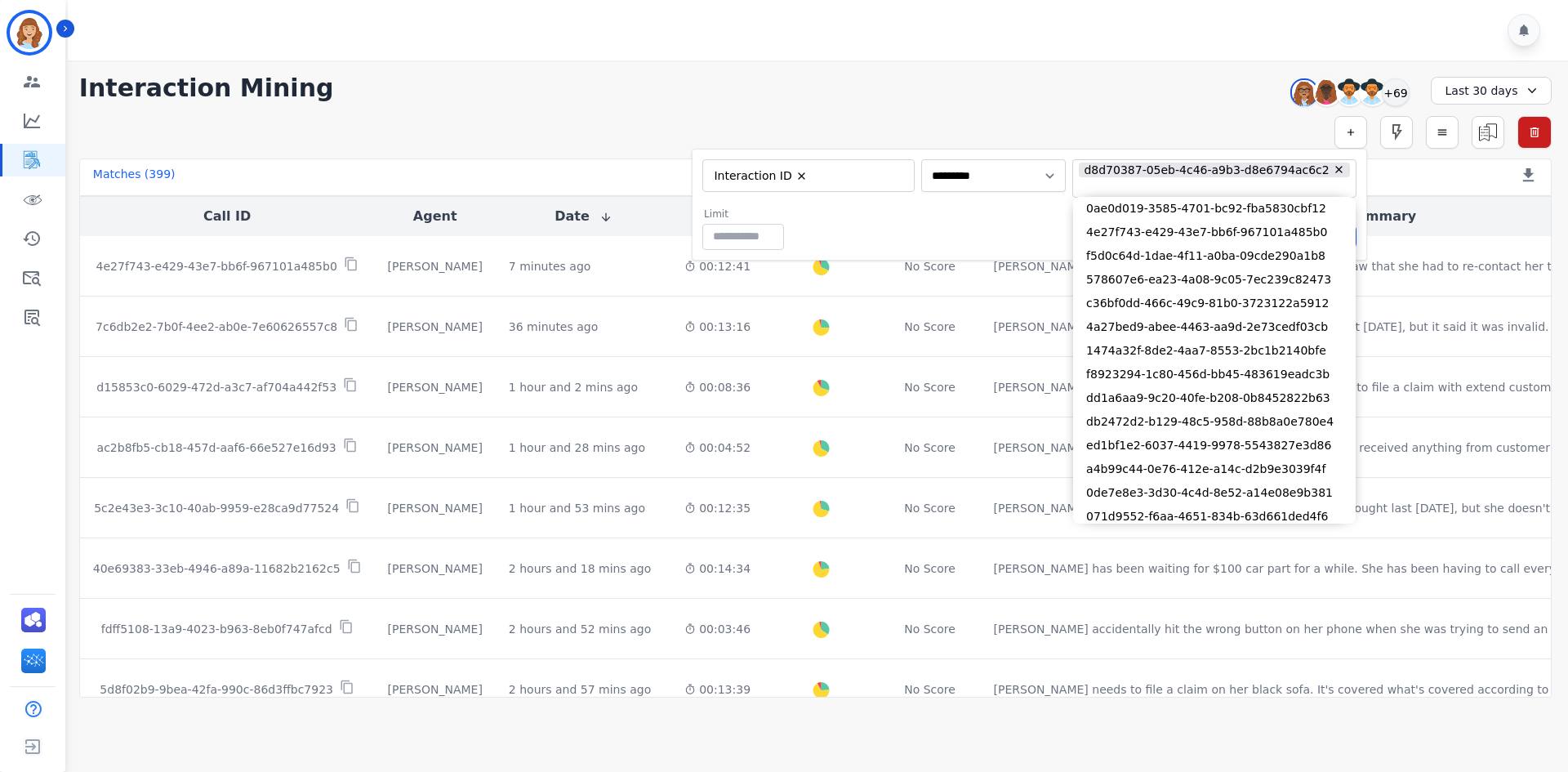
click at [1046, 228] on div "Limit ** Save As... Delete Submit" at bounding box center [1030, 228] width 654 height 43
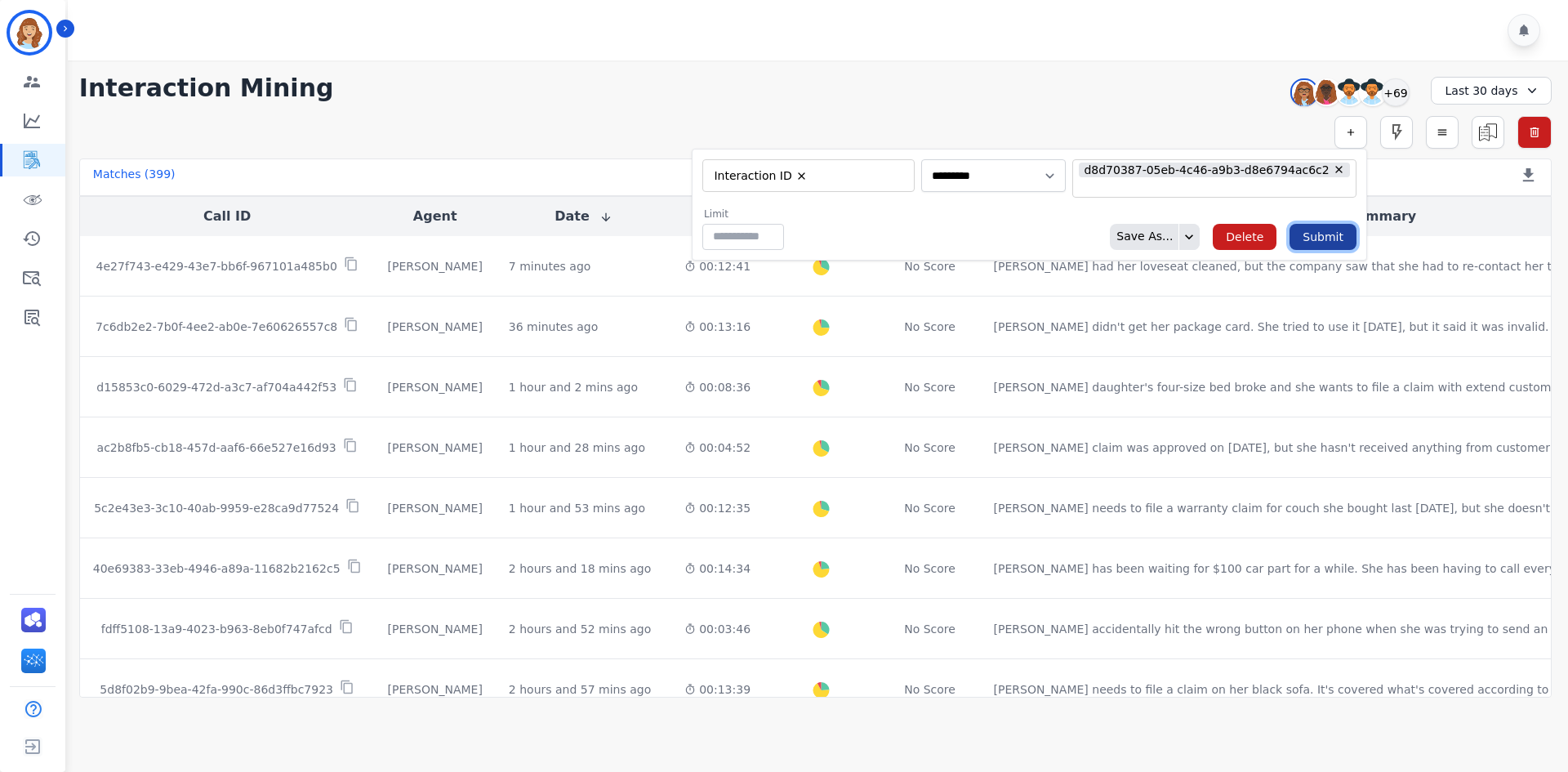
click at [1322, 231] on button "Submit" at bounding box center [1322, 236] width 67 height 26
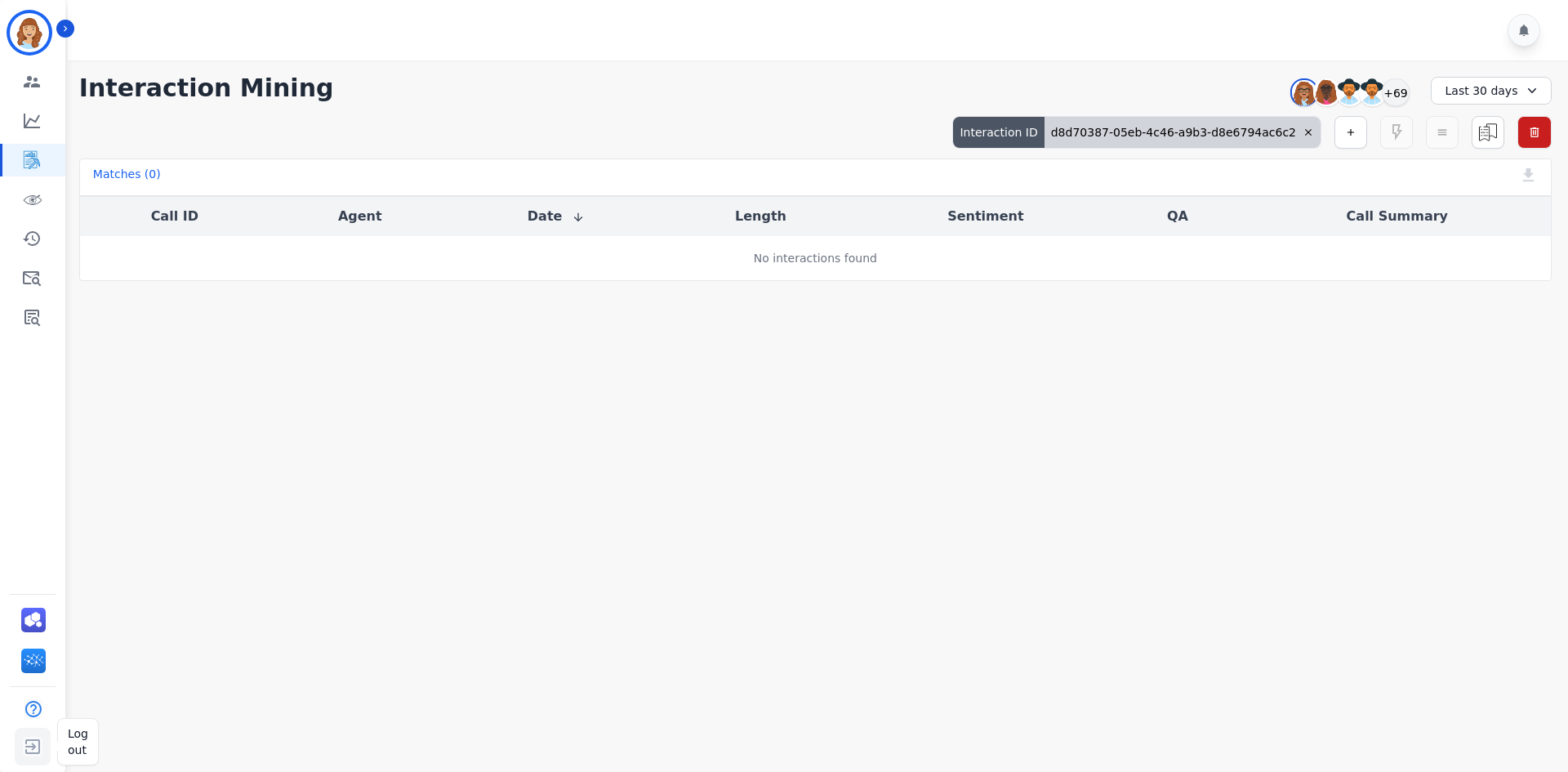
click at [22, 745] on img "Sidebar" at bounding box center [33, 746] width 29 height 31
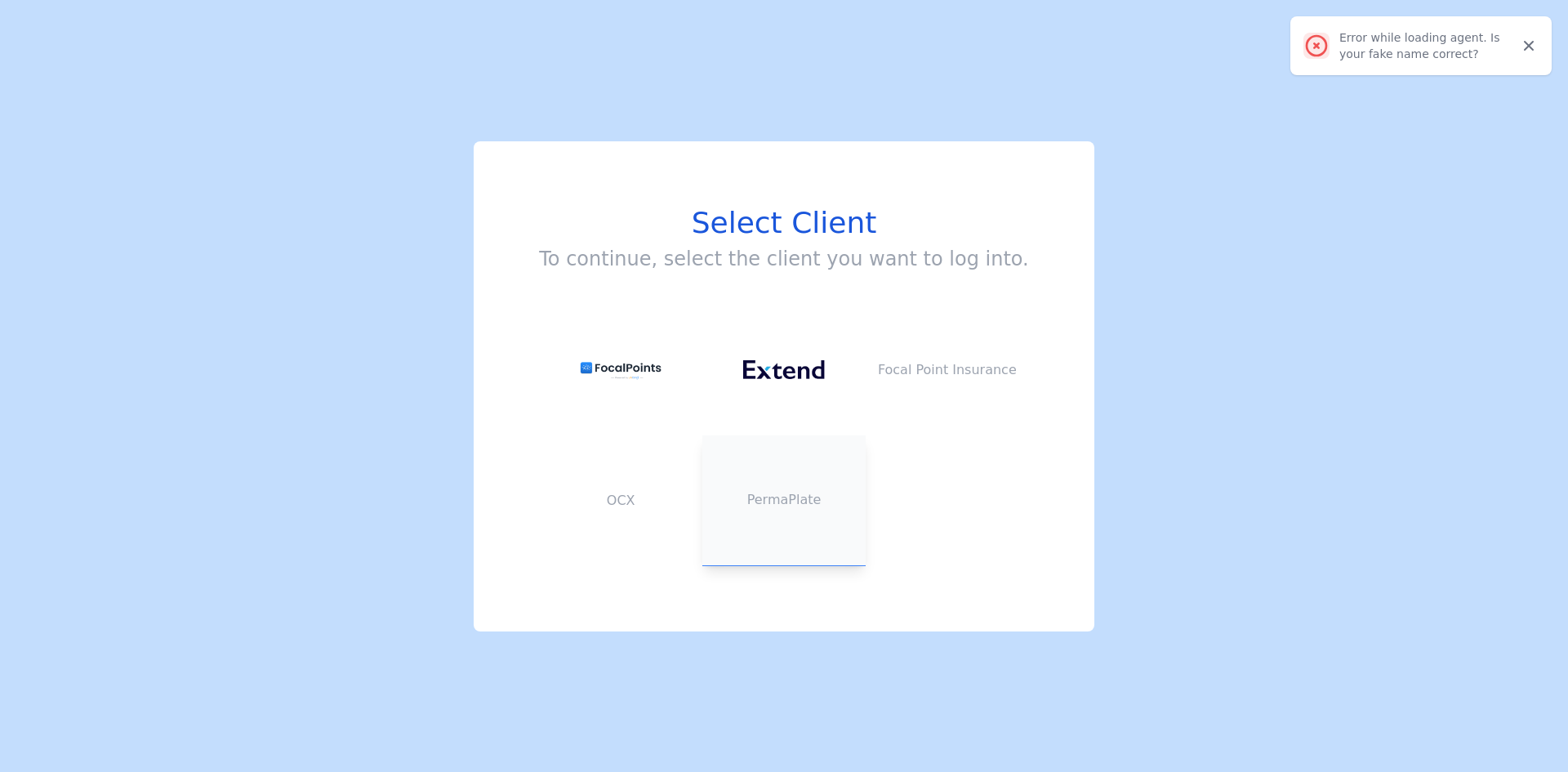
click at [788, 481] on button "PermaPlate" at bounding box center [784, 500] width 163 height 130
